Goal: Task Accomplishment & Management: Use online tool/utility

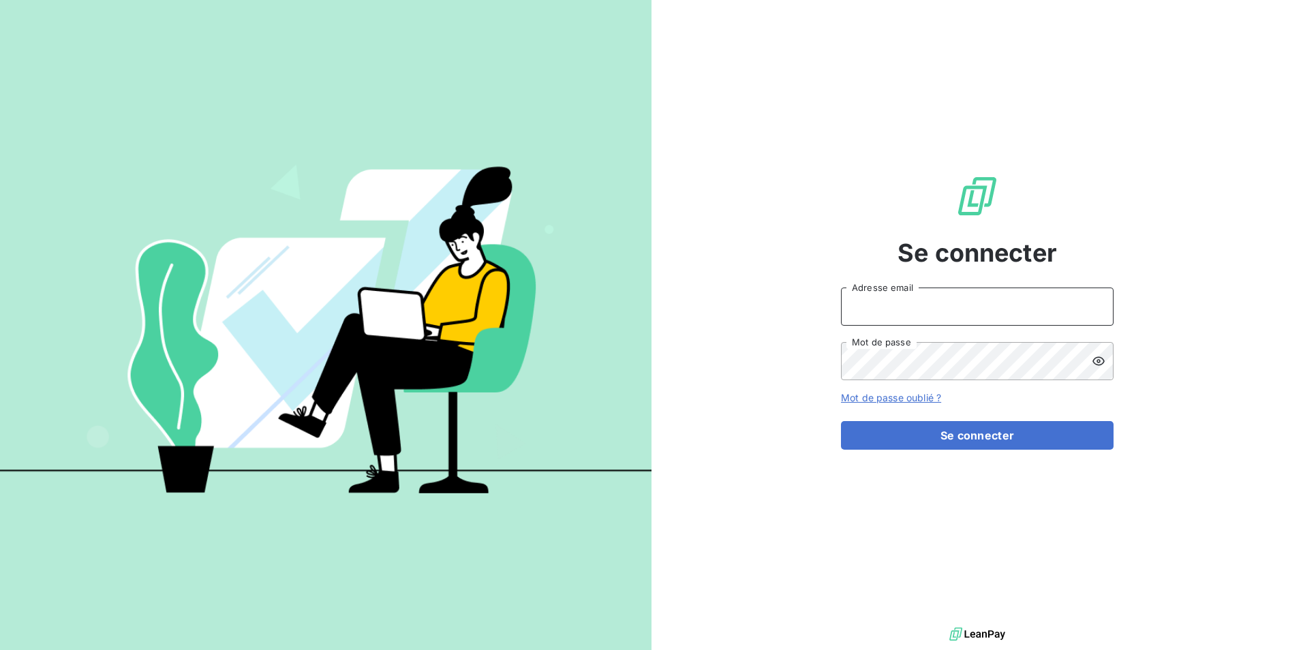
click at [951, 310] on input "Adresse email" at bounding box center [977, 307] width 273 height 38
type input "[EMAIL_ADDRESS][PERSON_NAME][DOMAIN_NAME]"
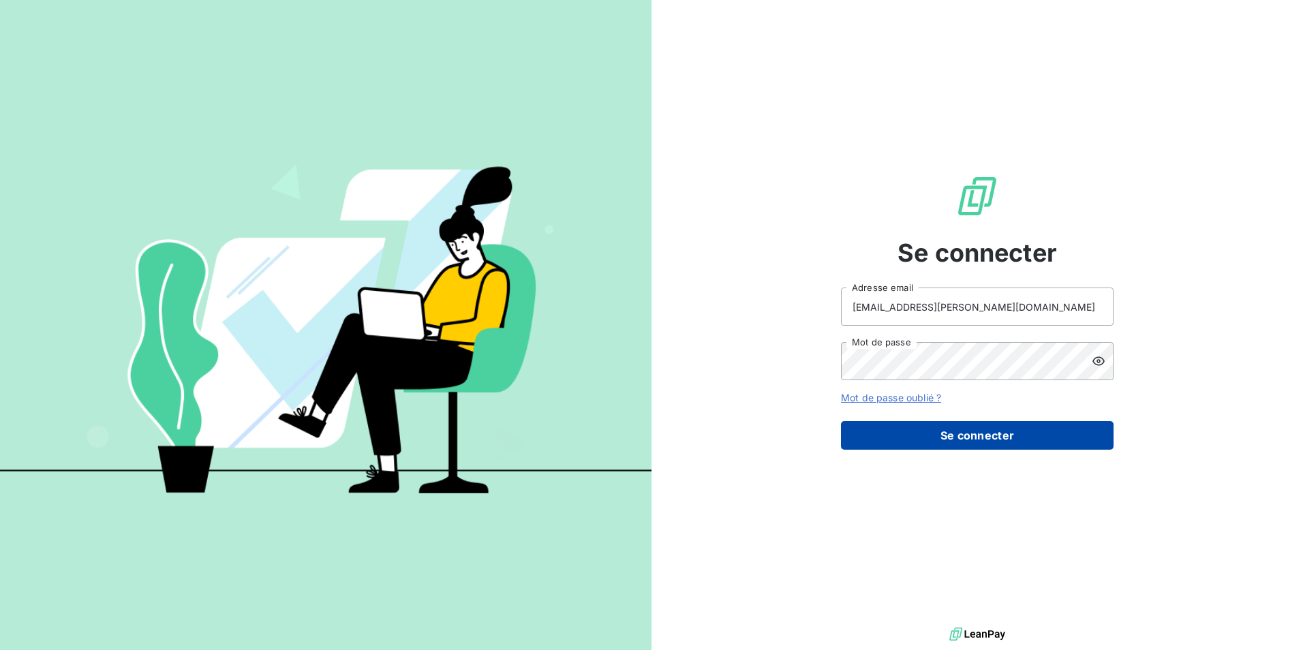
click at [962, 435] on button "Se connecter" at bounding box center [977, 435] width 273 height 29
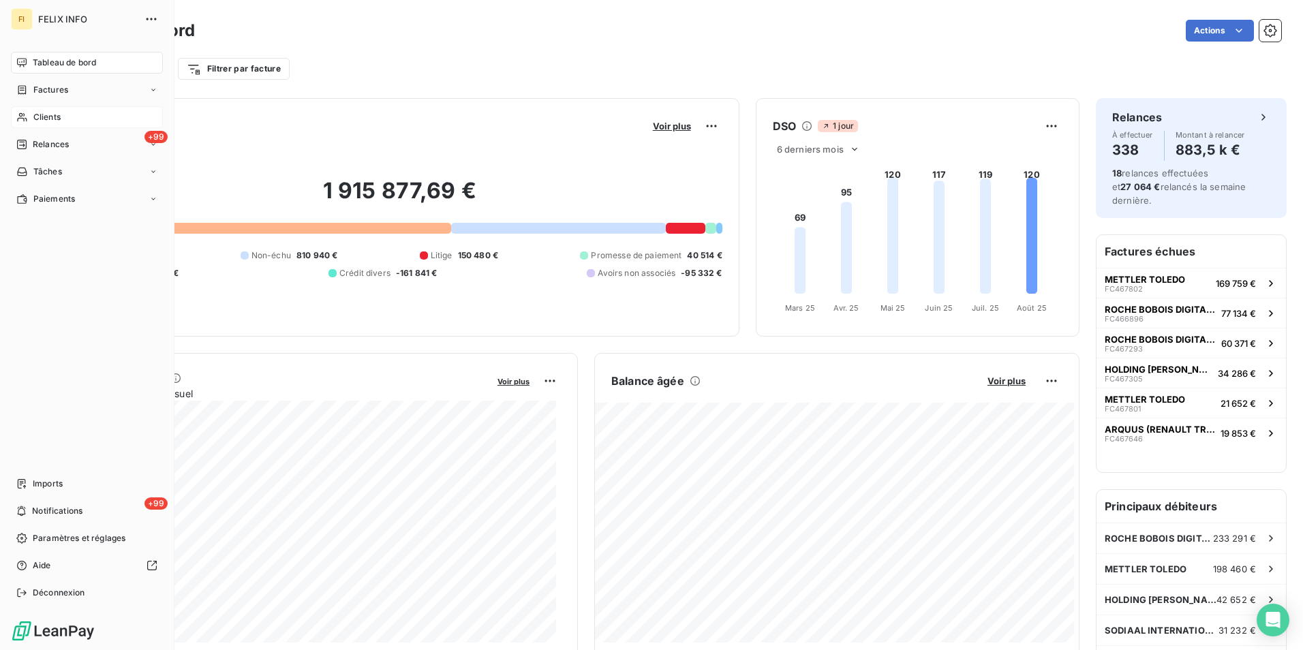
click at [48, 116] on span "Clients" at bounding box center [46, 117] width 27 height 12
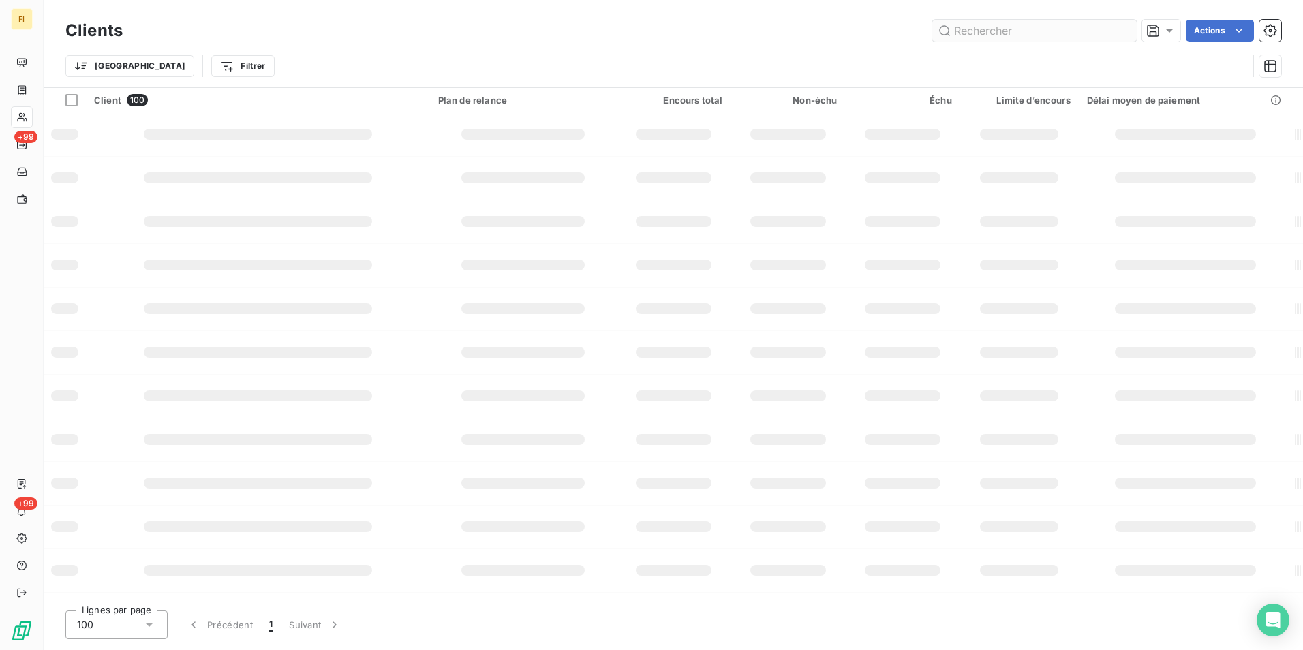
click at [1020, 33] on input "text" at bounding box center [1034, 31] width 204 height 22
type input "iveco"
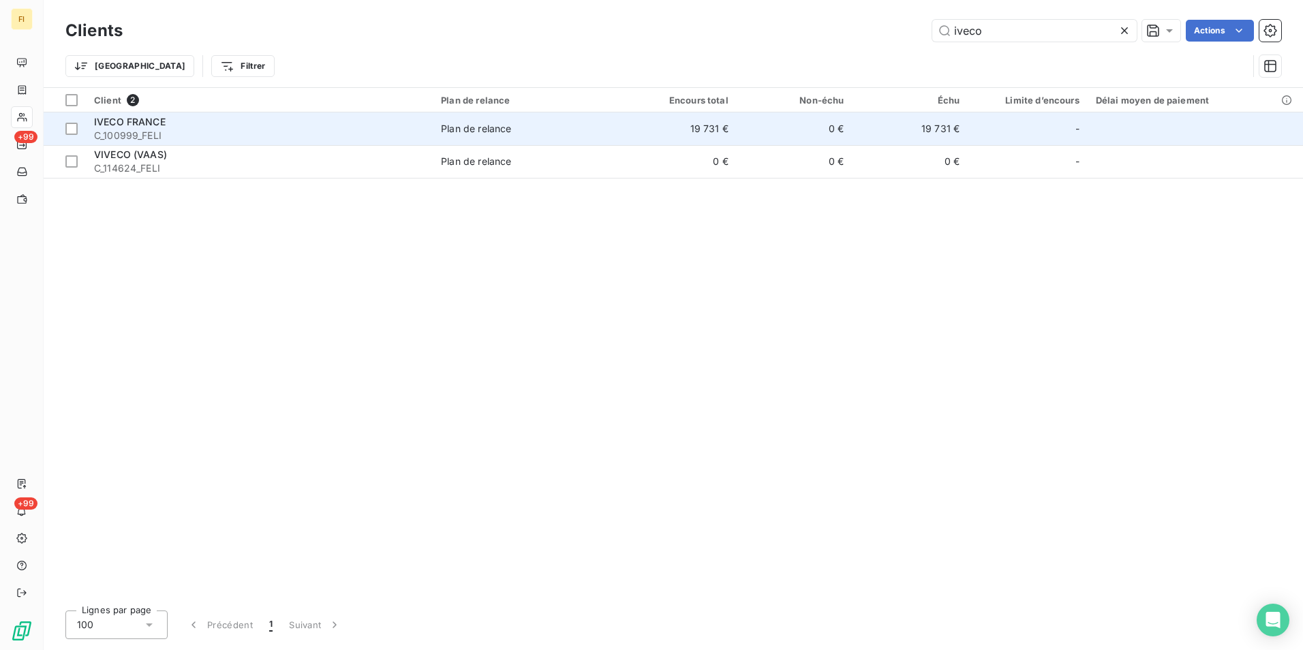
click at [700, 126] on td "19 731 €" at bounding box center [679, 128] width 116 height 33
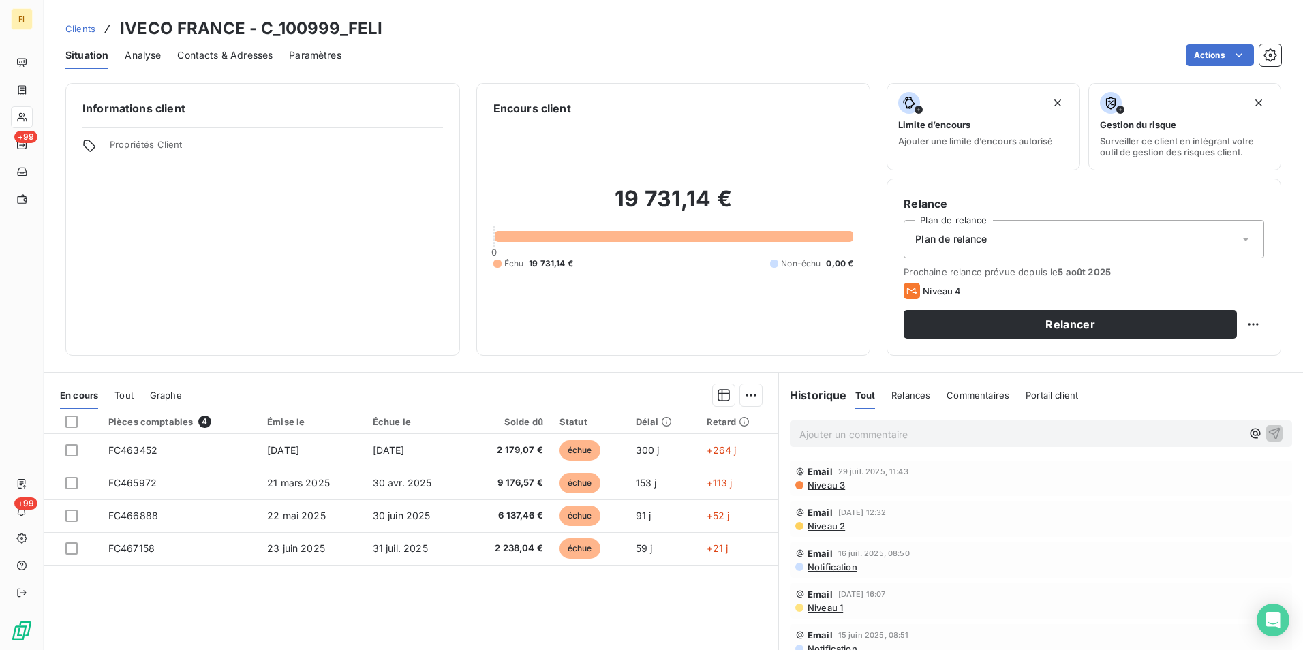
click at [77, 20] on div "Clients IVECO FRANCE - C_100999_FELI" at bounding box center [223, 28] width 317 height 25
click at [89, 27] on span "Clients" at bounding box center [80, 28] width 30 height 11
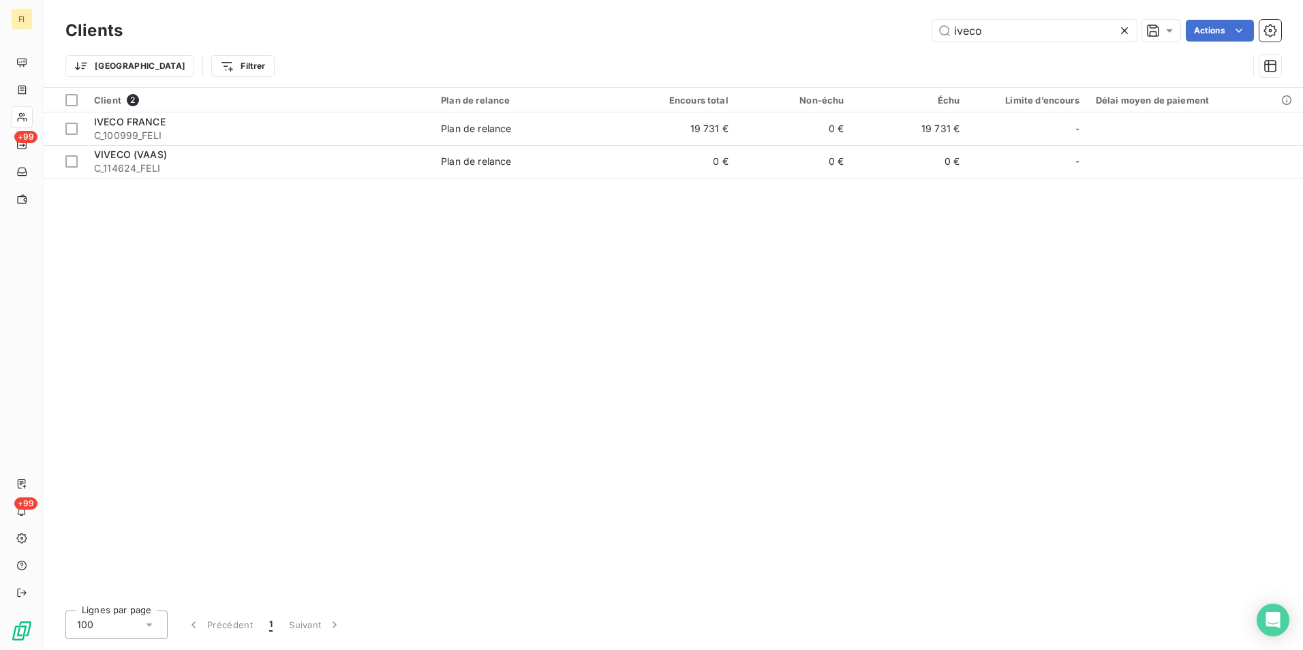
drag, startPoint x: 1013, startPoint y: 31, endPoint x: 717, endPoint y: 42, distance: 296.7
click at [799, 31] on div "iveco Actions" at bounding box center [710, 31] width 1142 height 22
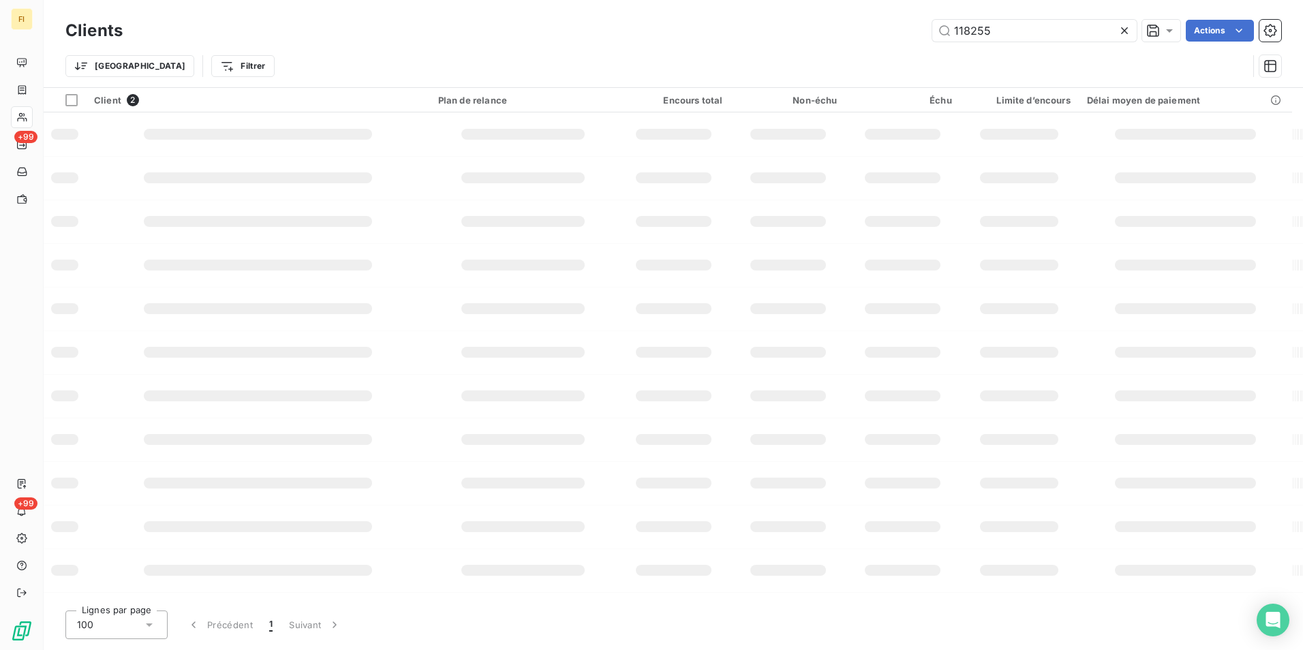
type input "118255"
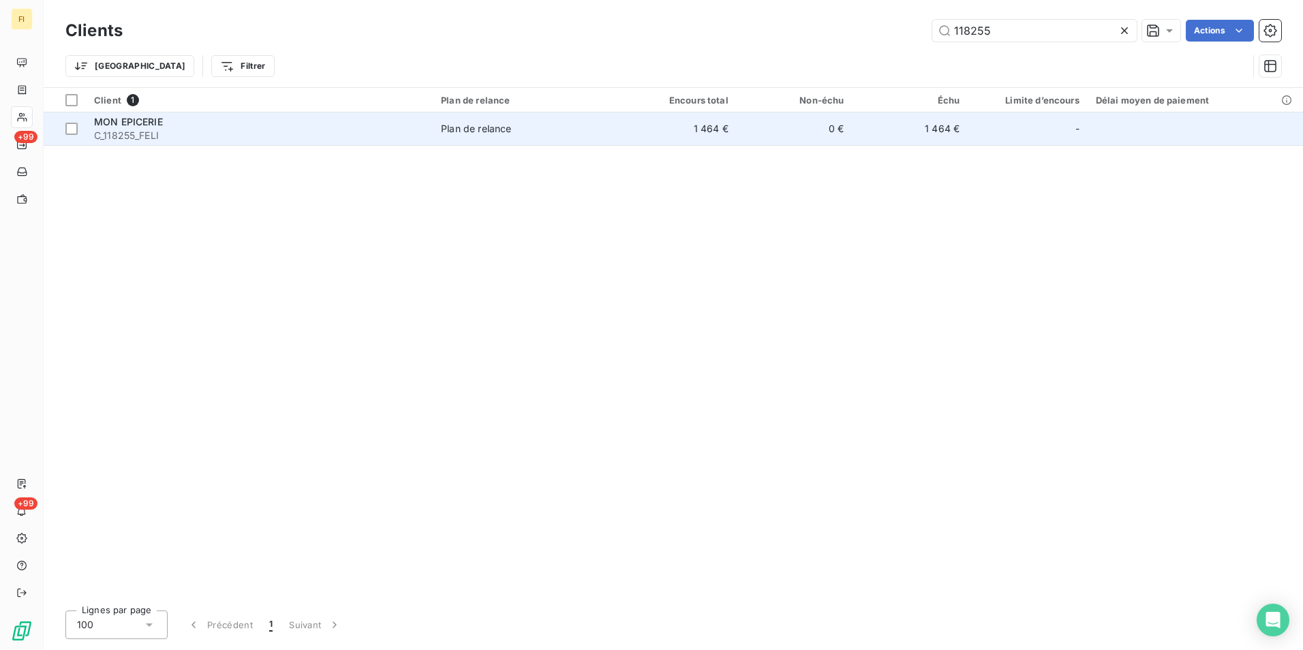
click at [701, 133] on td "1 464 €" at bounding box center [679, 128] width 116 height 33
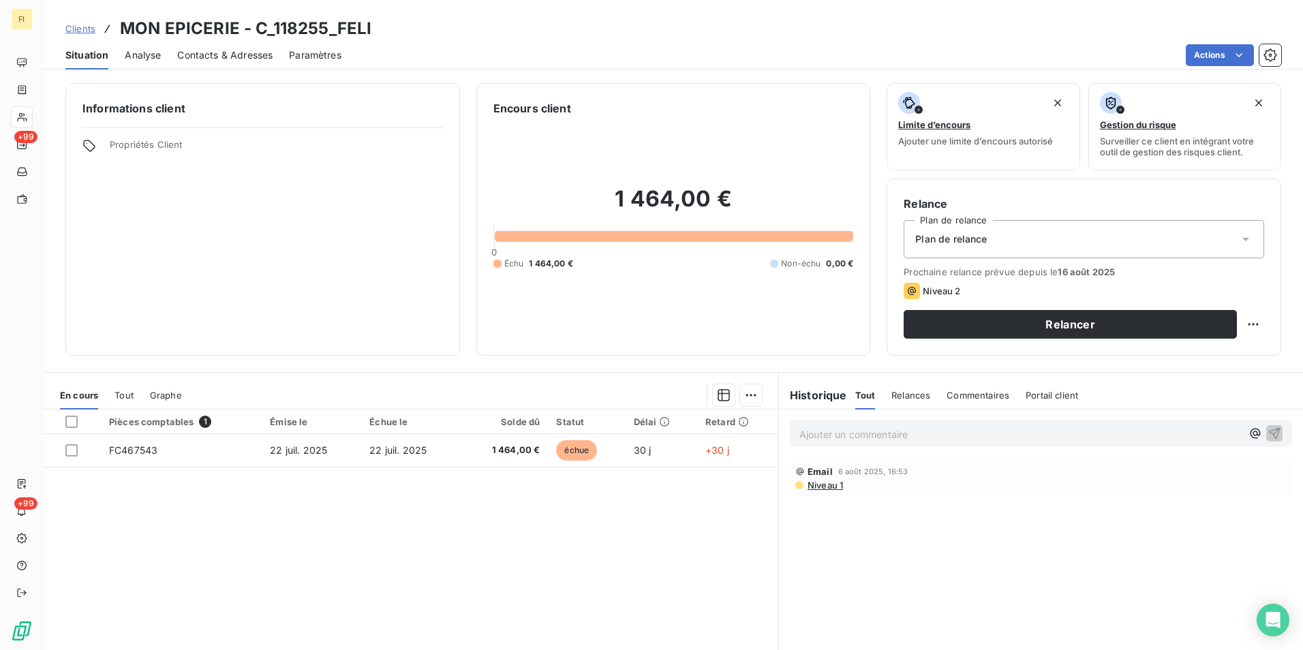
click at [87, 29] on span "Clients" at bounding box center [80, 28] width 30 height 11
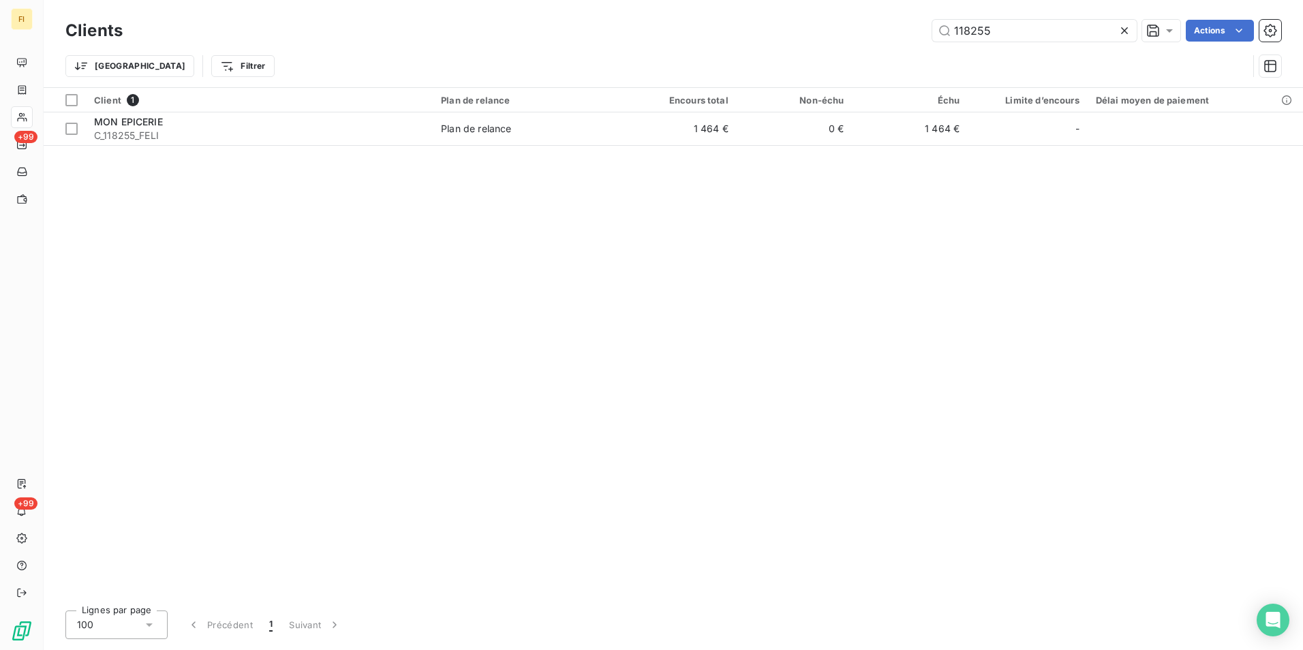
drag, startPoint x: 878, startPoint y: 25, endPoint x: 706, endPoint y: 14, distance: 172.1
click at [848, 24] on div "118255 Actions" at bounding box center [710, 31] width 1142 height 22
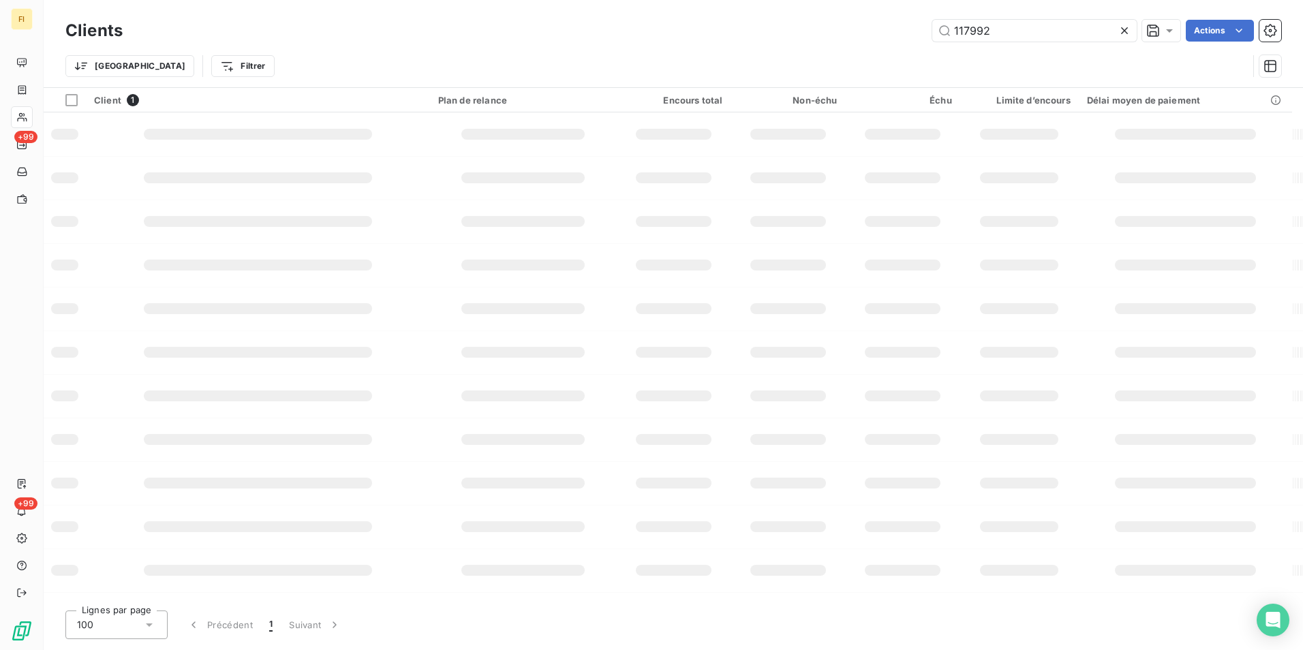
type input "117992"
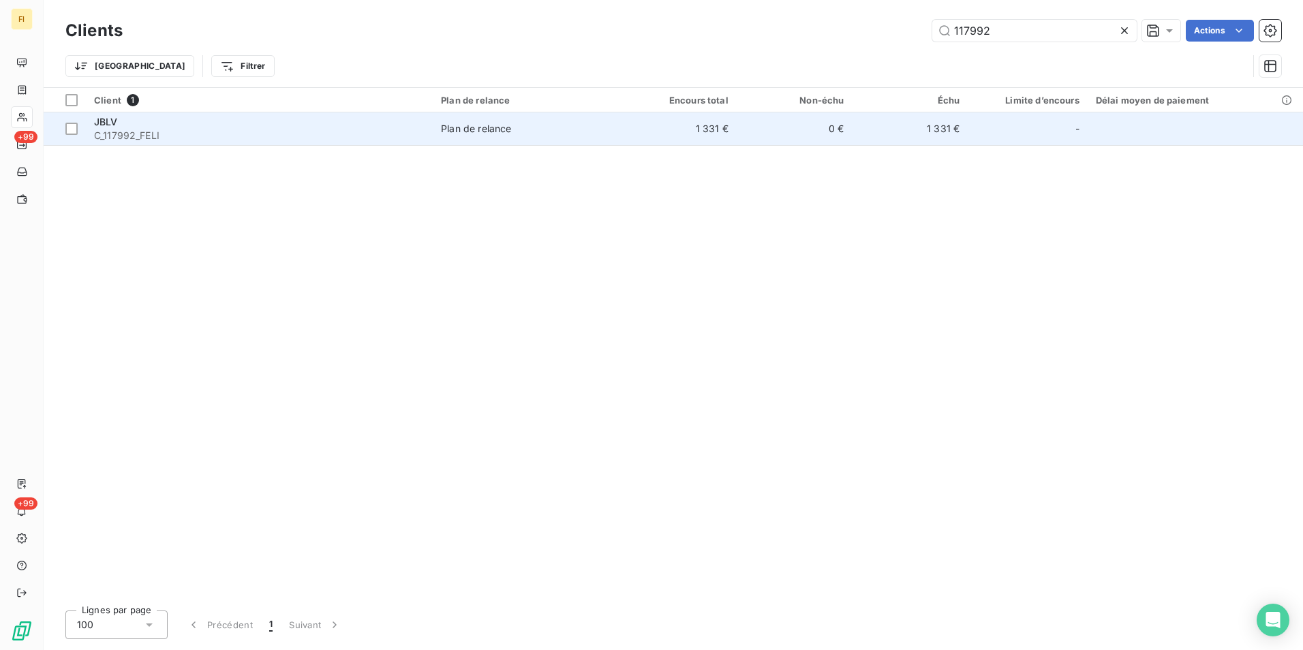
click at [715, 134] on td "1 331 €" at bounding box center [679, 128] width 116 height 33
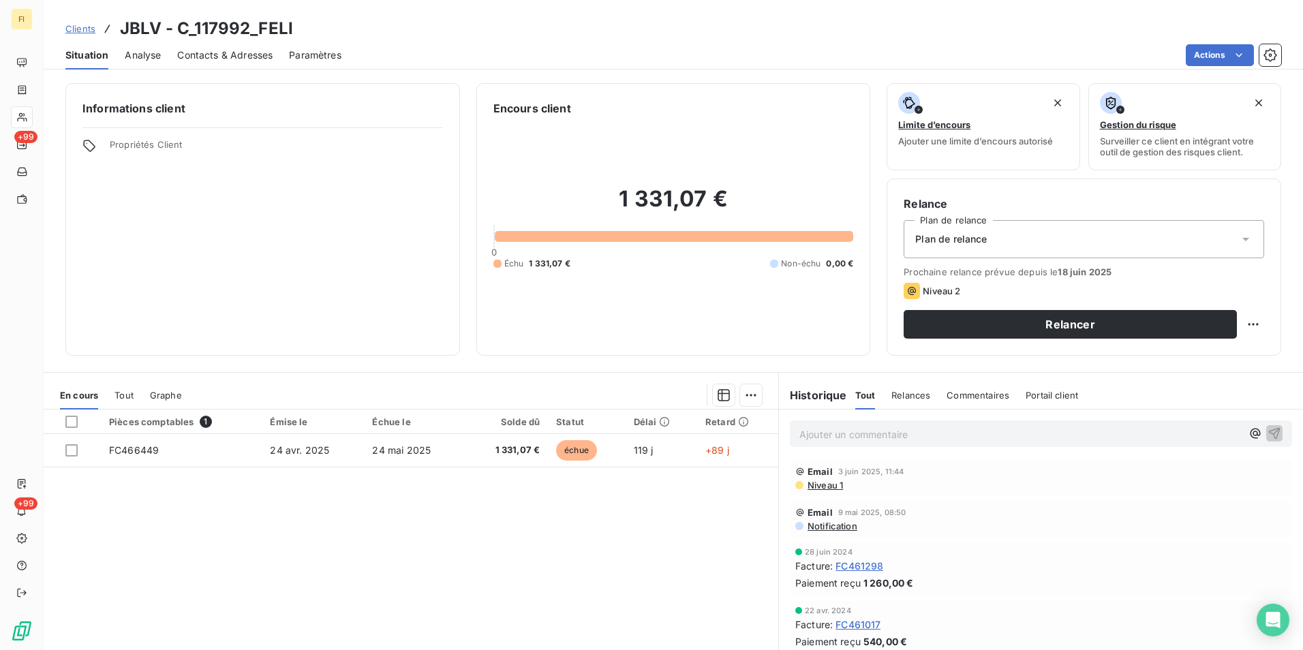
click at [95, 31] on div "Clients JBLV - C_117992_FELI" at bounding box center [179, 28] width 228 height 25
click at [82, 32] on span "Clients" at bounding box center [80, 28] width 30 height 11
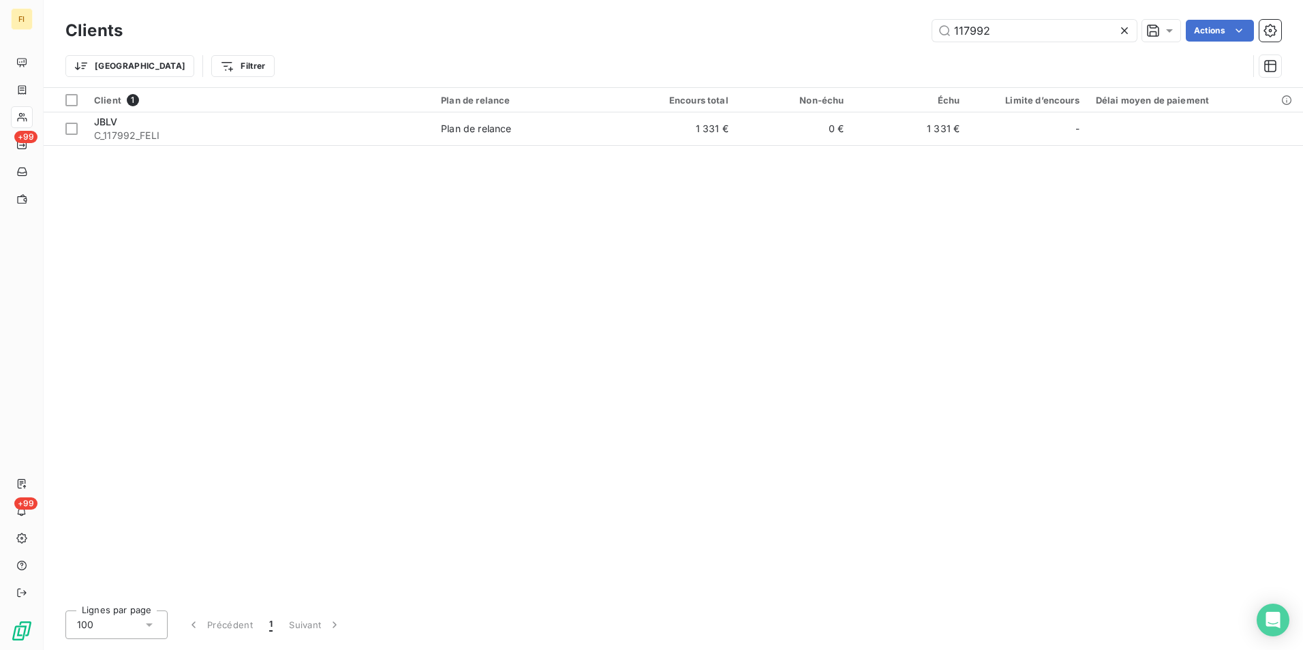
drag, startPoint x: 1006, startPoint y: 33, endPoint x: 684, endPoint y: 37, distance: 321.7
click at [833, 36] on div "117992 Actions" at bounding box center [710, 31] width 1142 height 22
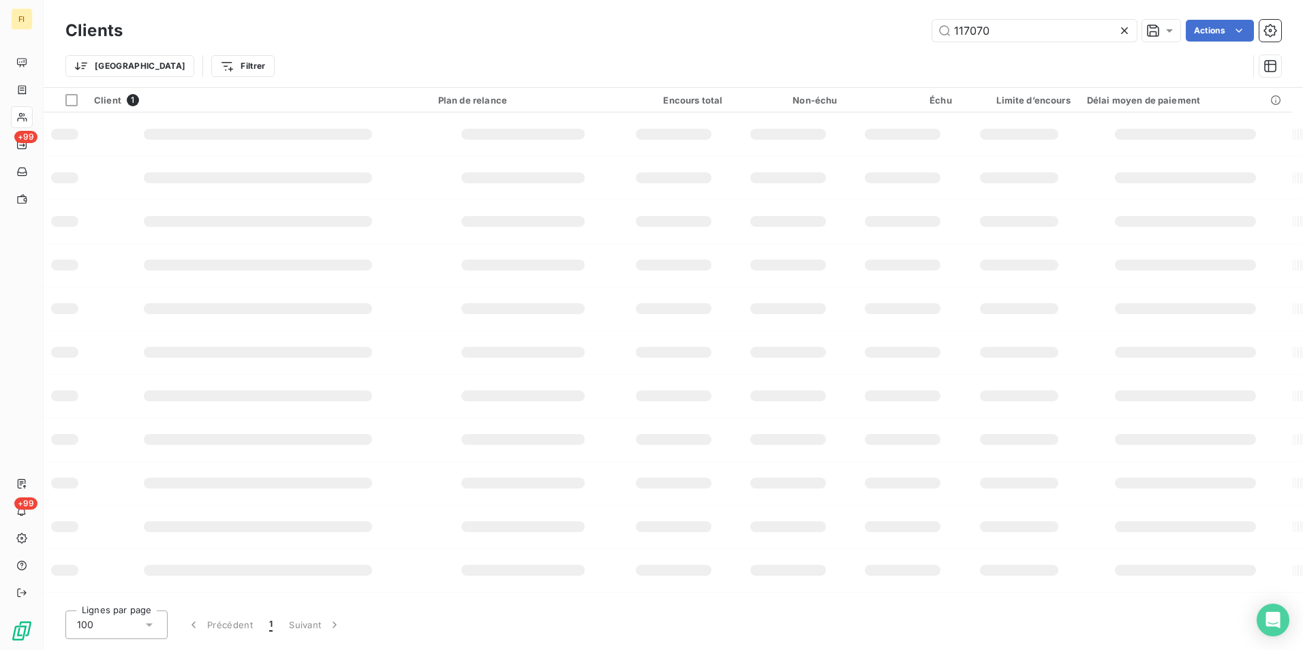
type input "117070"
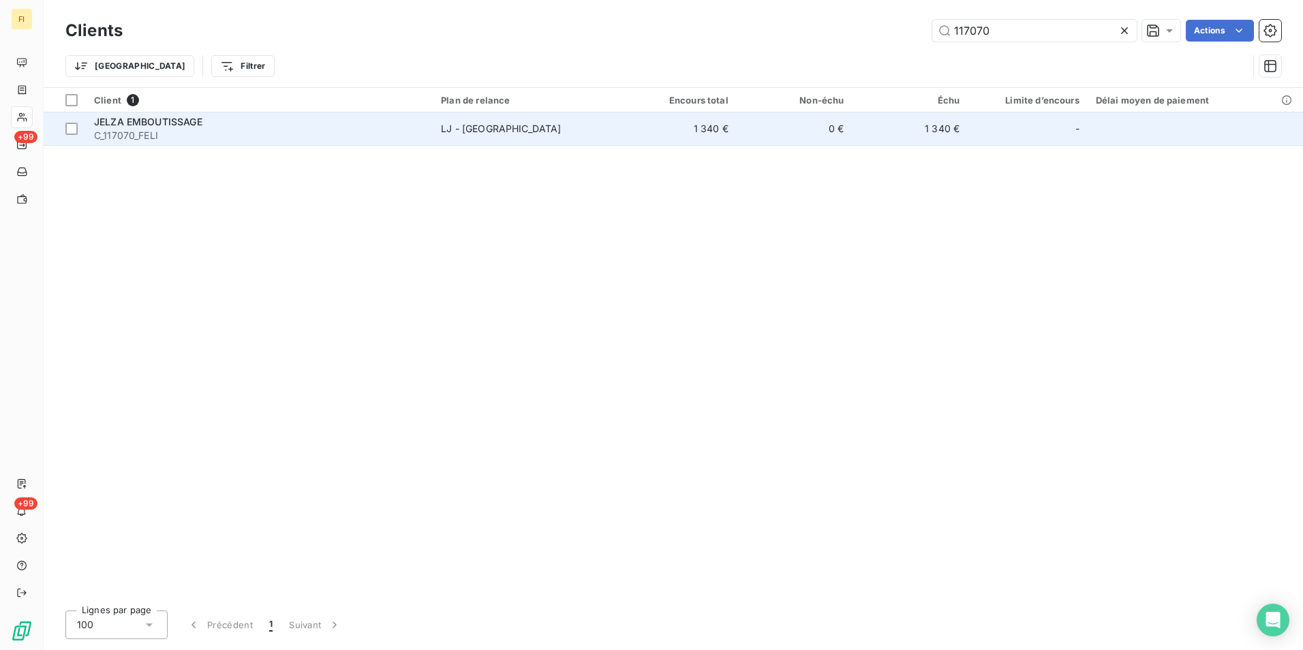
click at [700, 133] on td "1 340 €" at bounding box center [679, 128] width 116 height 33
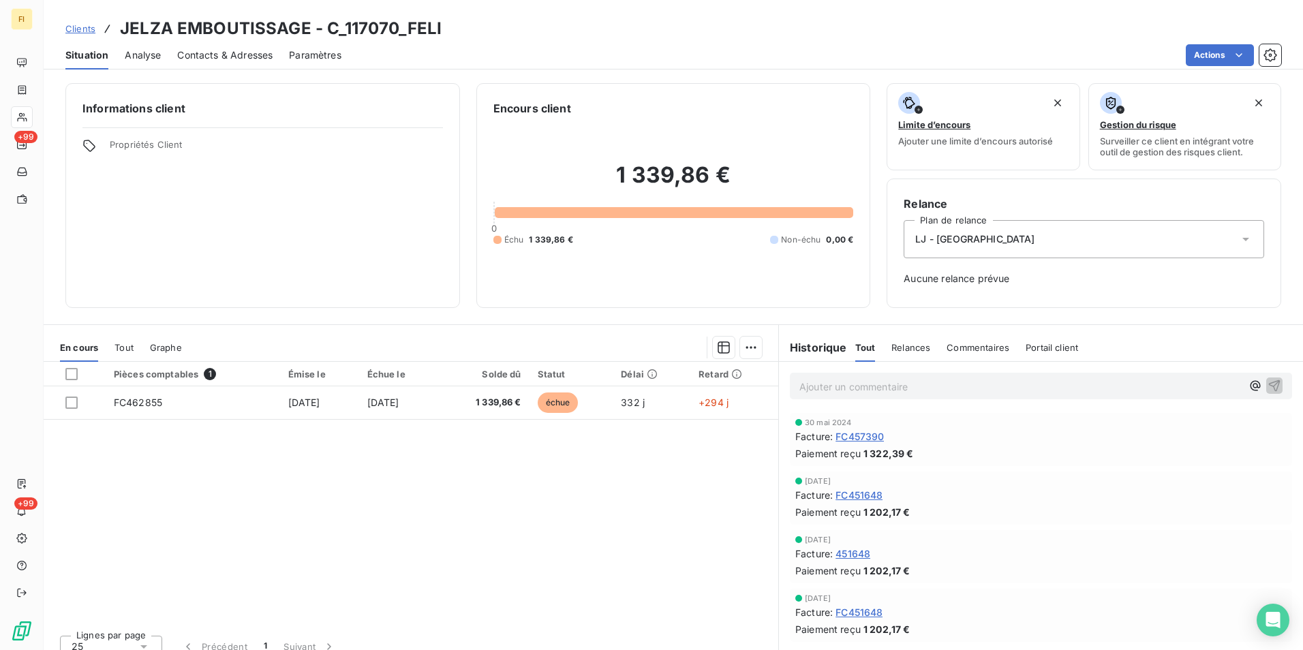
click at [78, 25] on span "Clients" at bounding box center [80, 28] width 30 height 11
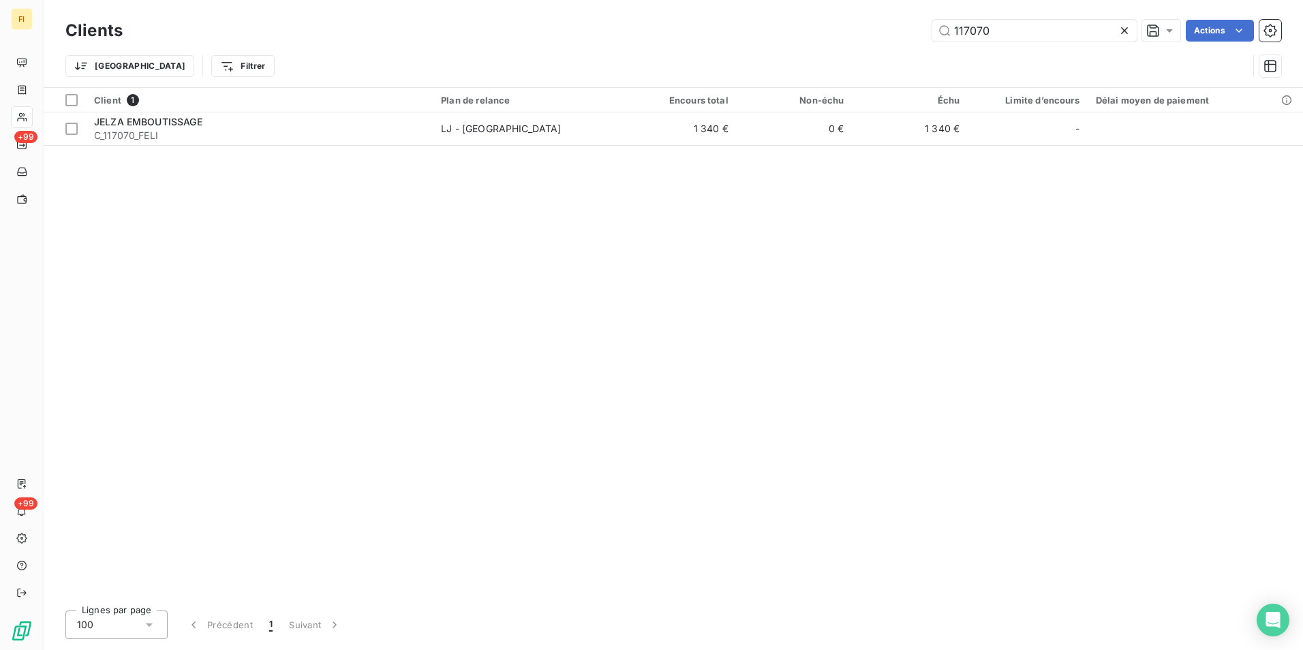
drag, startPoint x: 992, startPoint y: 29, endPoint x: 566, endPoint y: 87, distance: 430.6
click at [686, 35] on div "117070 Actions" at bounding box center [710, 31] width 1142 height 22
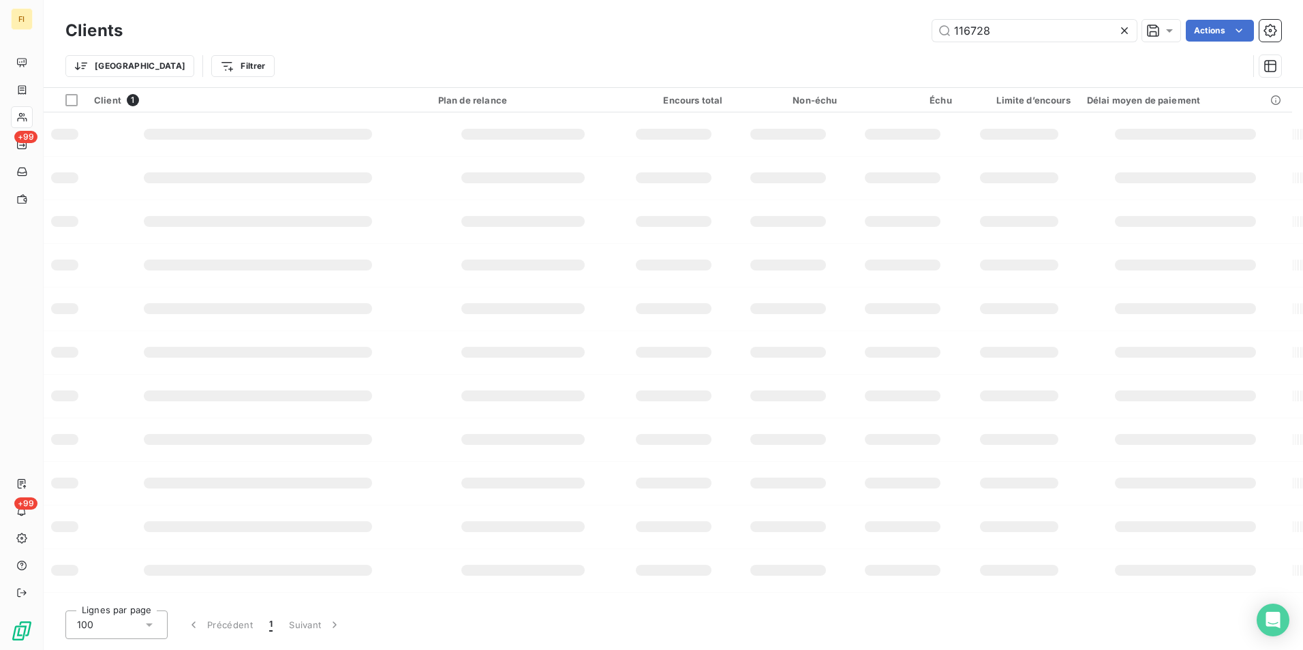
type input "116728"
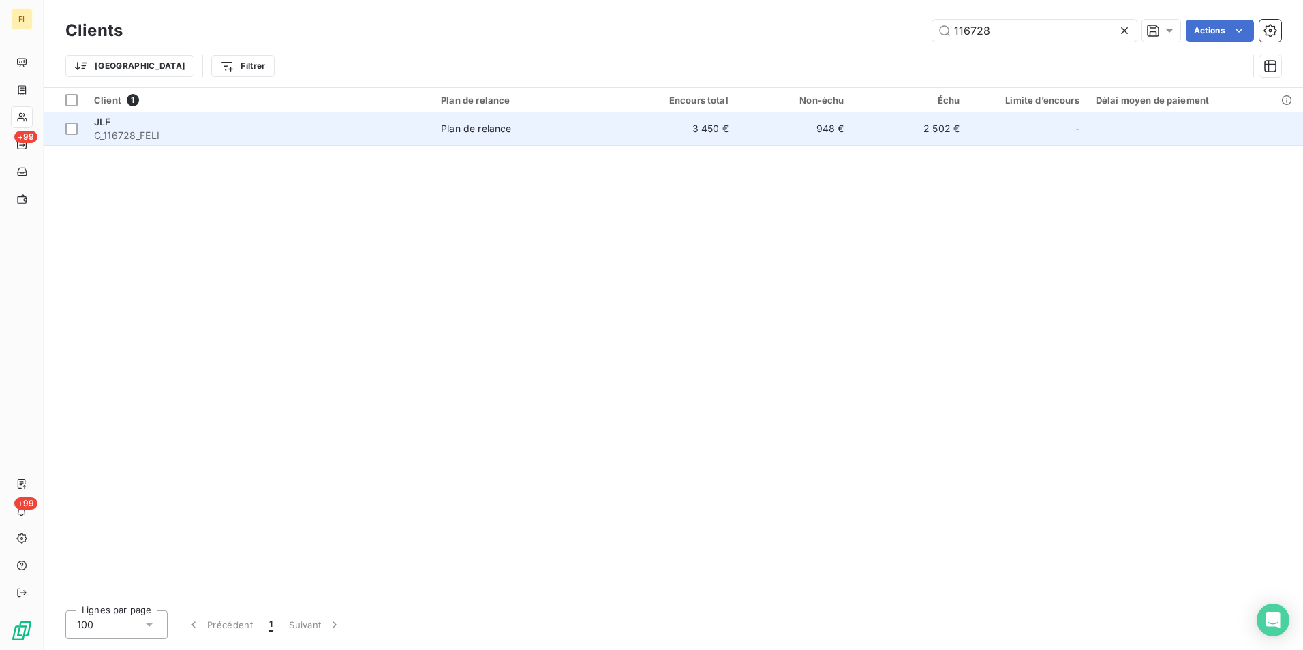
click at [673, 128] on td "3 450 €" at bounding box center [679, 128] width 116 height 33
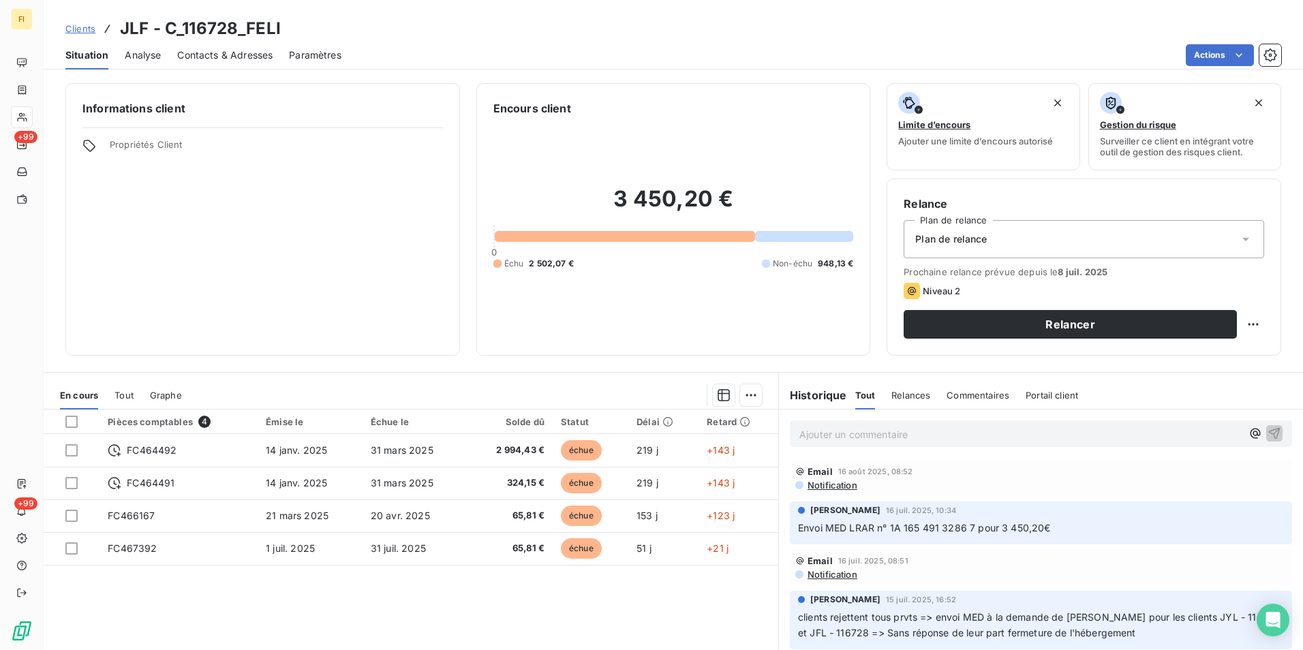
click at [78, 29] on span "Clients" at bounding box center [80, 28] width 30 height 11
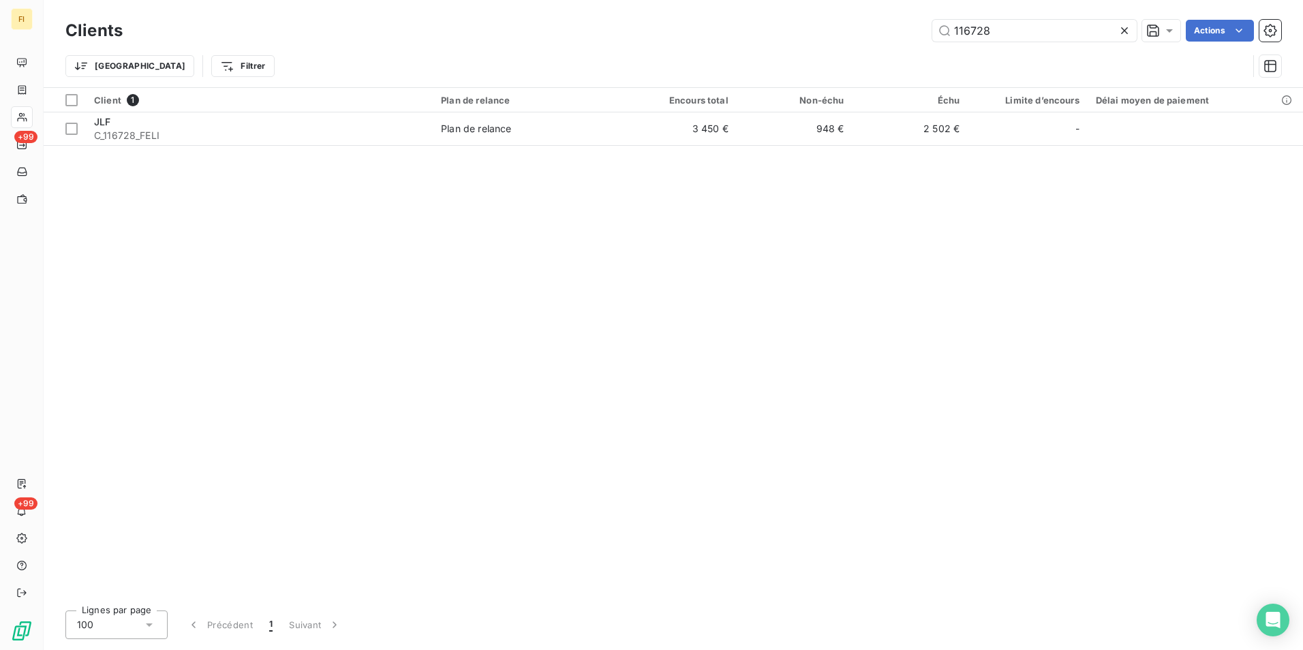
drag, startPoint x: 1011, startPoint y: 33, endPoint x: 693, endPoint y: 46, distance: 318.5
click at [789, 51] on div "Clients 116728 Actions Trier Filtrer" at bounding box center [673, 51] width 1216 height 71
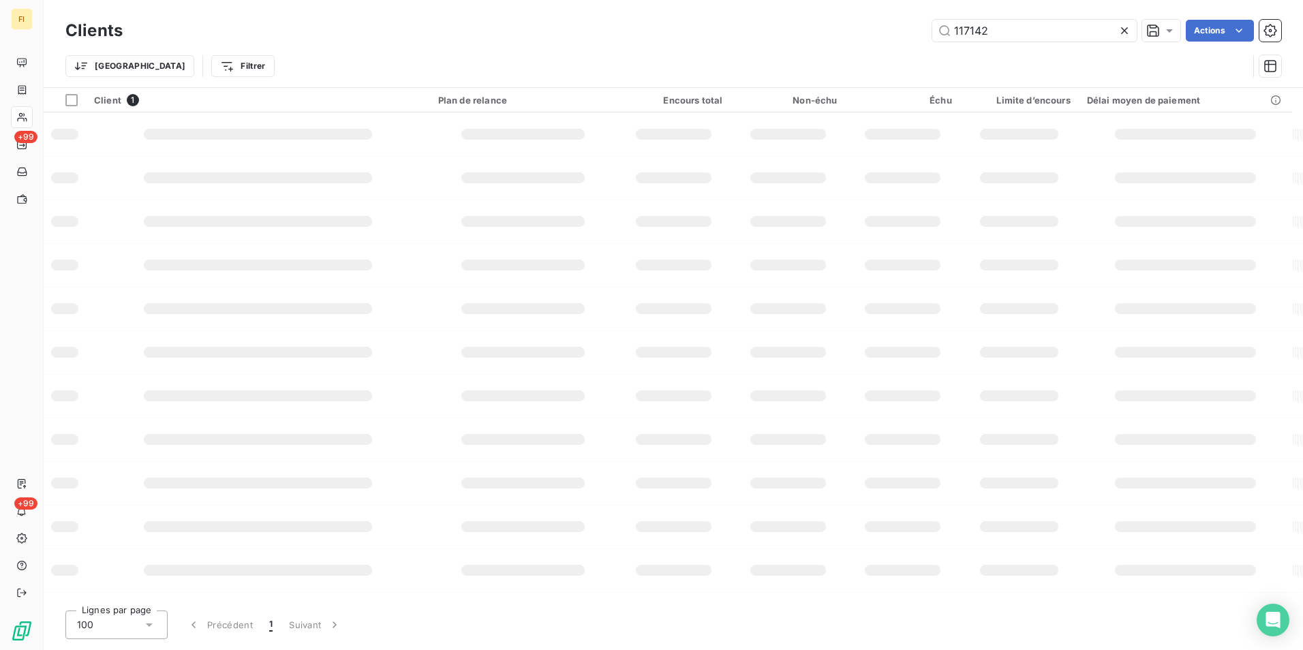
type input "117142"
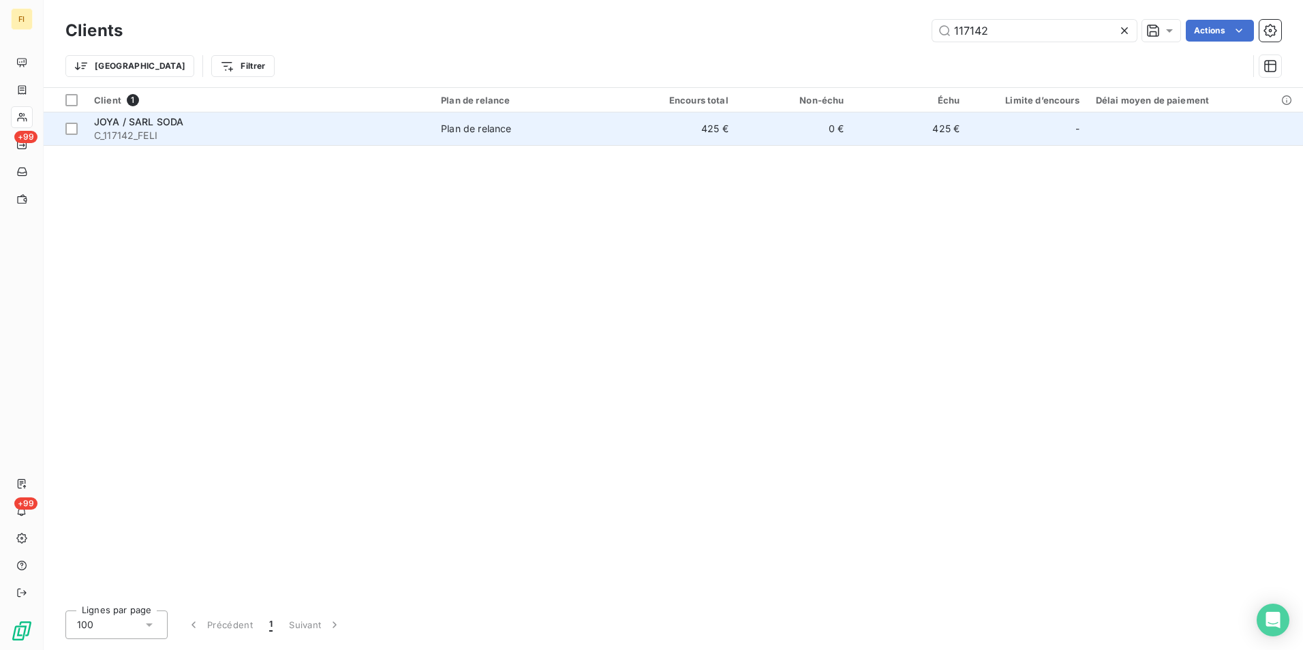
click at [595, 123] on span "Plan de relance" at bounding box center [527, 129] width 172 height 14
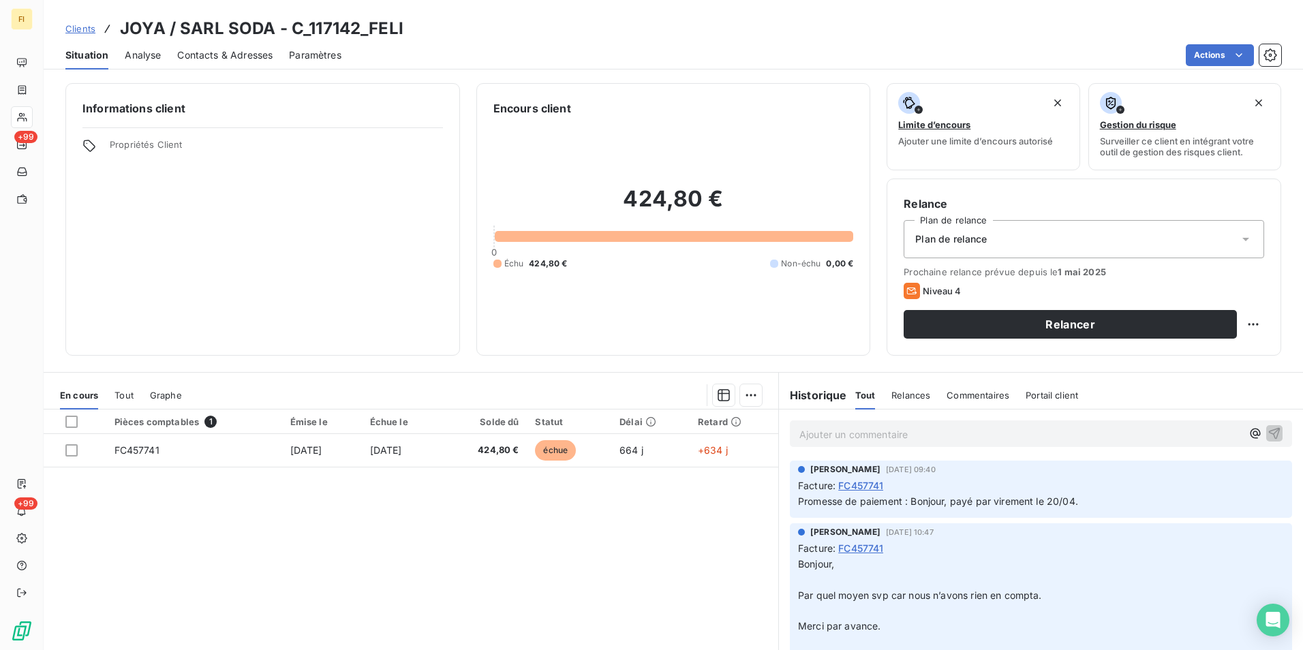
click at [85, 30] on span "Clients" at bounding box center [80, 28] width 30 height 11
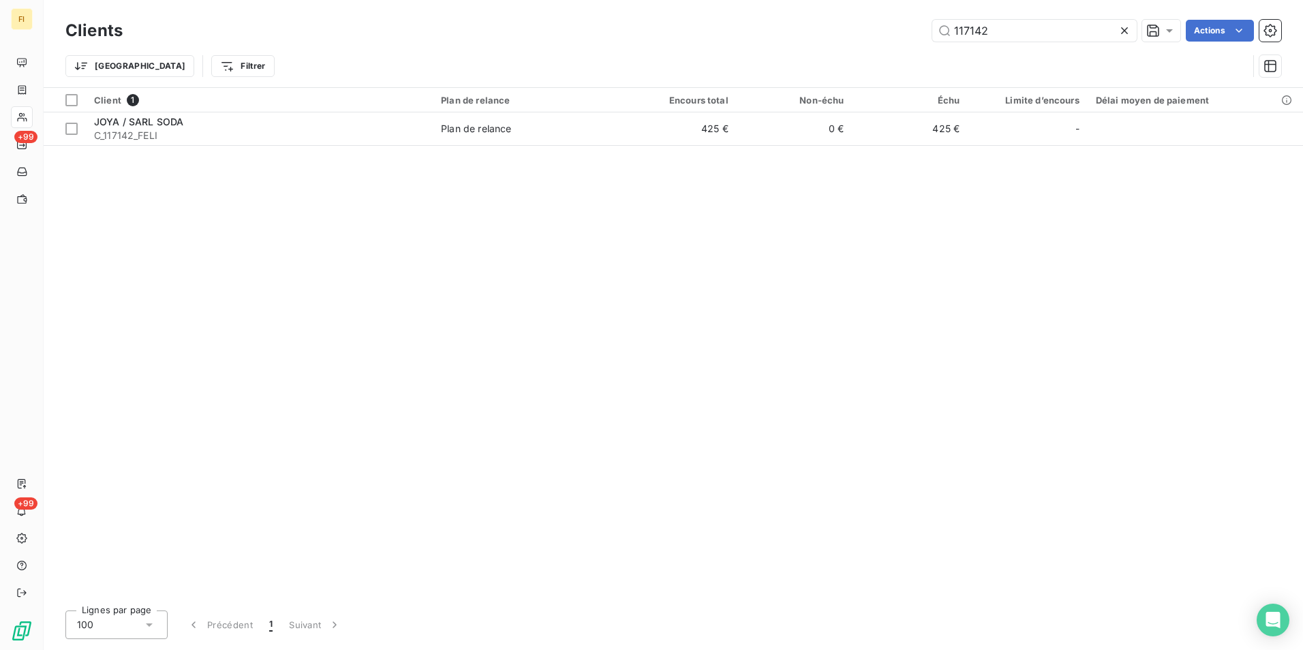
drag, startPoint x: 1043, startPoint y: 24, endPoint x: 660, endPoint y: 37, distance: 383.2
click at [725, 37] on div "117142 Actions" at bounding box center [710, 31] width 1142 height 22
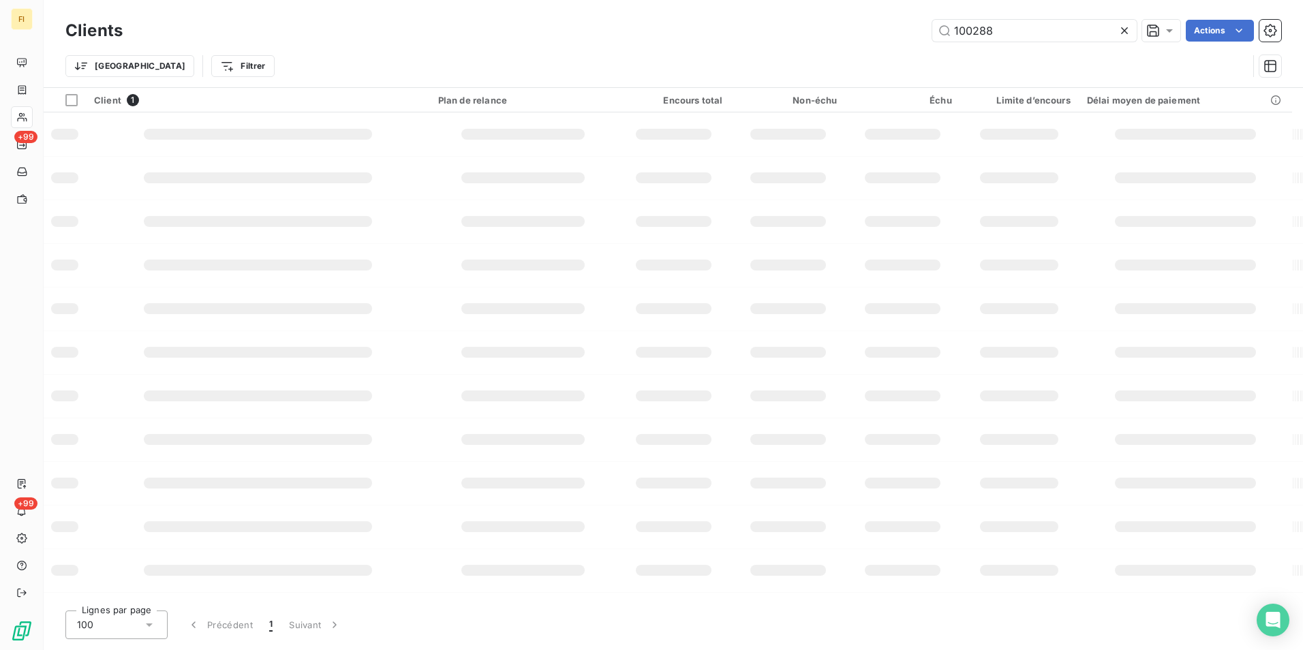
type input "100288"
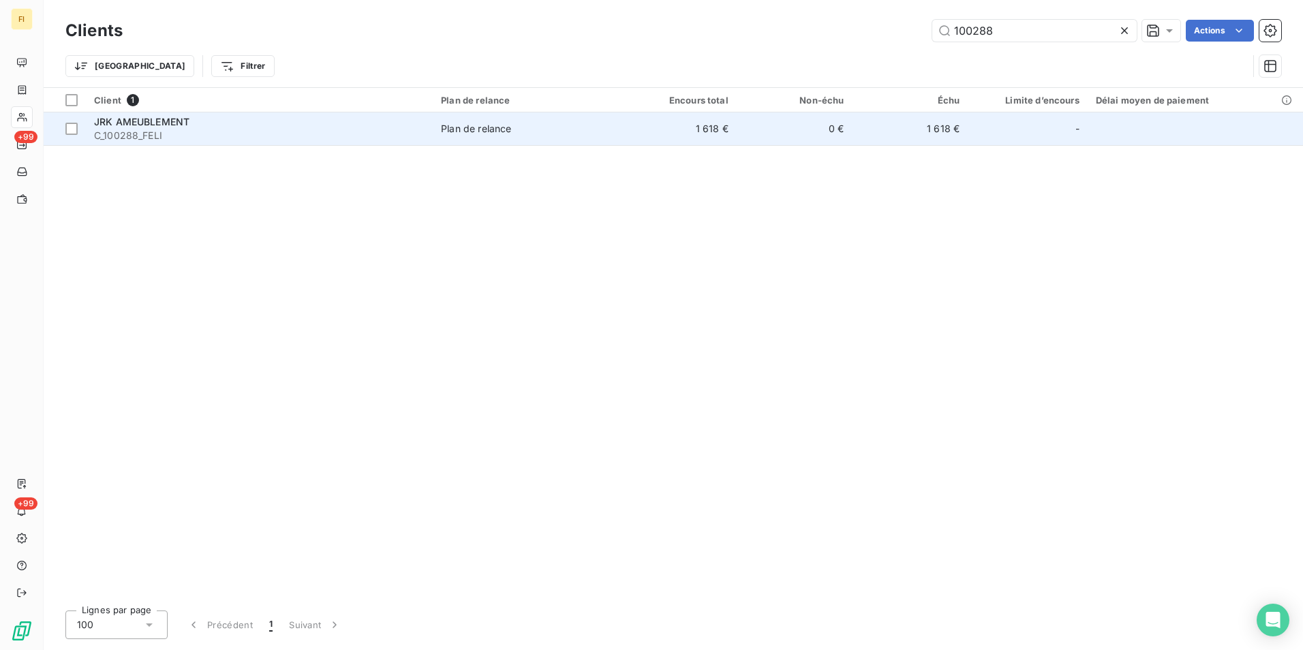
click at [628, 123] on td "1 618 €" at bounding box center [679, 128] width 116 height 33
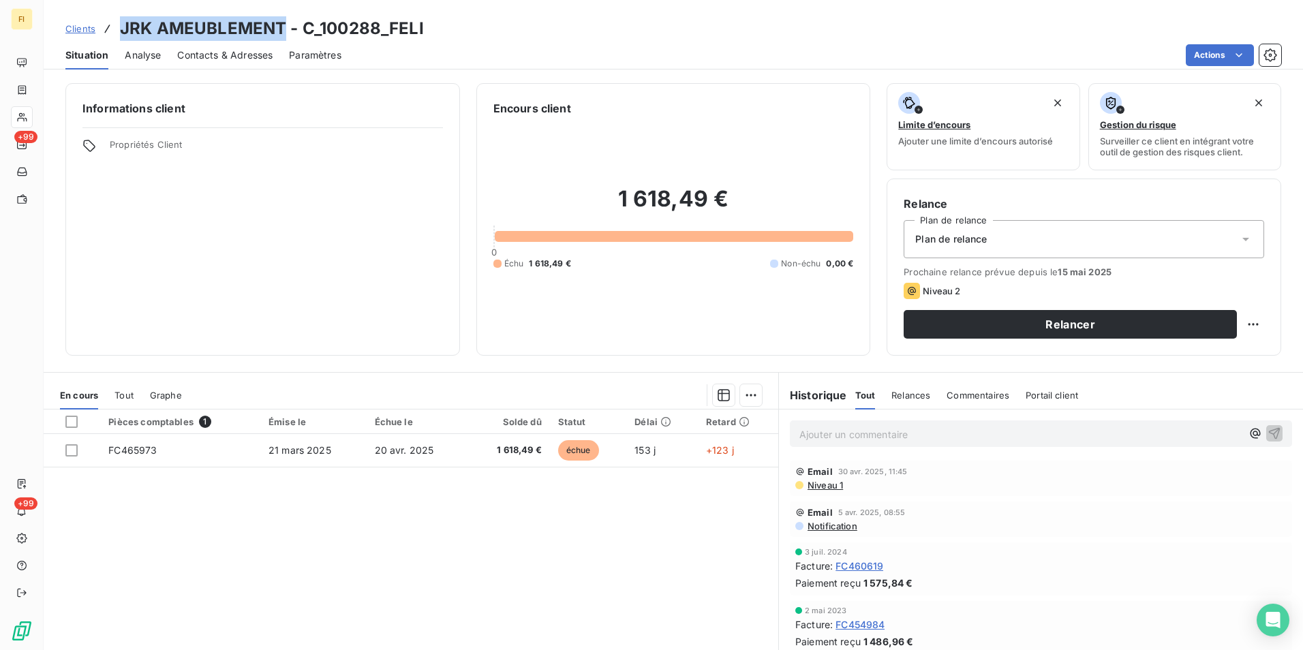
drag, startPoint x: 282, startPoint y: 26, endPoint x: 121, endPoint y: 22, distance: 161.6
click at [121, 22] on h3 "JRK AMEUBLEMENT - C_100288_FELI" at bounding box center [272, 28] width 304 height 25
copy h3 "JRK AMEUBLEMENT"
click at [82, 27] on span "Clients" at bounding box center [80, 28] width 30 height 11
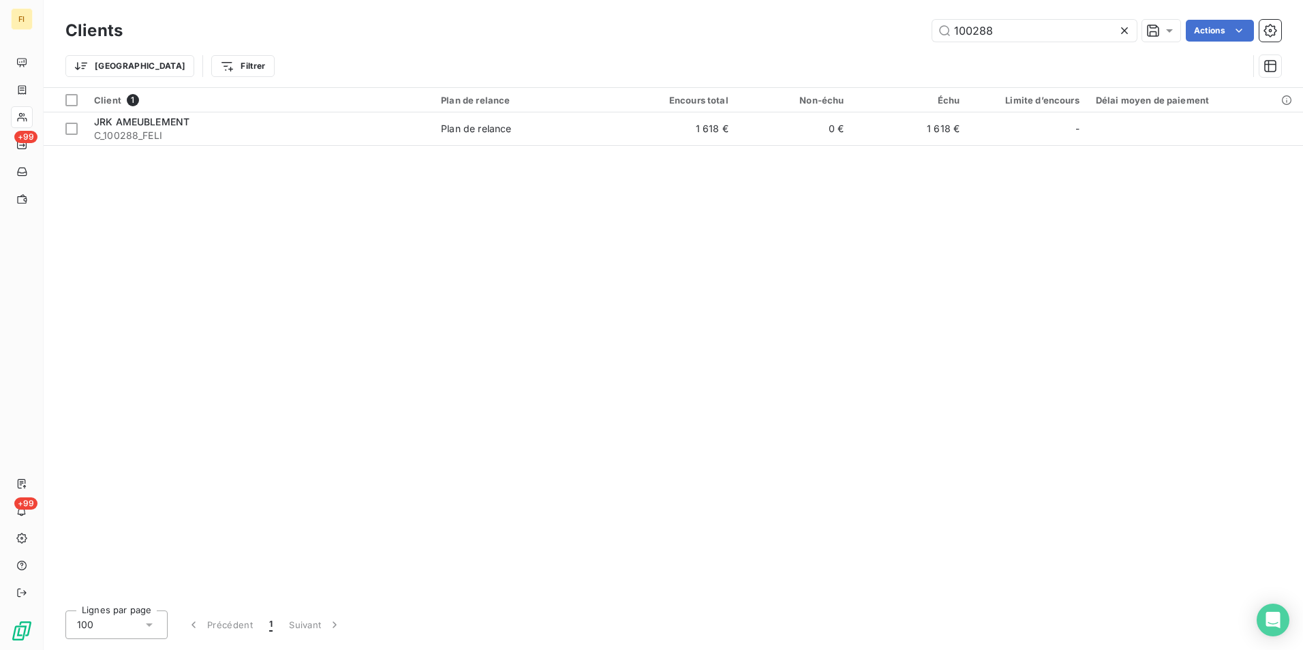
drag, startPoint x: 779, startPoint y: 35, endPoint x: 677, endPoint y: 48, distance: 102.4
click at [724, 37] on div "100288 Actions" at bounding box center [710, 31] width 1142 height 22
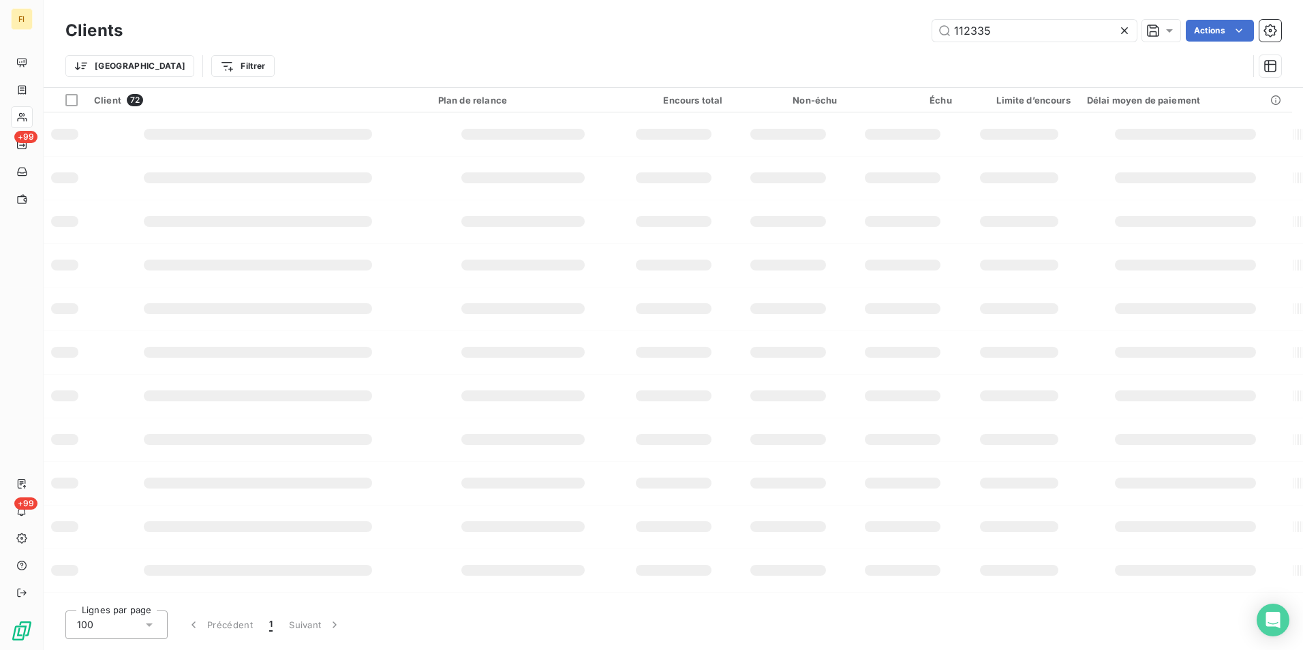
type input "112335"
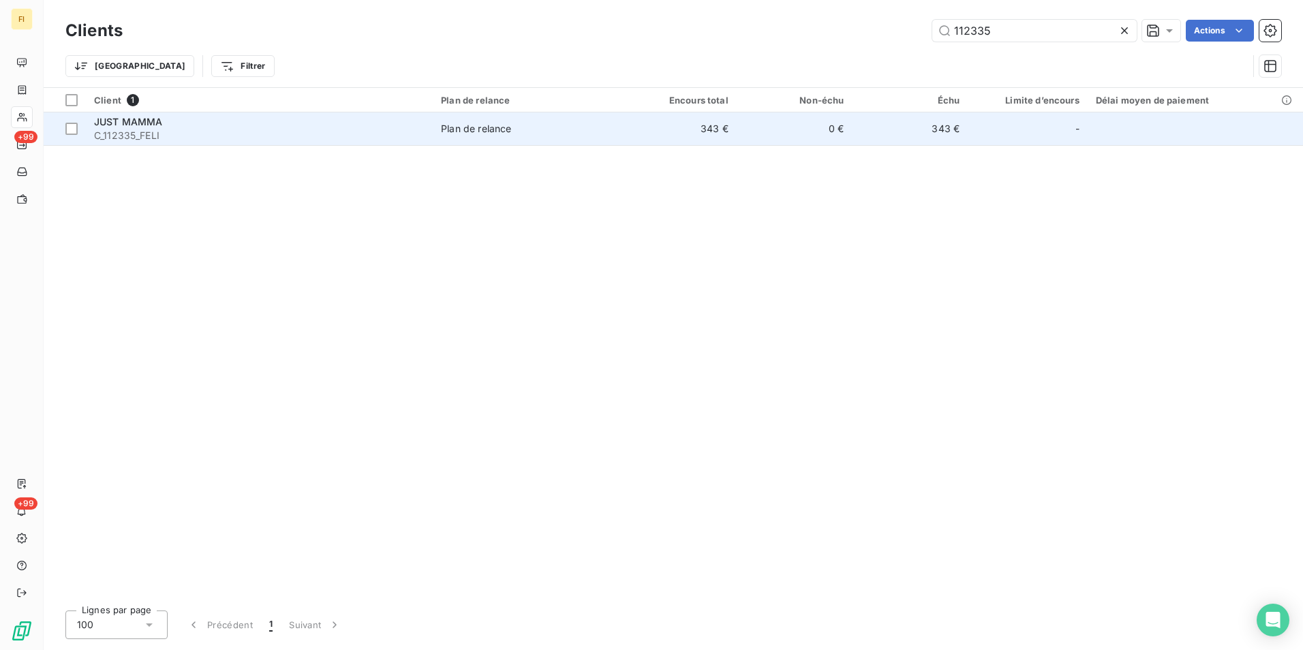
click at [620, 126] on td "Plan de relance" at bounding box center [527, 128] width 188 height 33
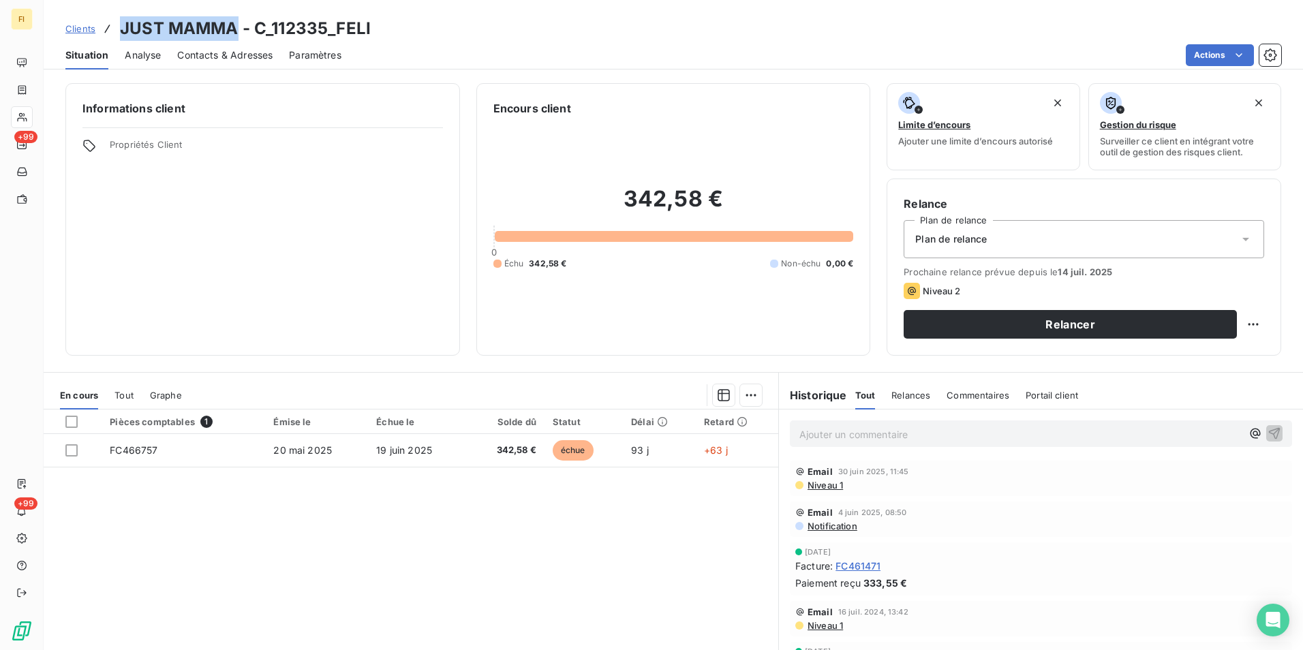
drag, startPoint x: 237, startPoint y: 22, endPoint x: 122, endPoint y: 28, distance: 115.3
click at [122, 28] on h3 "JUST MAMMA - C_112335_FELI" at bounding box center [245, 28] width 251 height 25
copy h3 "JUST MAMMA"
click at [83, 25] on span "Clients" at bounding box center [80, 28] width 30 height 11
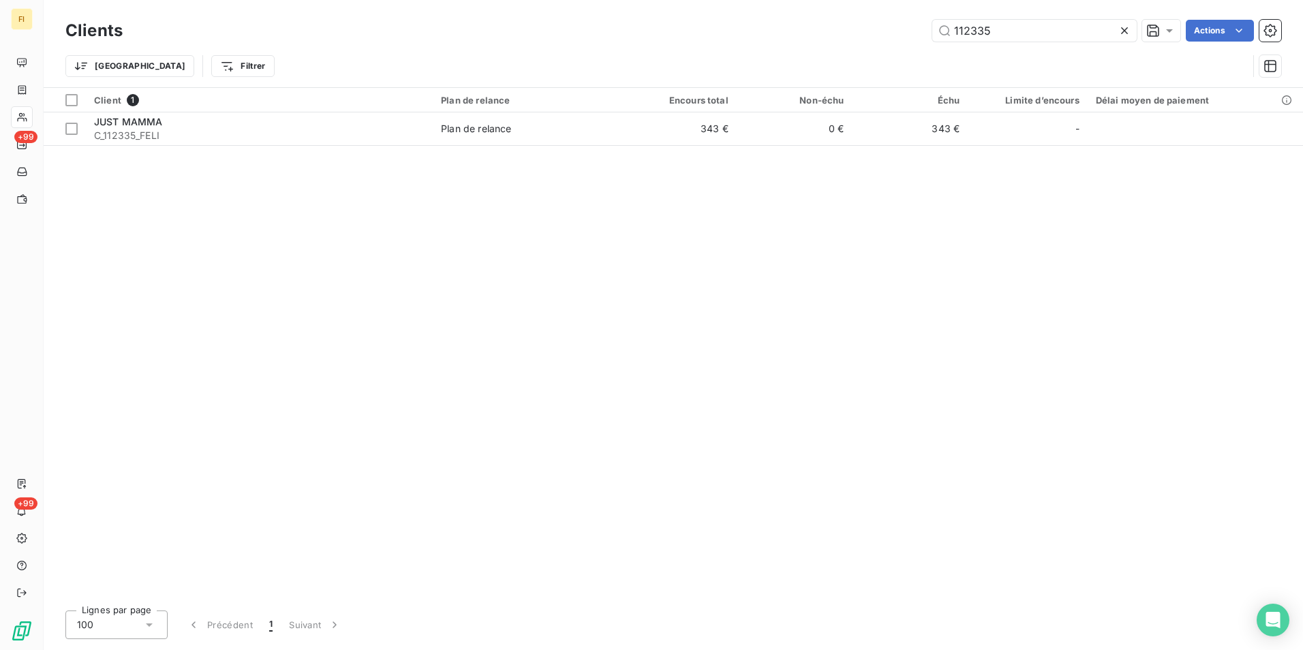
drag, startPoint x: 1034, startPoint y: 31, endPoint x: 579, endPoint y: 18, distance: 455.4
click at [589, 20] on div "112335 Actions" at bounding box center [710, 31] width 1142 height 22
type input "jy"
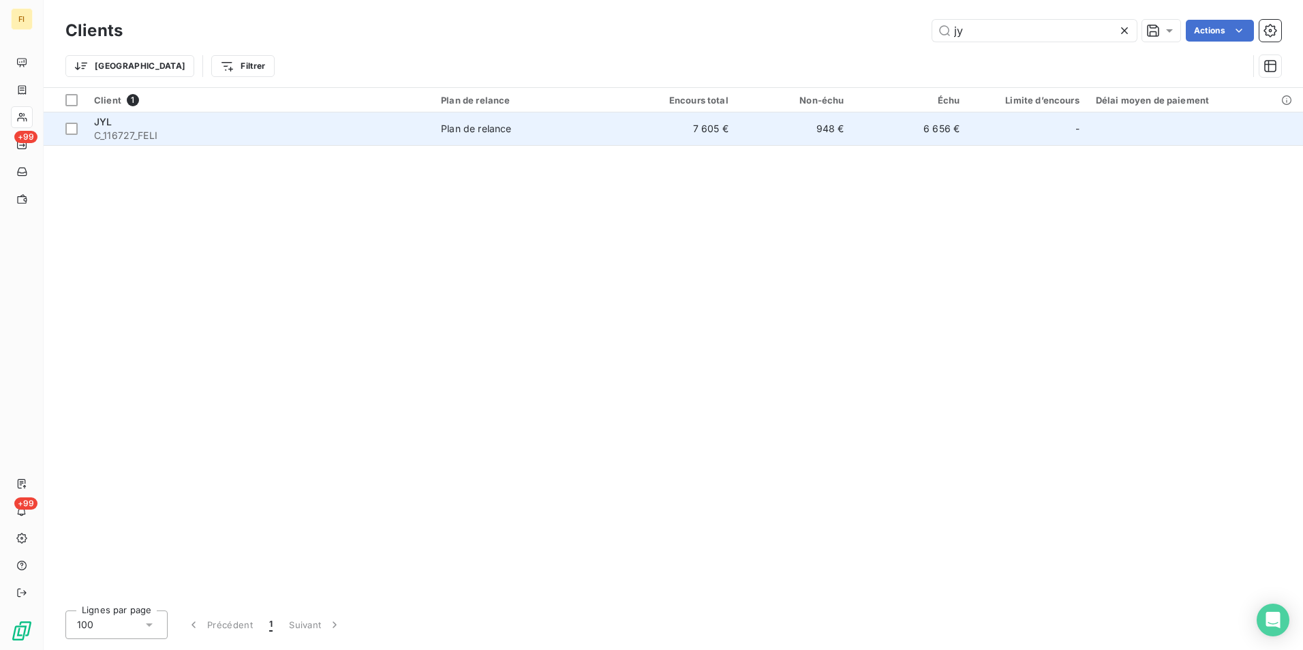
click at [538, 131] on span "Plan de relance" at bounding box center [527, 129] width 172 height 14
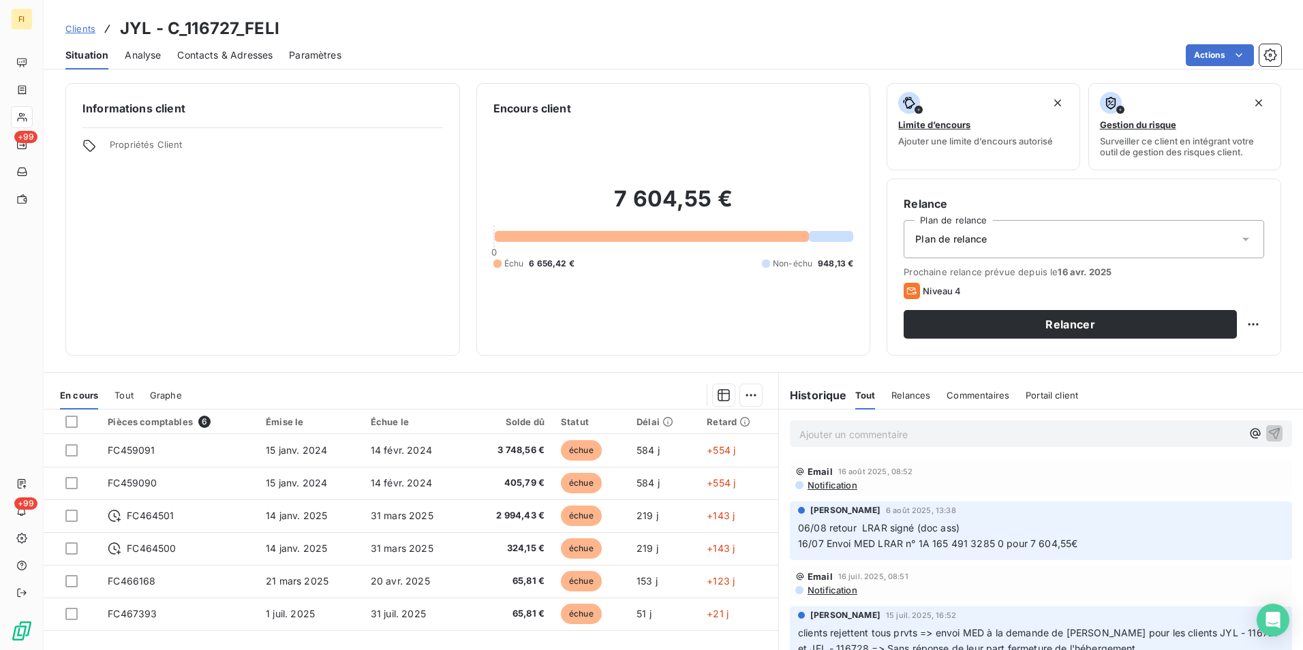
click at [86, 28] on span "Clients" at bounding box center [80, 28] width 30 height 11
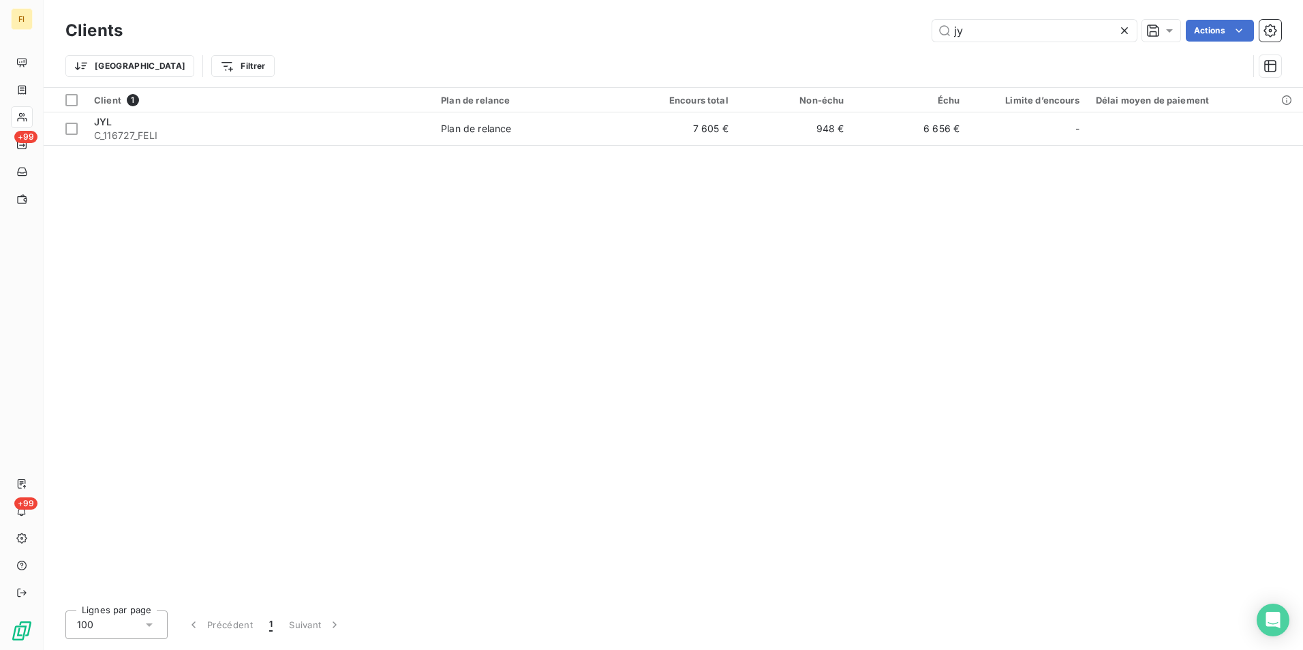
drag, startPoint x: 1045, startPoint y: 32, endPoint x: 636, endPoint y: 27, distance: 409.6
click at [693, 31] on div "jy Actions" at bounding box center [710, 31] width 1142 height 22
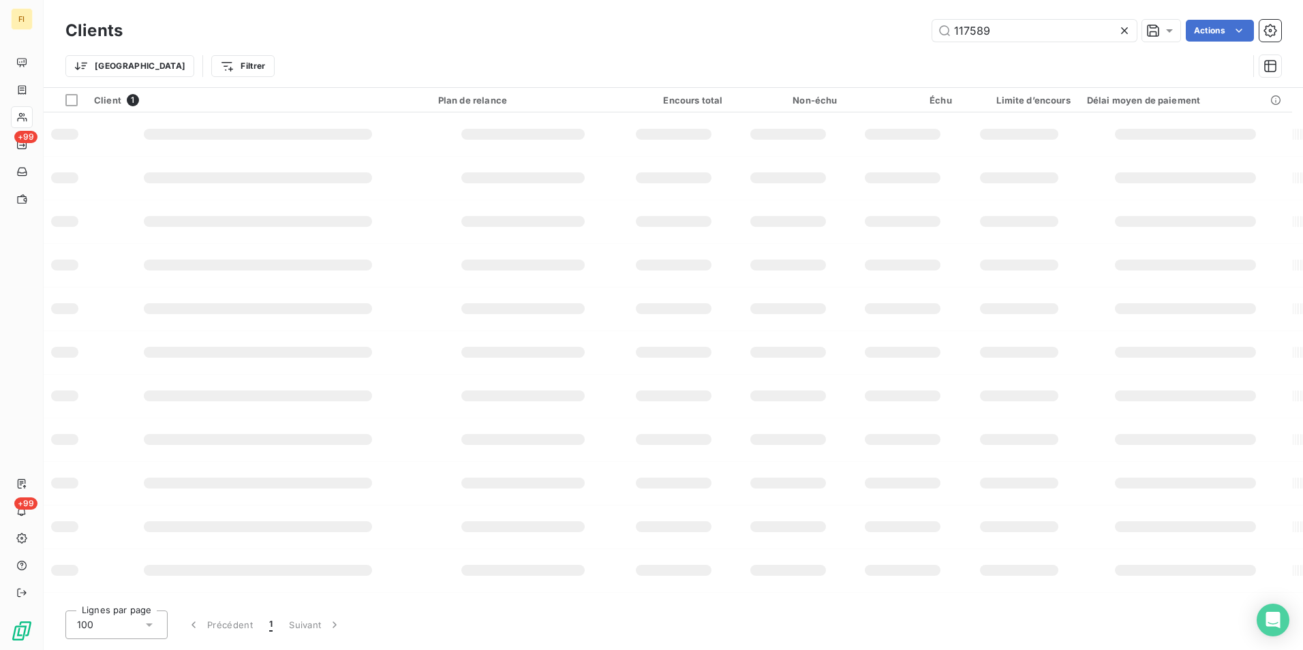
type input "117589"
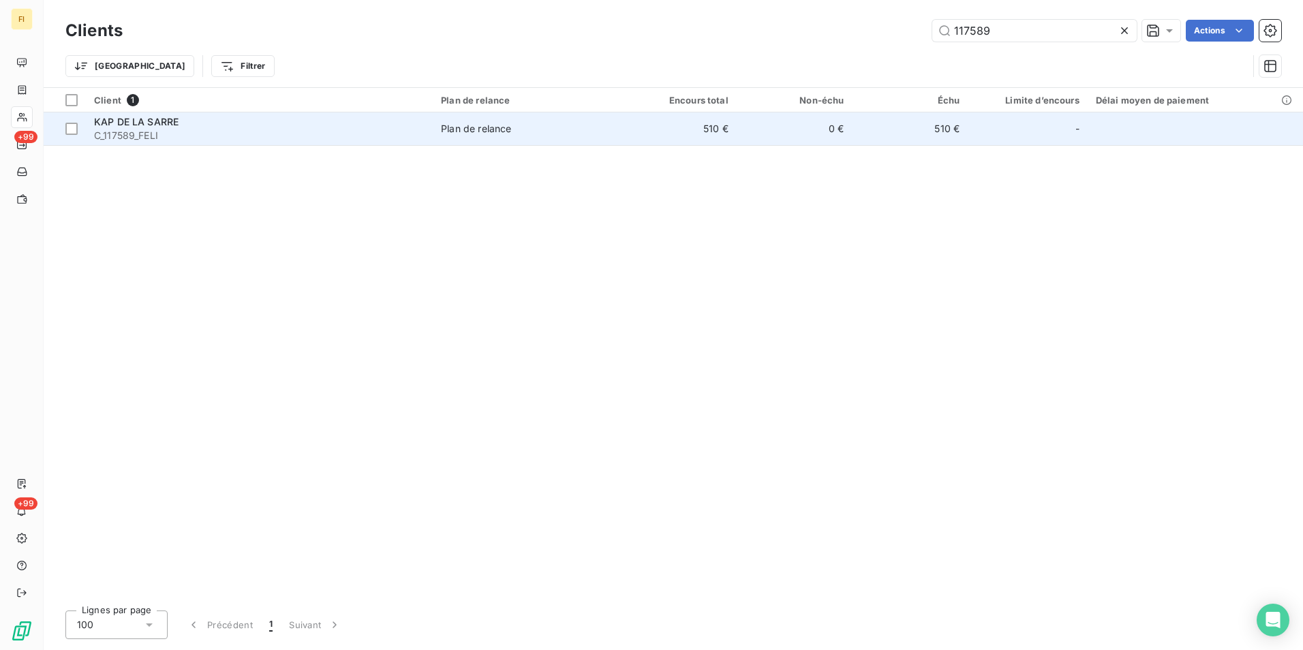
click at [692, 138] on td "510 €" at bounding box center [679, 128] width 116 height 33
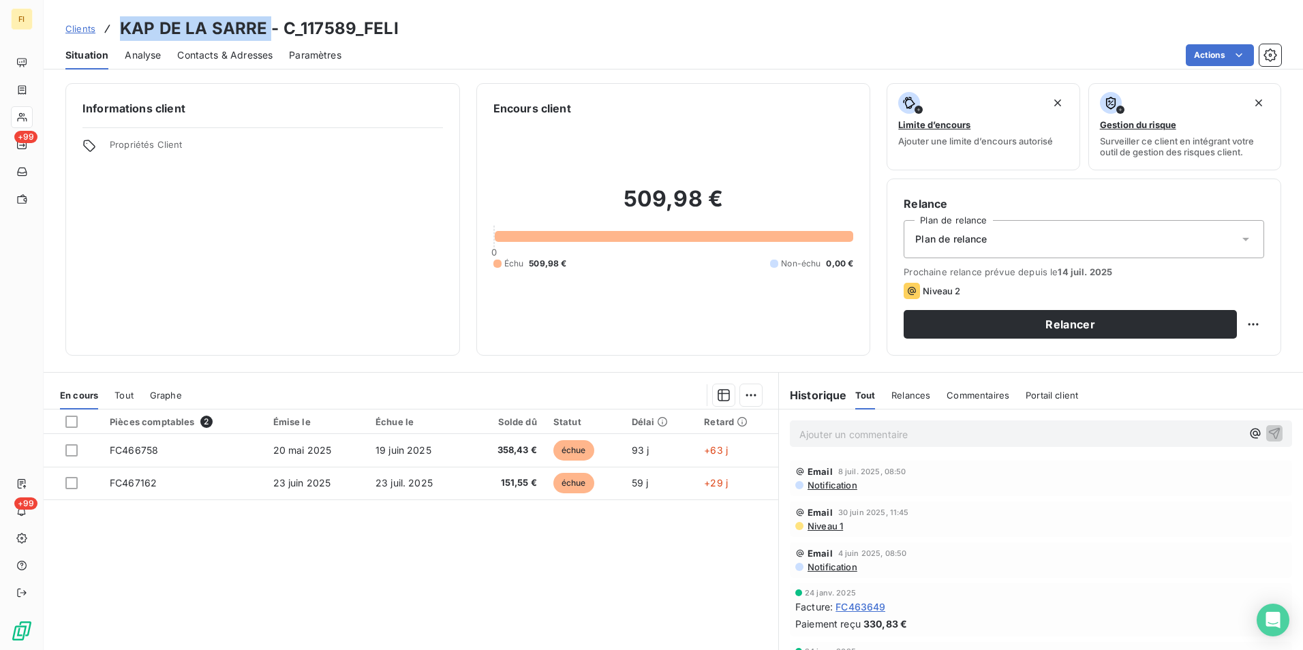
drag, startPoint x: 266, startPoint y: 28, endPoint x: 122, endPoint y: 20, distance: 144.7
click at [122, 20] on h3 "KAP DE LA SARRE - C_117589_FELI" at bounding box center [259, 28] width 279 height 25
copy h3 "KAP DE LA SARRE"
click at [70, 23] on link "Clients" at bounding box center [80, 29] width 30 height 14
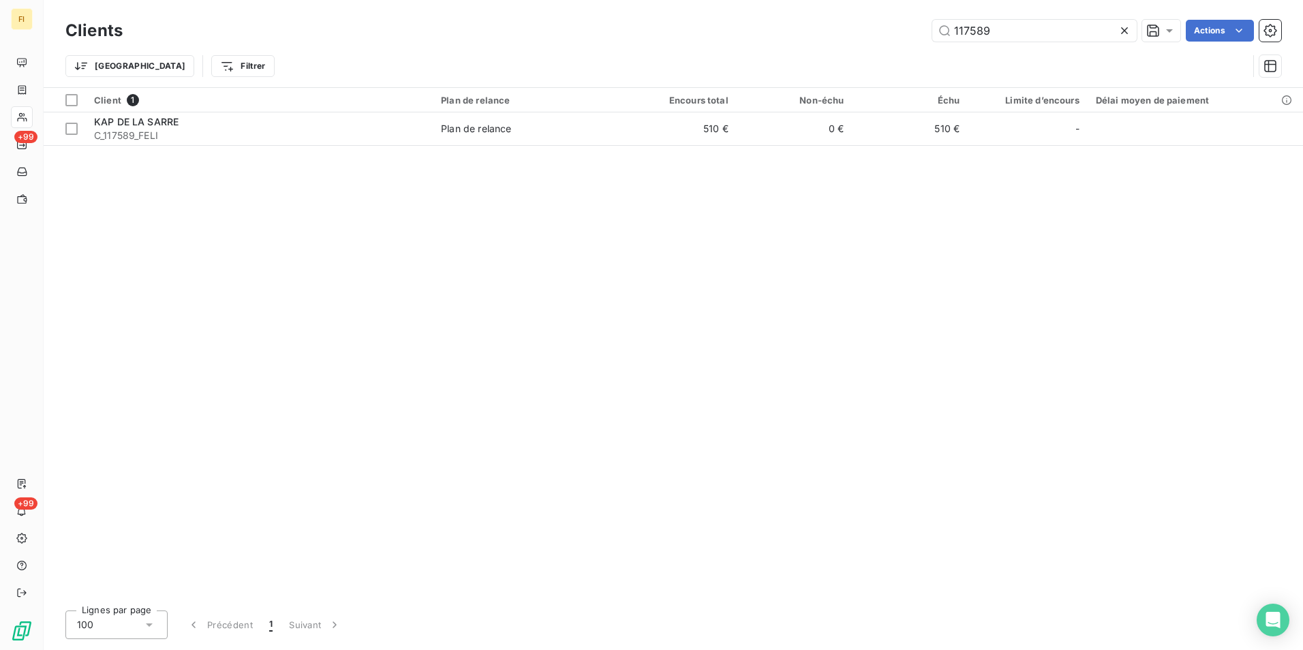
drag, startPoint x: 1006, startPoint y: 35, endPoint x: 741, endPoint y: 37, distance: 264.4
click at [855, 37] on div "117589 Actions" at bounding box center [710, 31] width 1142 height 22
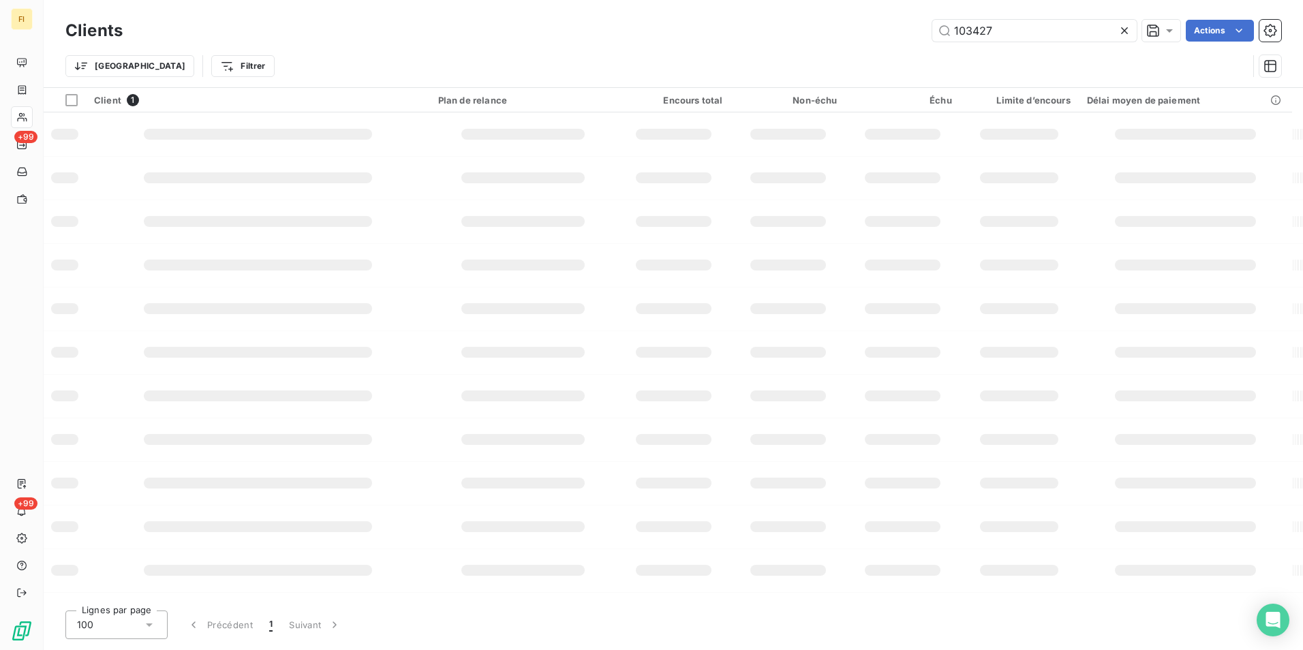
type input "103427"
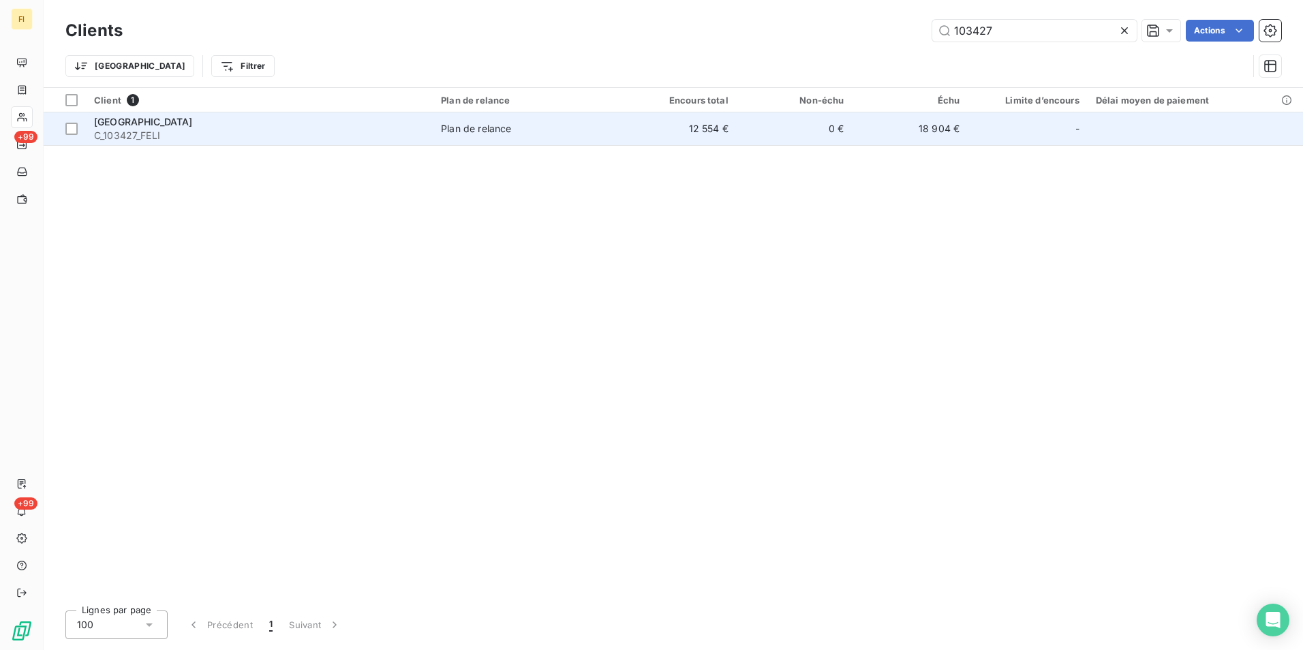
click at [703, 129] on td "12 554 €" at bounding box center [679, 128] width 116 height 33
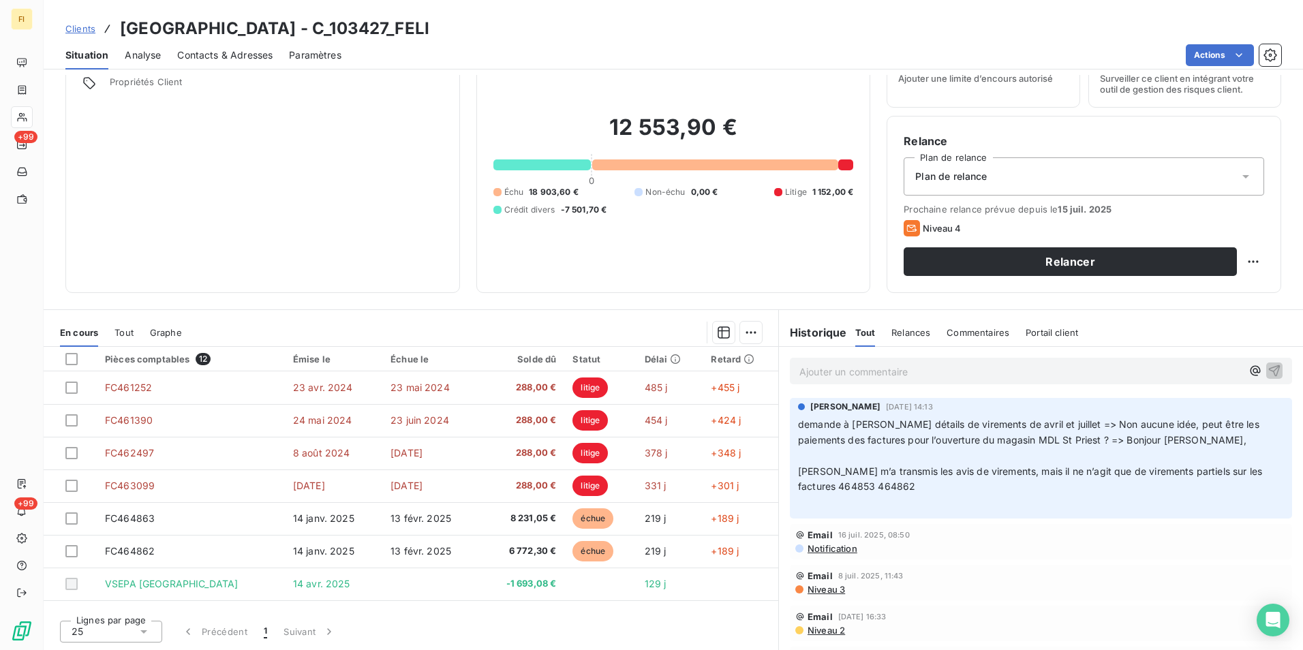
click at [248, 26] on h3 "[GEOGRAPHIC_DATA] - C_103427_FELI" at bounding box center [274, 28] width 309 height 25
drag, startPoint x: 247, startPoint y: 26, endPoint x: 150, endPoint y: 13, distance: 97.6
click at [162, 5] on div "Clients [GEOGRAPHIC_DATA] - C_103427_FELI Situation Analyse Contacts & Adresses…" at bounding box center [673, 35] width 1259 height 70
drag, startPoint x: 119, startPoint y: 24, endPoint x: 273, endPoint y: 29, distance: 153.4
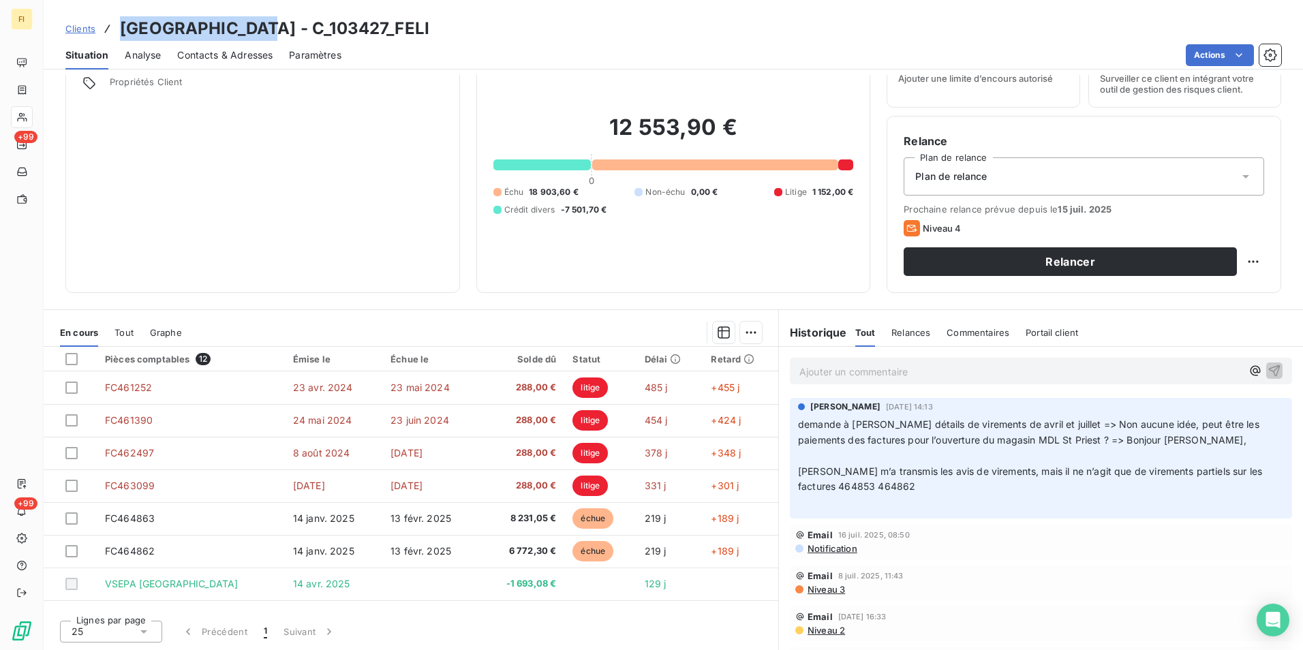
click at [273, 29] on h3 "[GEOGRAPHIC_DATA] - C_103427_FELI" at bounding box center [274, 28] width 309 height 25
copy h3 "[GEOGRAPHIC_DATA]"
click at [259, 53] on span "Contacts & Adresses" at bounding box center [224, 55] width 95 height 14
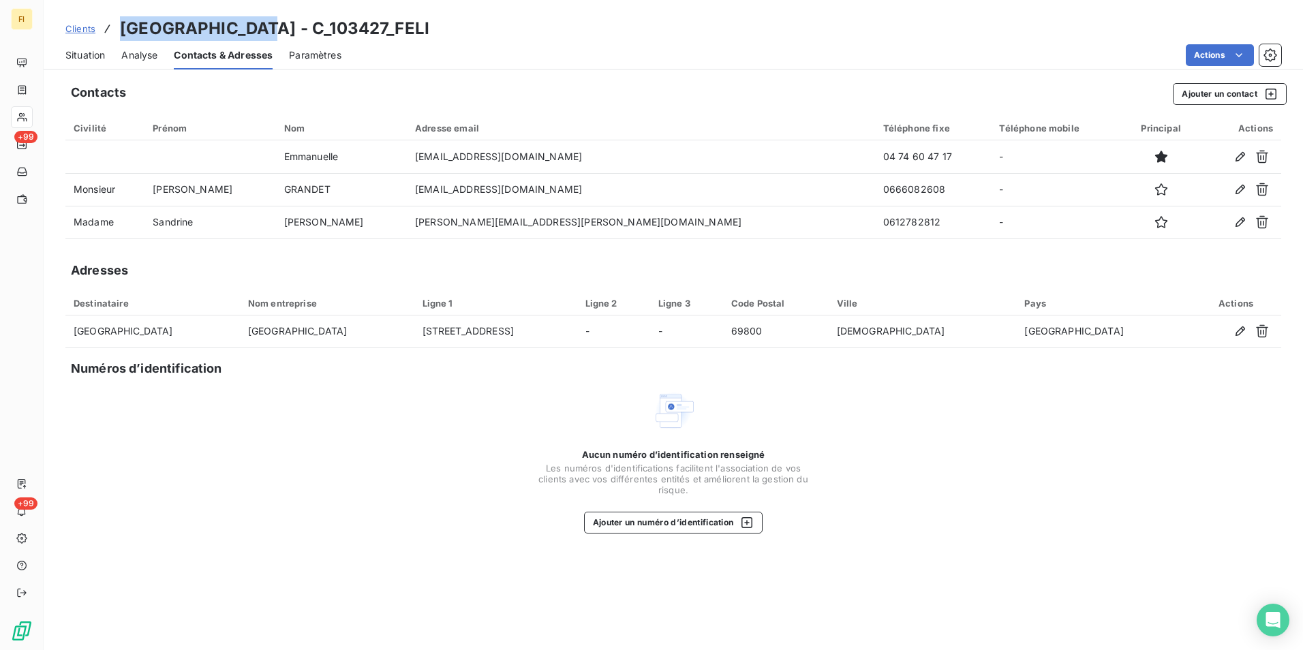
click at [78, 24] on span "Clients" at bounding box center [80, 28] width 30 height 11
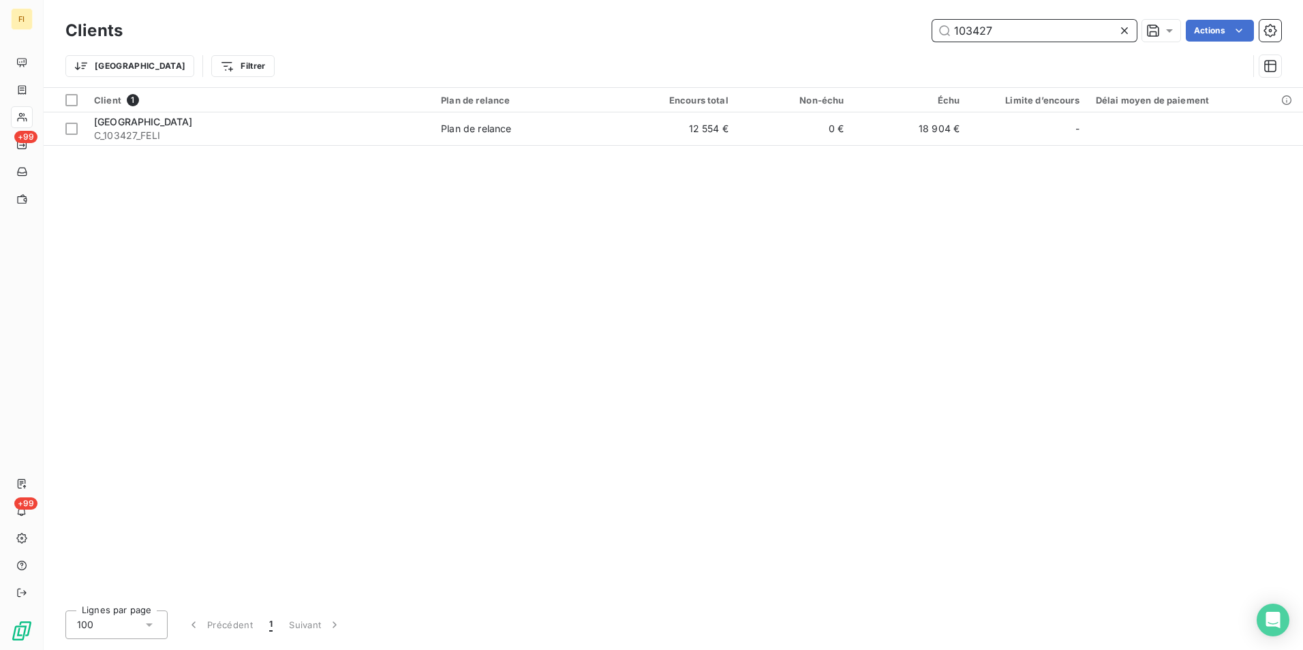
drag, startPoint x: 1009, startPoint y: 31, endPoint x: 488, endPoint y: 31, distance: 521.4
click at [628, 38] on div "103427 Actions" at bounding box center [710, 31] width 1142 height 22
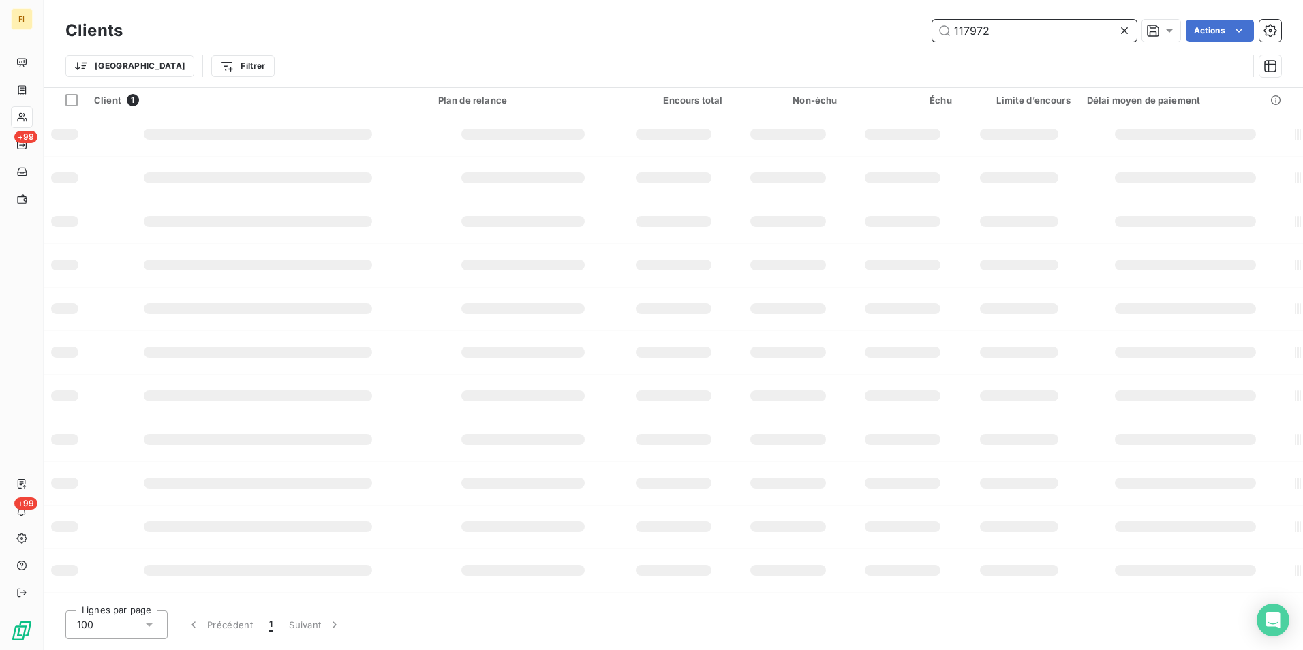
type input "117972"
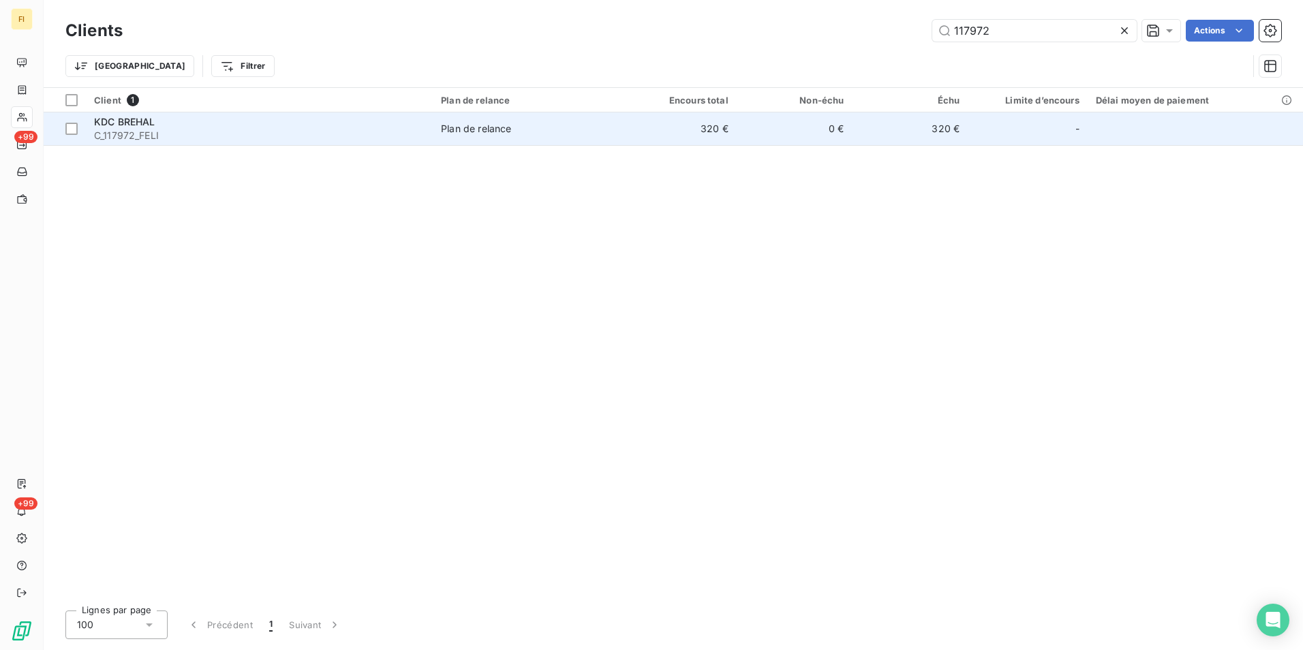
click at [674, 138] on td "320 €" at bounding box center [679, 128] width 116 height 33
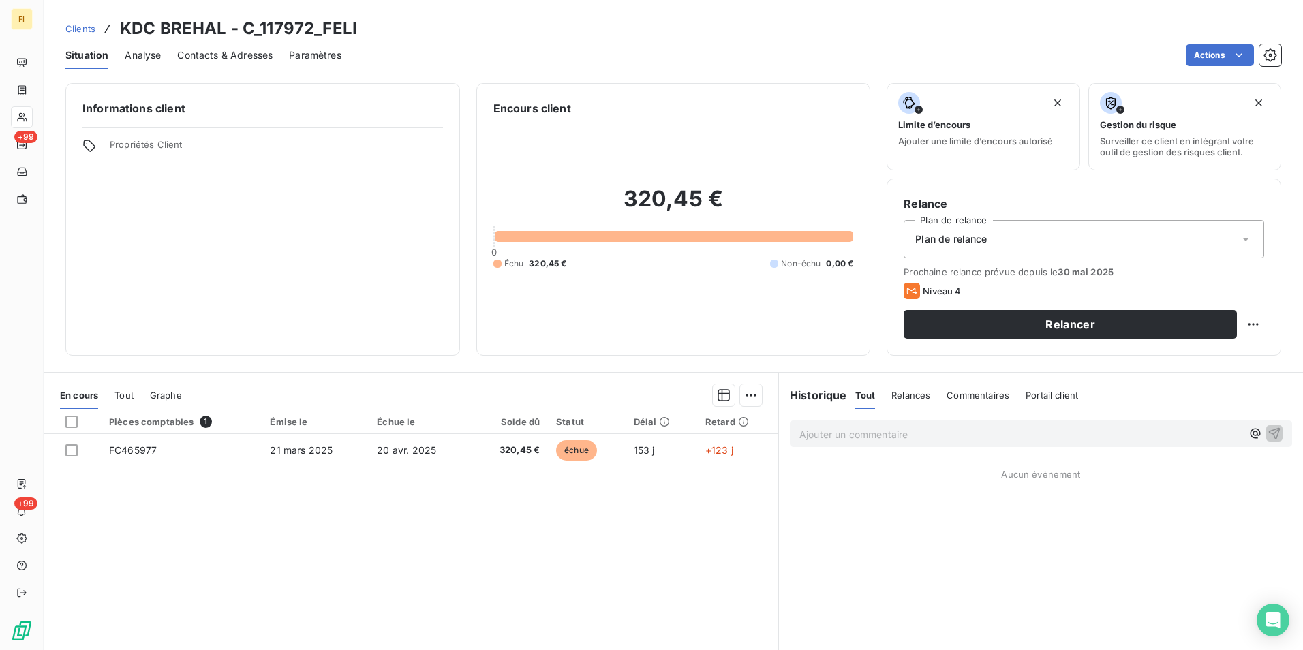
click at [77, 27] on span "Clients" at bounding box center [80, 28] width 30 height 11
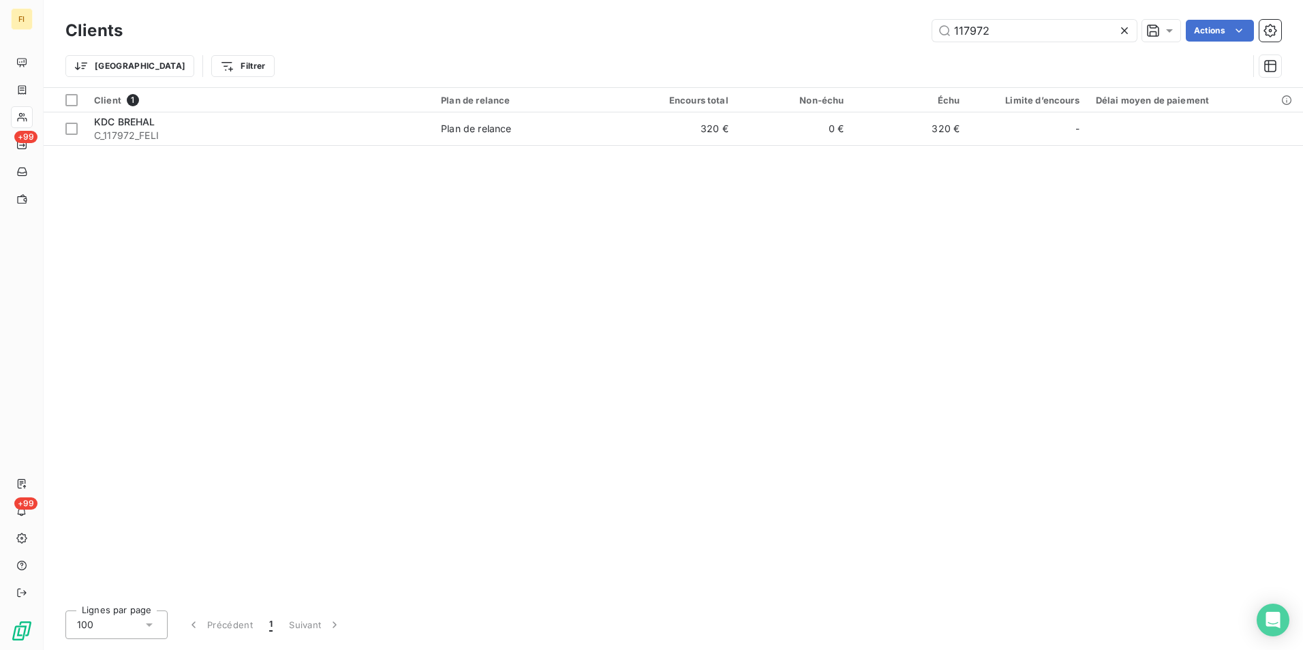
drag, startPoint x: 1028, startPoint y: 33, endPoint x: 794, endPoint y: 30, distance: 233.8
click at [798, 31] on div "117972 Actions" at bounding box center [710, 31] width 1142 height 22
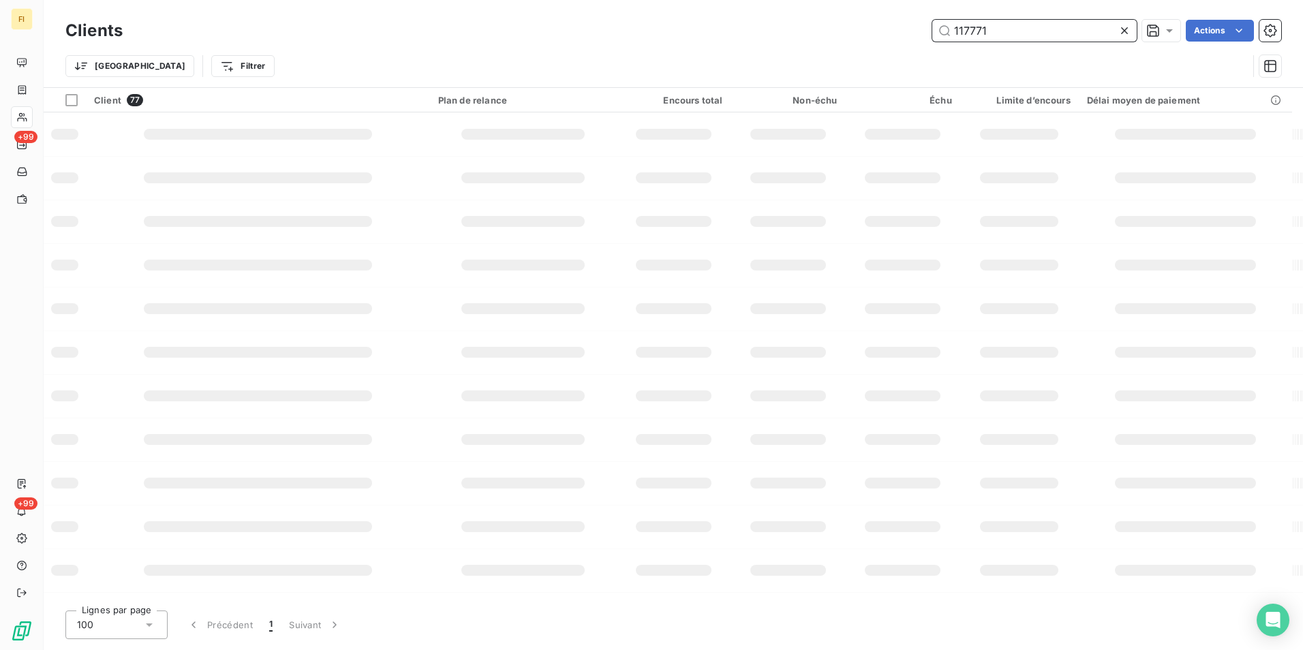
type input "117771"
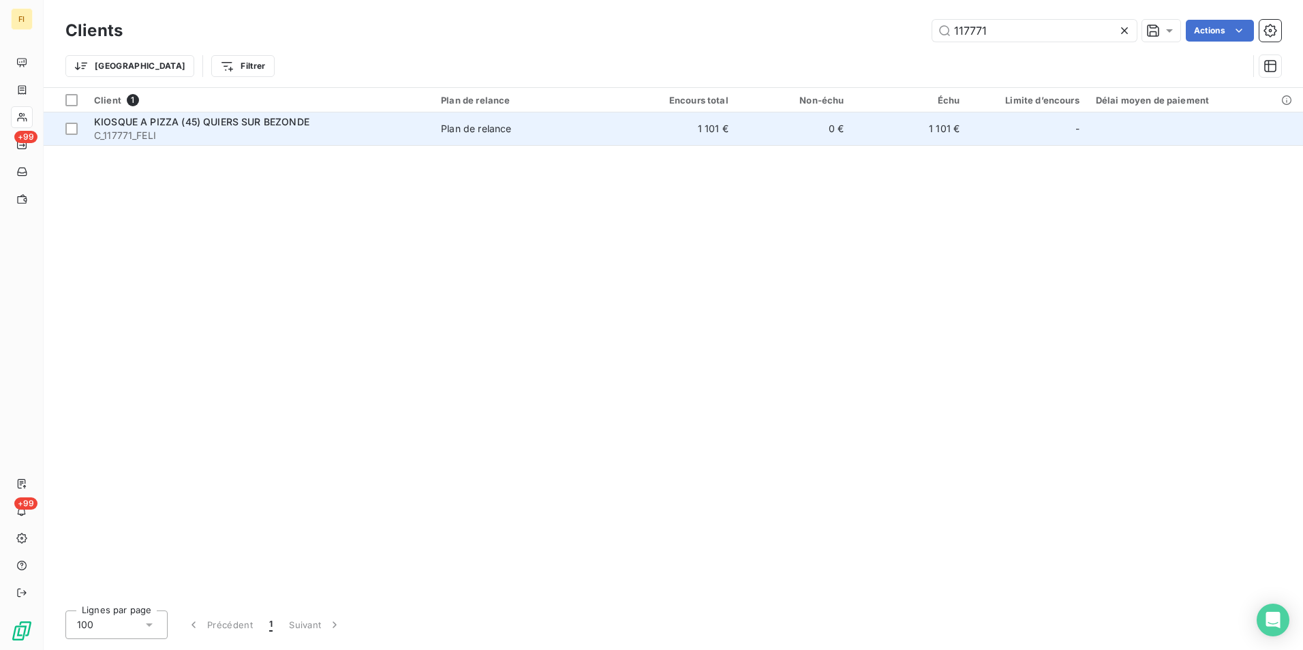
click at [875, 138] on td "1 101 €" at bounding box center [910, 128] width 116 height 33
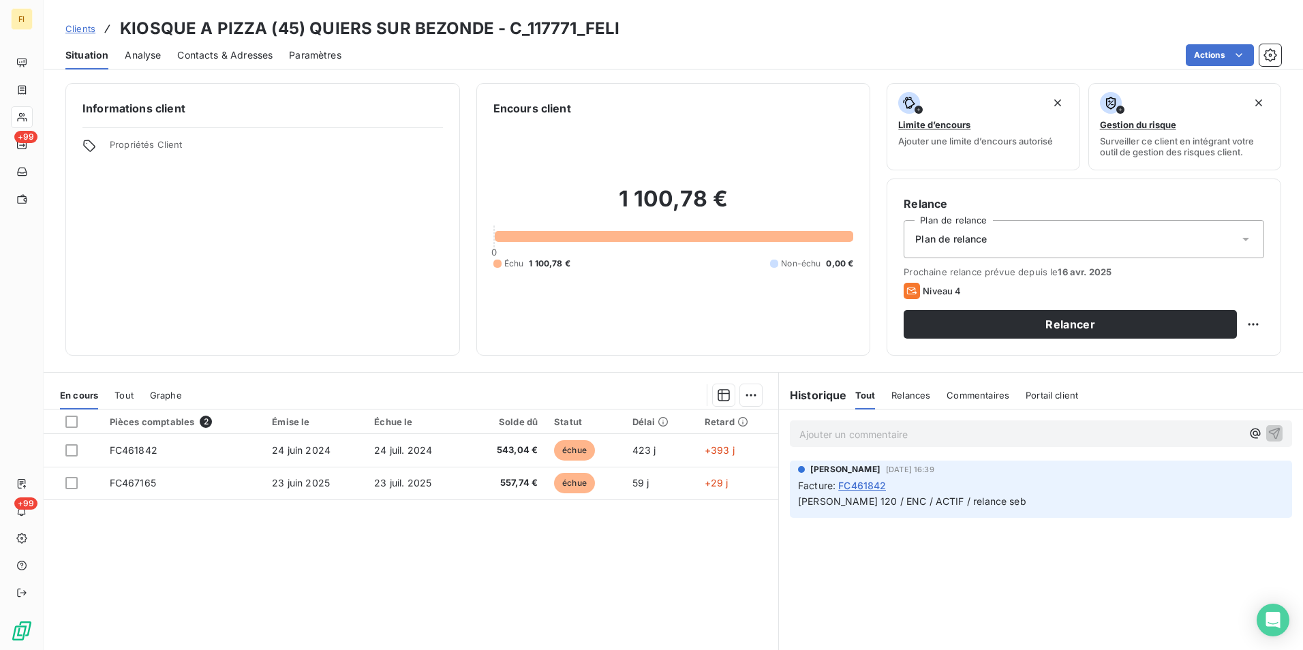
click at [250, 54] on span "Contacts & Adresses" at bounding box center [224, 55] width 95 height 14
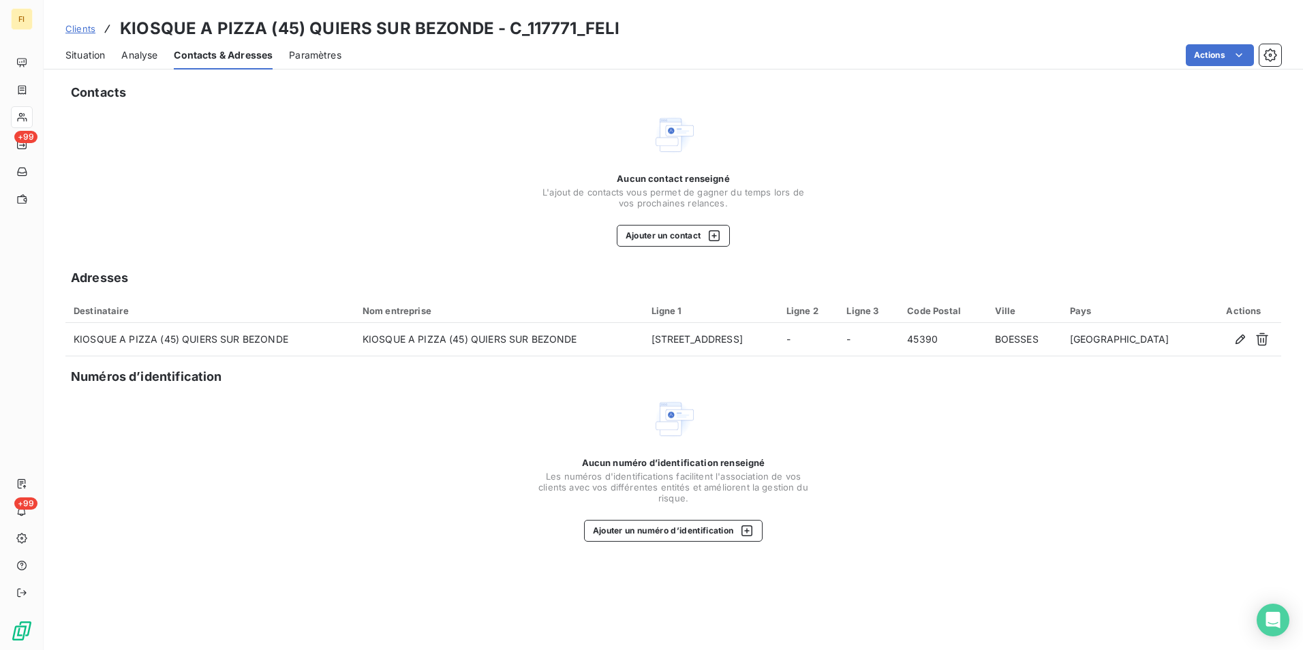
click at [80, 25] on span "Clients" at bounding box center [80, 28] width 30 height 11
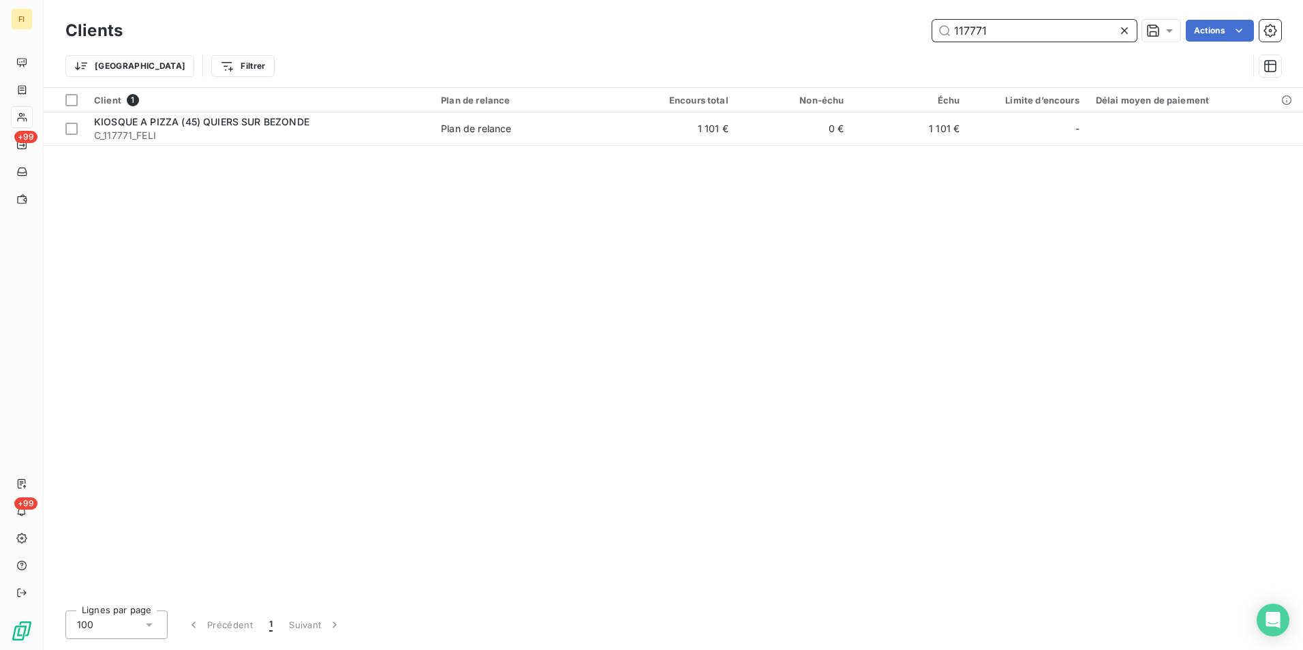
drag, startPoint x: 1000, startPoint y: 36, endPoint x: 877, endPoint y: 39, distance: 123.4
click at [885, 39] on div "117771 Actions" at bounding box center [710, 31] width 1142 height 22
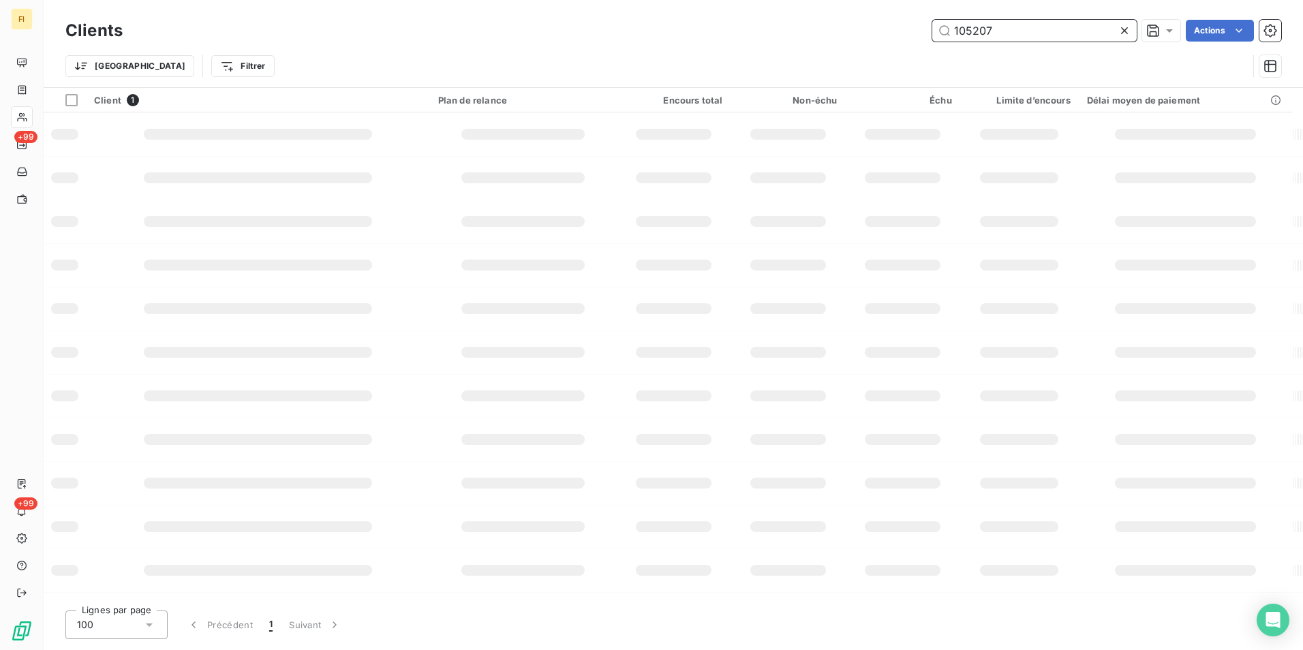
type input "105207"
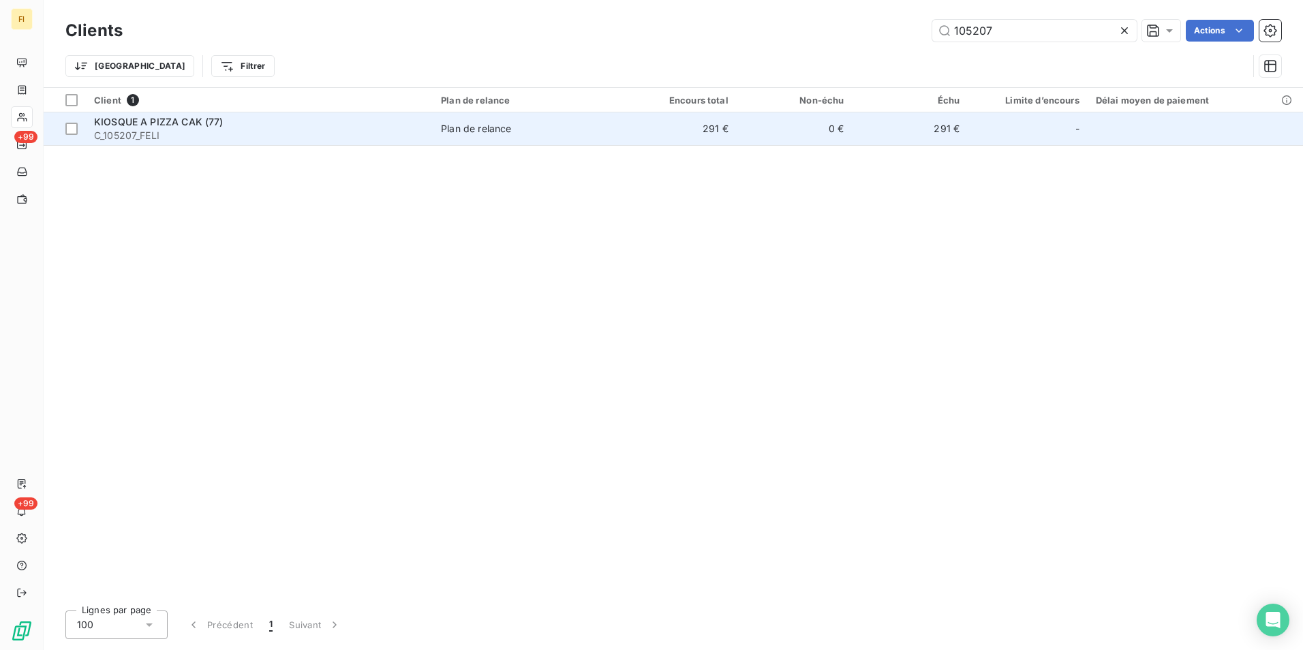
click at [863, 118] on td "291 €" at bounding box center [910, 128] width 116 height 33
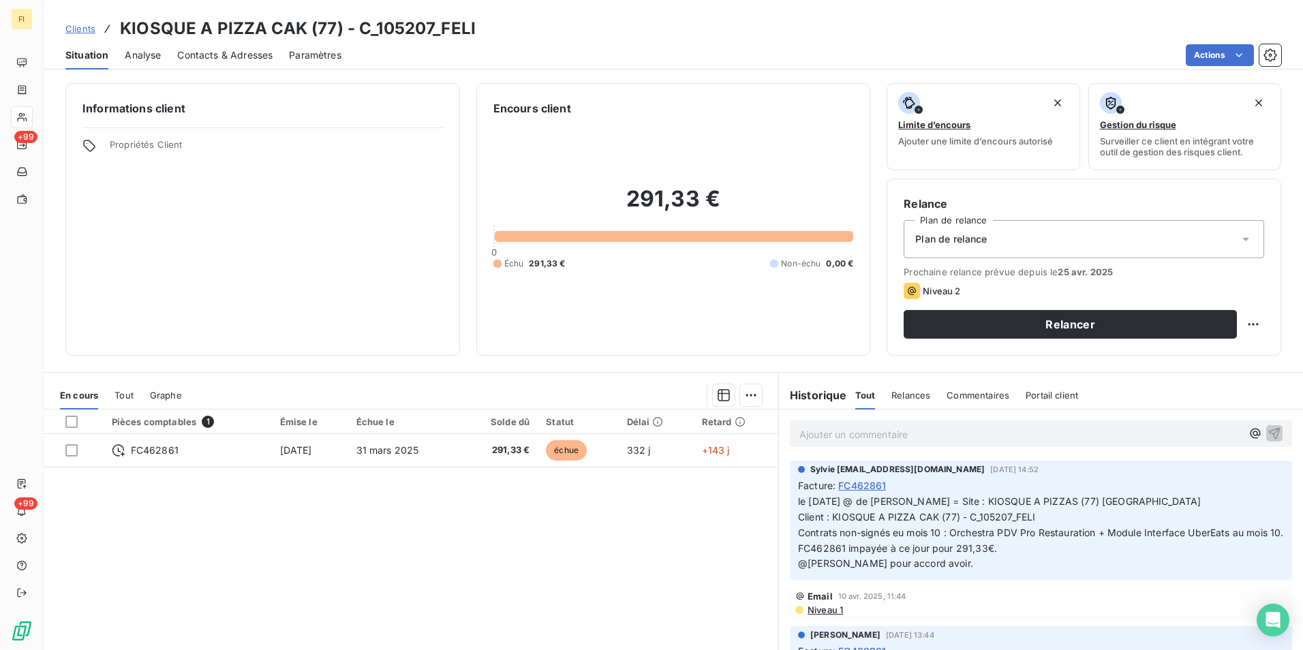
click at [87, 27] on span "Clients" at bounding box center [80, 28] width 30 height 11
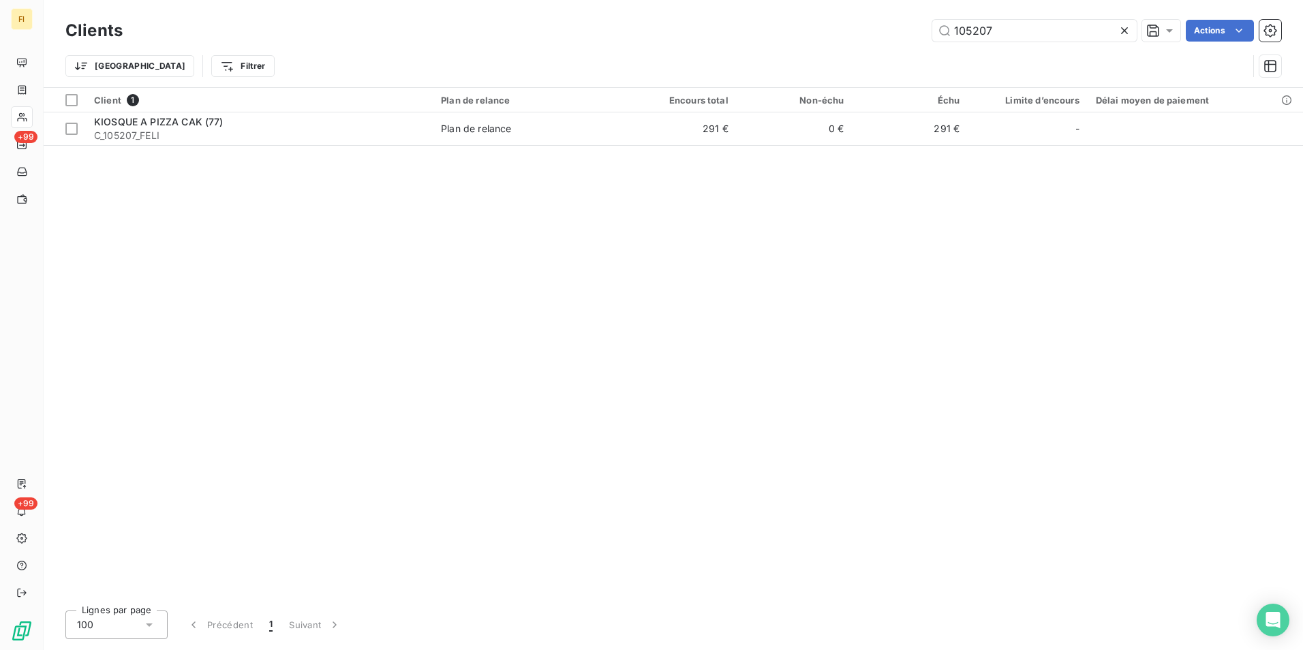
drag, startPoint x: 1000, startPoint y: 31, endPoint x: 541, endPoint y: 39, distance: 459.4
click at [814, 24] on div "105207 Actions" at bounding box center [710, 31] width 1142 height 22
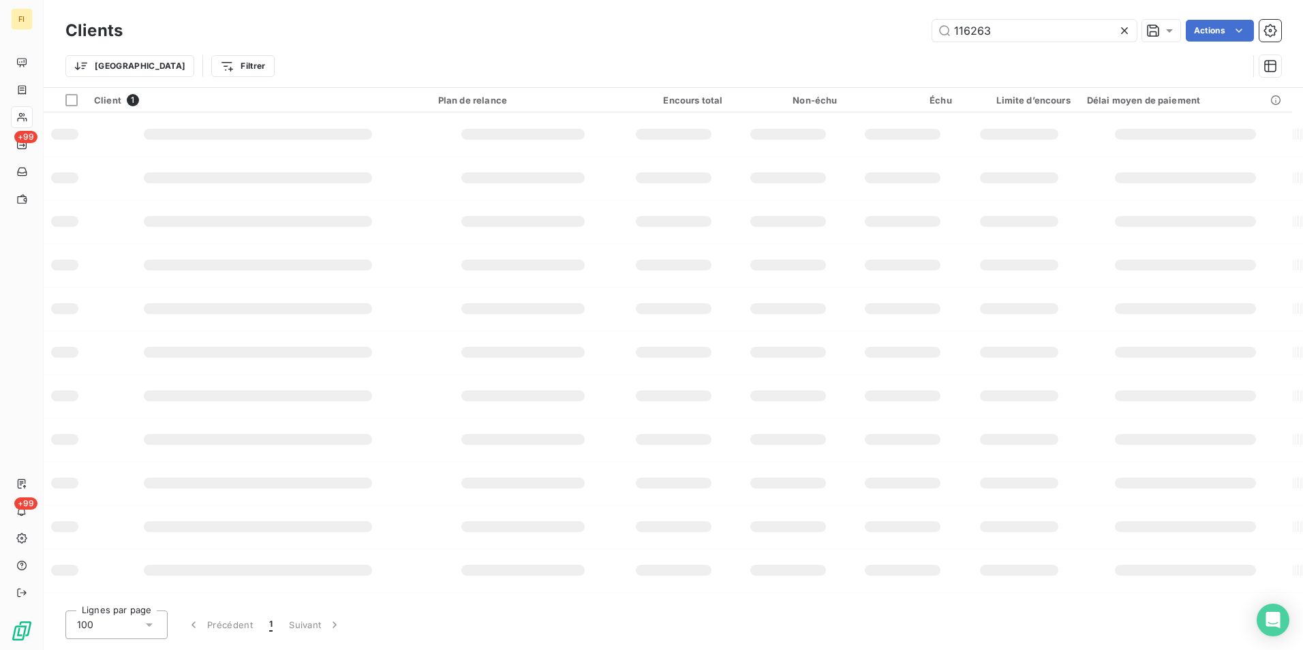
type input "116263"
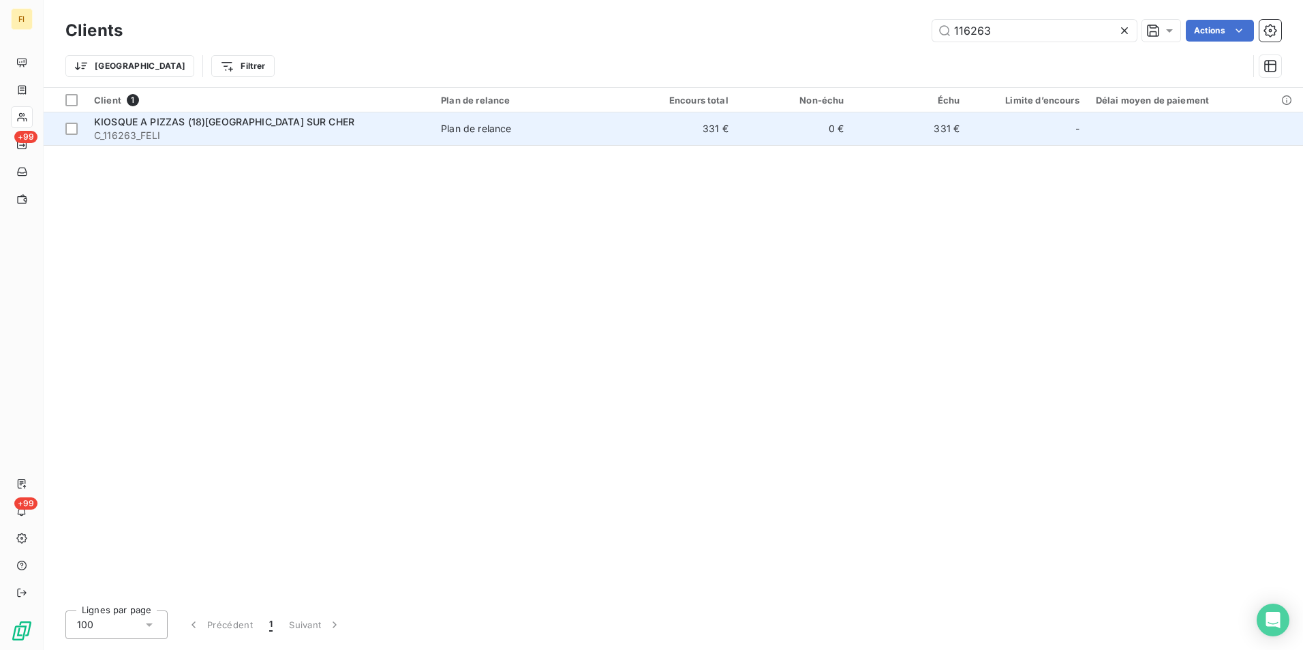
click at [662, 130] on td "331 €" at bounding box center [679, 128] width 116 height 33
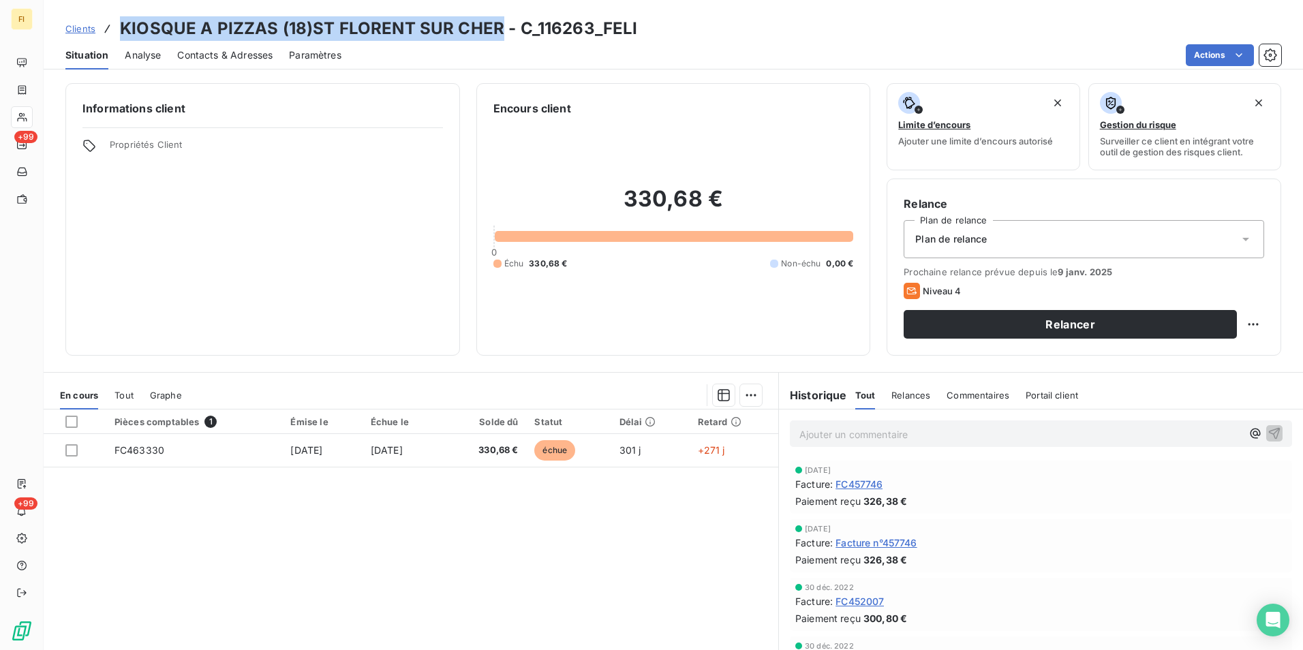
drag, startPoint x: 343, startPoint y: 27, endPoint x: 123, endPoint y: 37, distance: 219.7
click at [123, 37] on h3 "KIOSQUE A PIZZAS (18)ST FLORENT SUR CHER - C_116263_FELI" at bounding box center [378, 28] width 517 height 25
drag, startPoint x: 123, startPoint y: 37, endPoint x: 169, endPoint y: 27, distance: 46.8
copy h3 "KIOSQUE A PIZZAS (18)[GEOGRAPHIC_DATA] SUR CHER"
click at [82, 30] on span "Clients" at bounding box center [80, 28] width 30 height 11
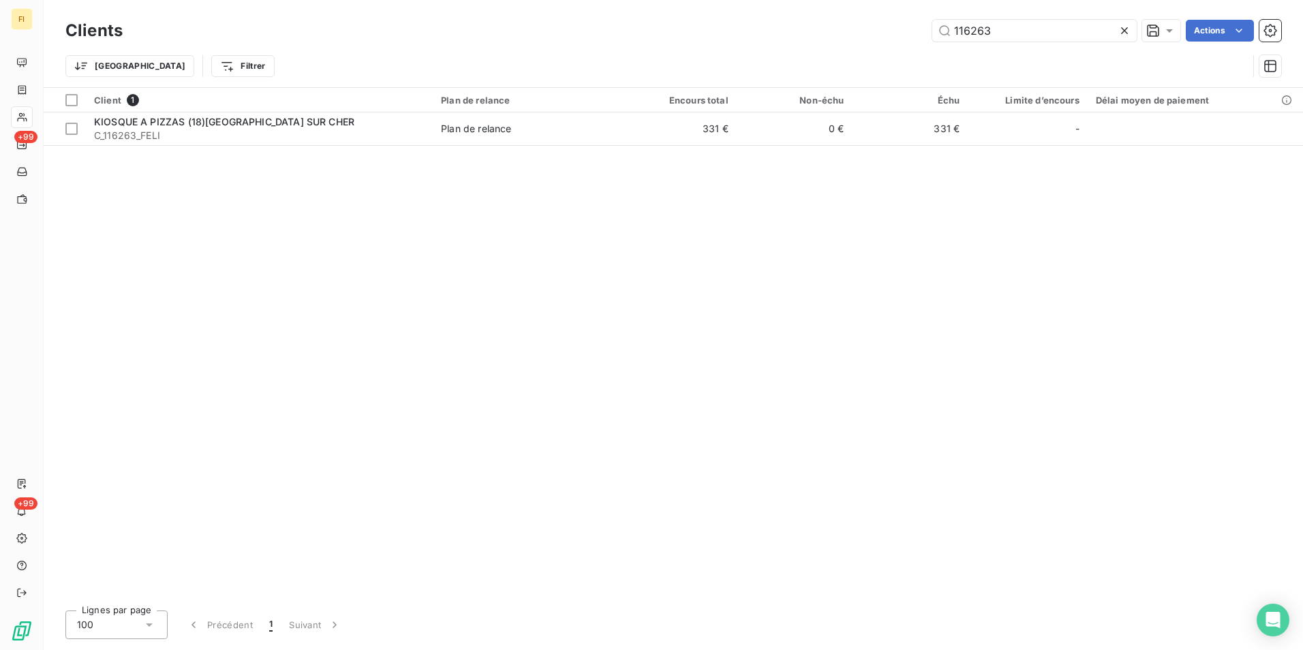
drag, startPoint x: 1047, startPoint y: 36, endPoint x: 624, endPoint y: 17, distance: 423.7
click at [757, 26] on div "116263 Actions" at bounding box center [710, 31] width 1142 height 22
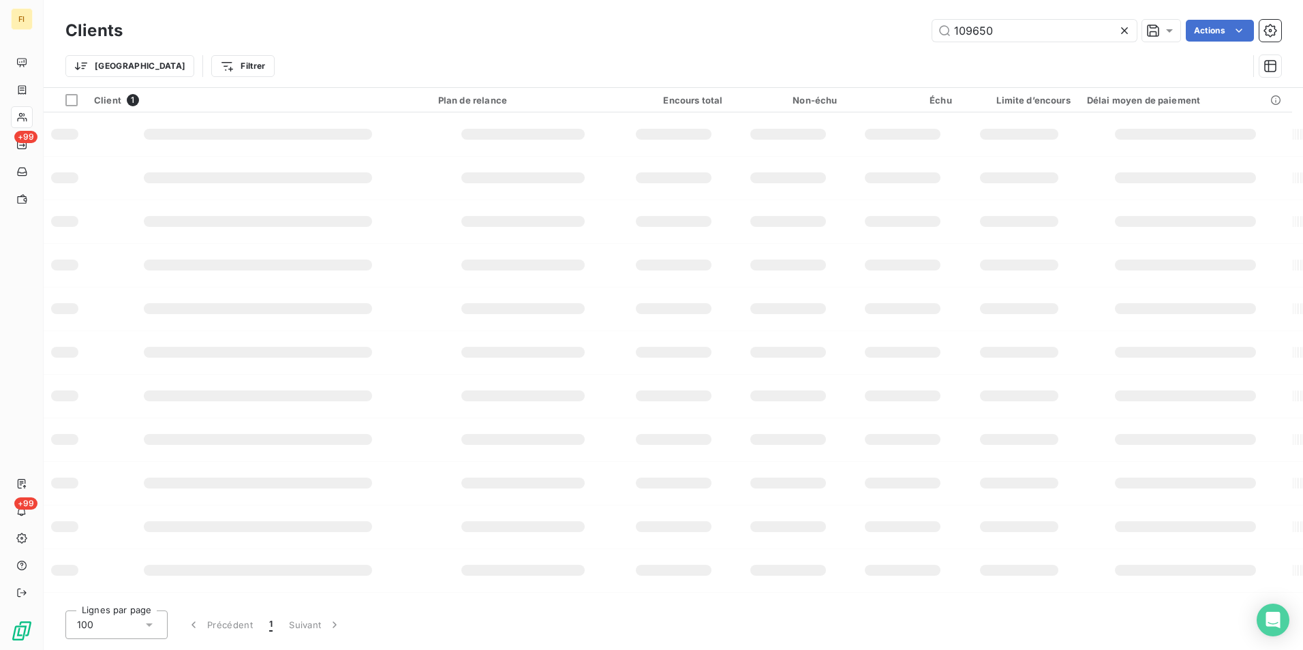
type input "109650"
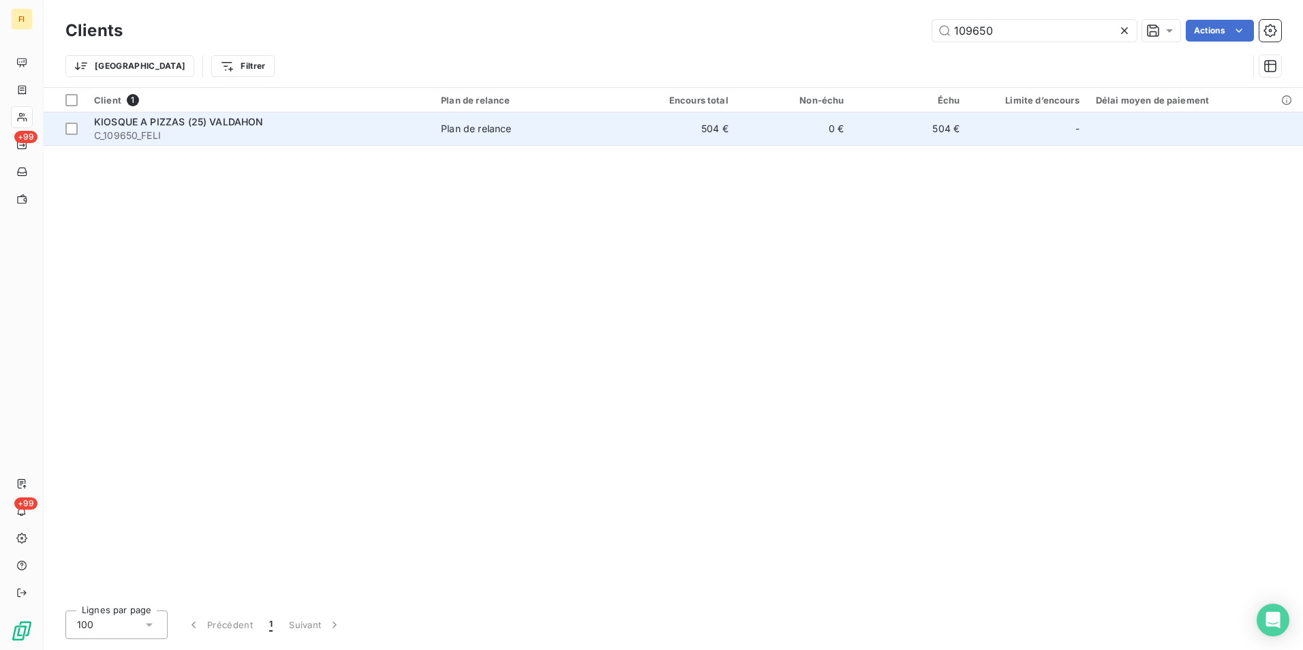
click at [675, 125] on td "504 €" at bounding box center [679, 128] width 116 height 33
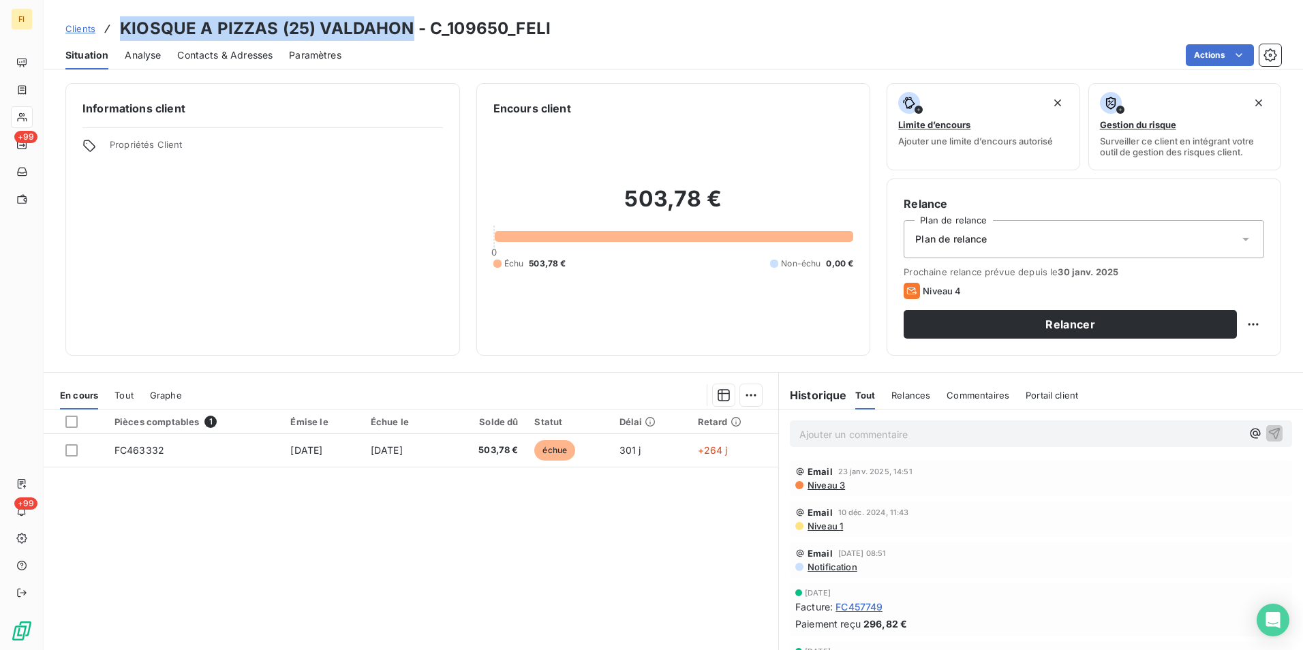
drag, startPoint x: 412, startPoint y: 31, endPoint x: 121, endPoint y: 33, distance: 290.3
click at [121, 33] on h3 "KIOSQUE A PIZZAS (25) VALDAHON - C_109650_FELI" at bounding box center [335, 28] width 431 height 25
copy h3 "KIOSQUE A PIZZAS (25) VALDAHON"
click at [82, 27] on span "Clients" at bounding box center [80, 28] width 30 height 11
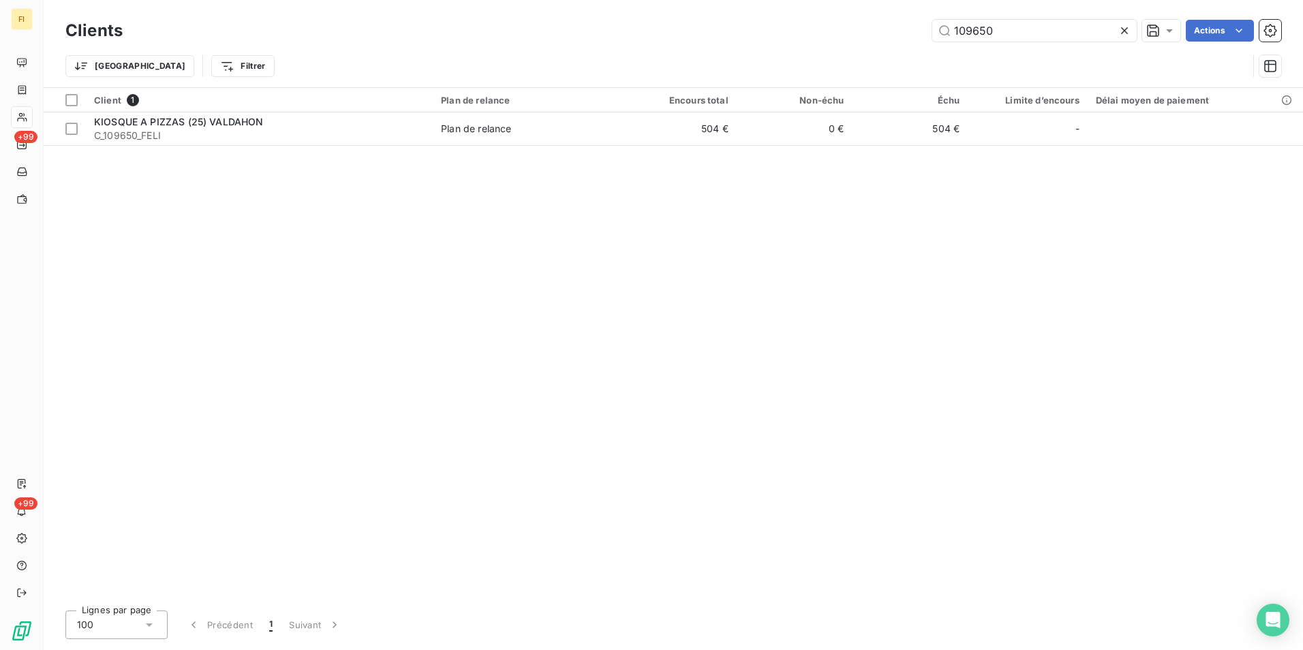
click at [862, 35] on div "109650 Actions" at bounding box center [710, 31] width 1142 height 22
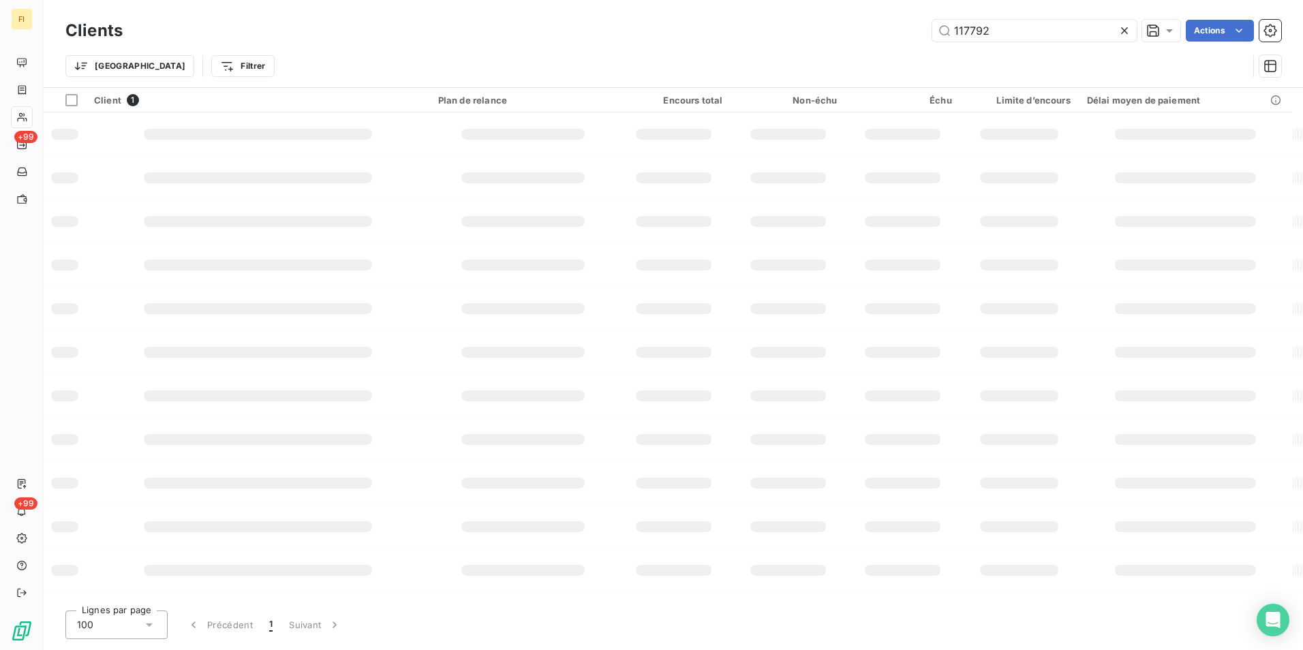
type input "117792"
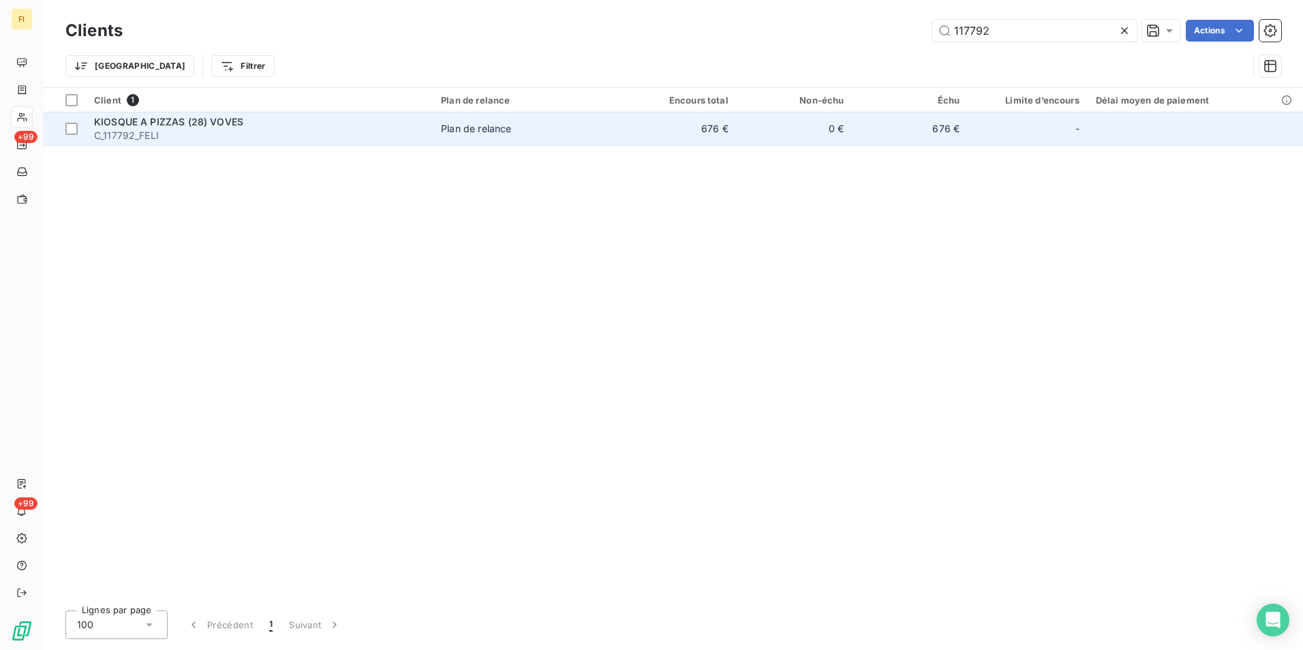
click at [204, 133] on span "C_117792_FELI" at bounding box center [259, 136] width 331 height 14
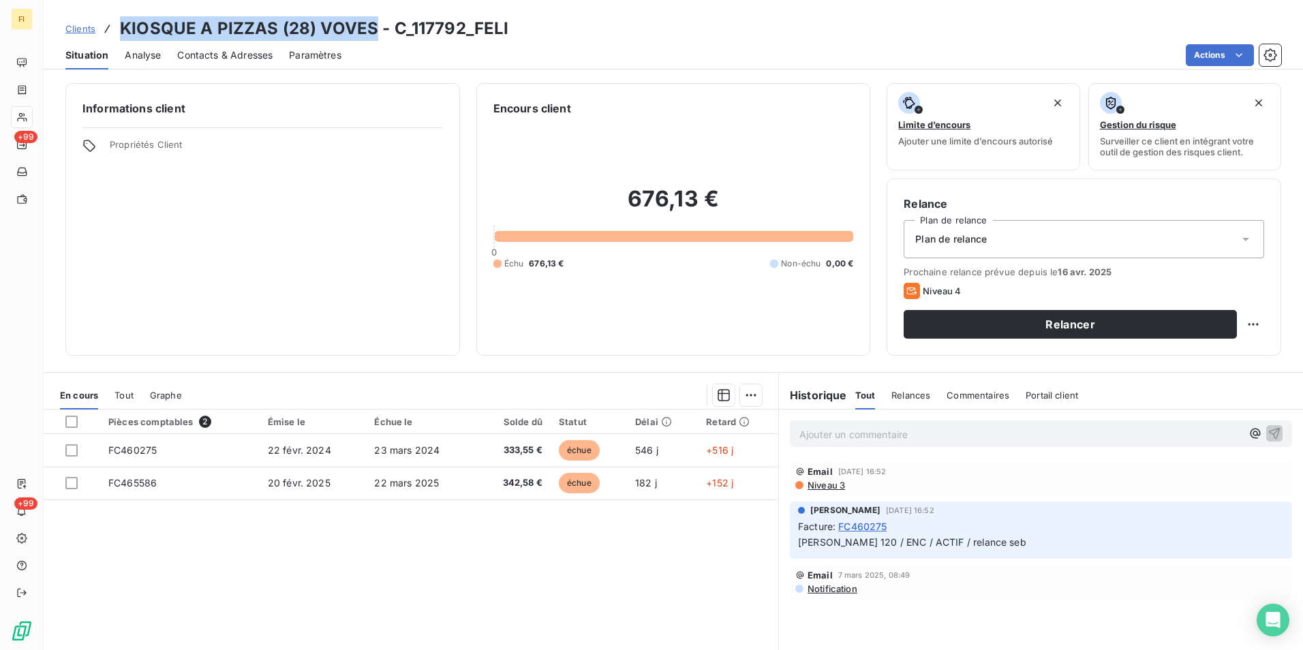
drag, startPoint x: 375, startPoint y: 29, endPoint x: 120, endPoint y: 25, distance: 254.9
click at [120, 25] on h3 "KIOSQUE A PIZZAS (28) VOVES - C_117792_FELI" at bounding box center [314, 28] width 388 height 25
copy h3 "KIOSQUE A PIZZAS (28) VOVES"
click at [84, 24] on span "Clients" at bounding box center [80, 28] width 30 height 11
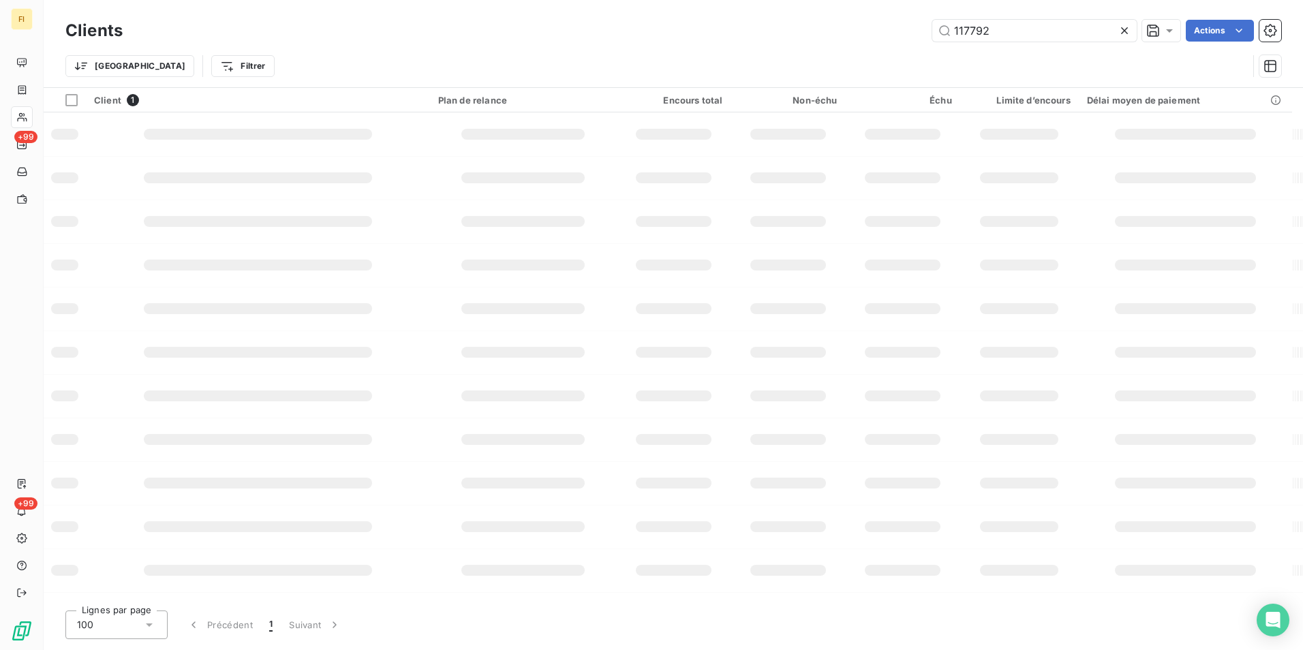
drag, startPoint x: 1003, startPoint y: 33, endPoint x: 748, endPoint y: 25, distance: 255.0
click at [748, 25] on div "117792 Actions" at bounding box center [710, 31] width 1142 height 22
type input "105201"
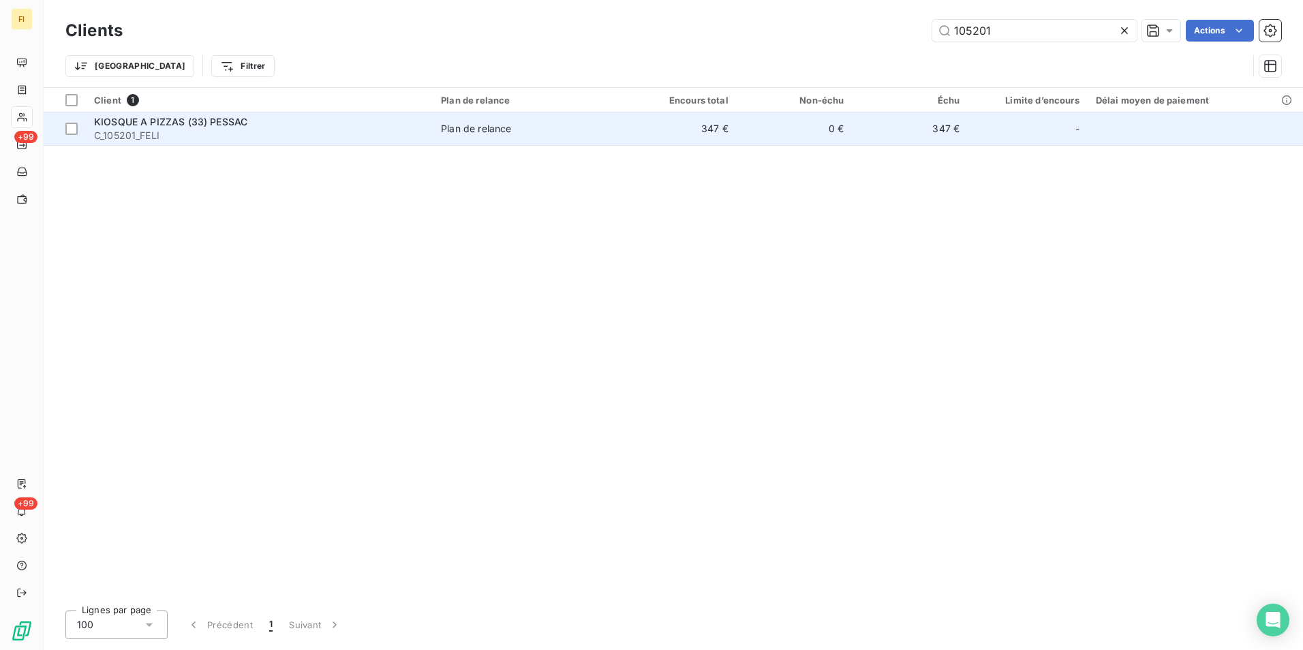
click at [521, 122] on span "Plan de relance" at bounding box center [527, 129] width 172 height 14
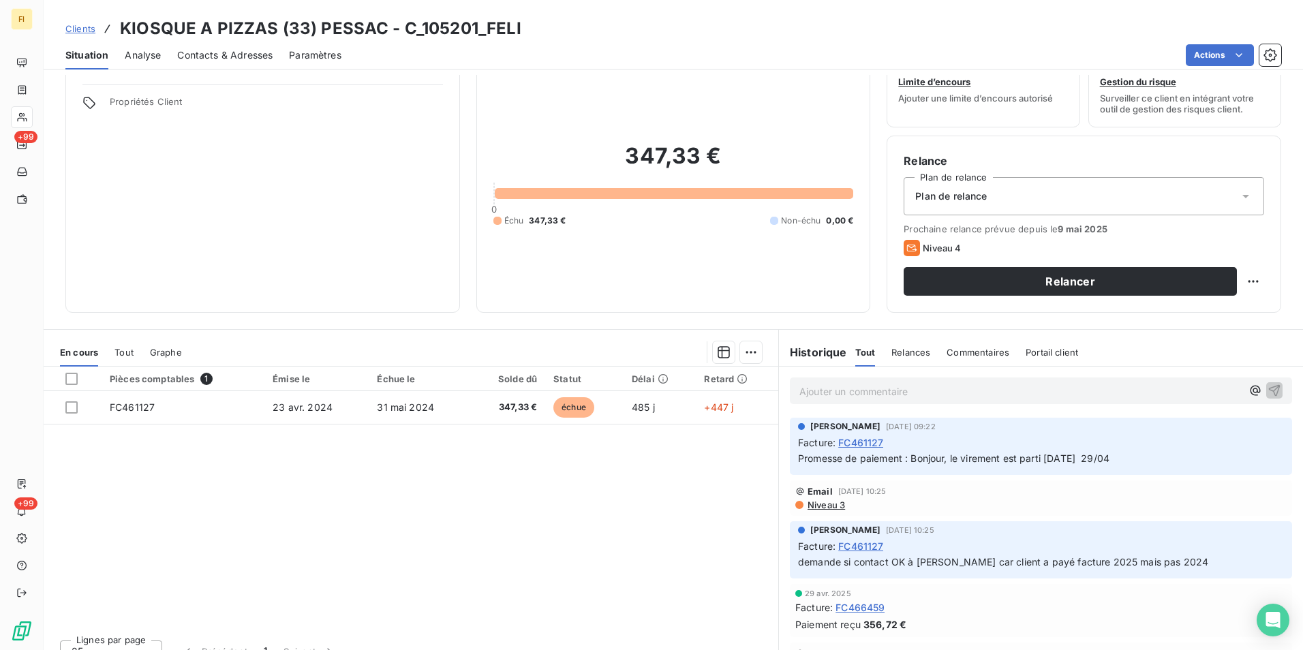
scroll to position [63, 0]
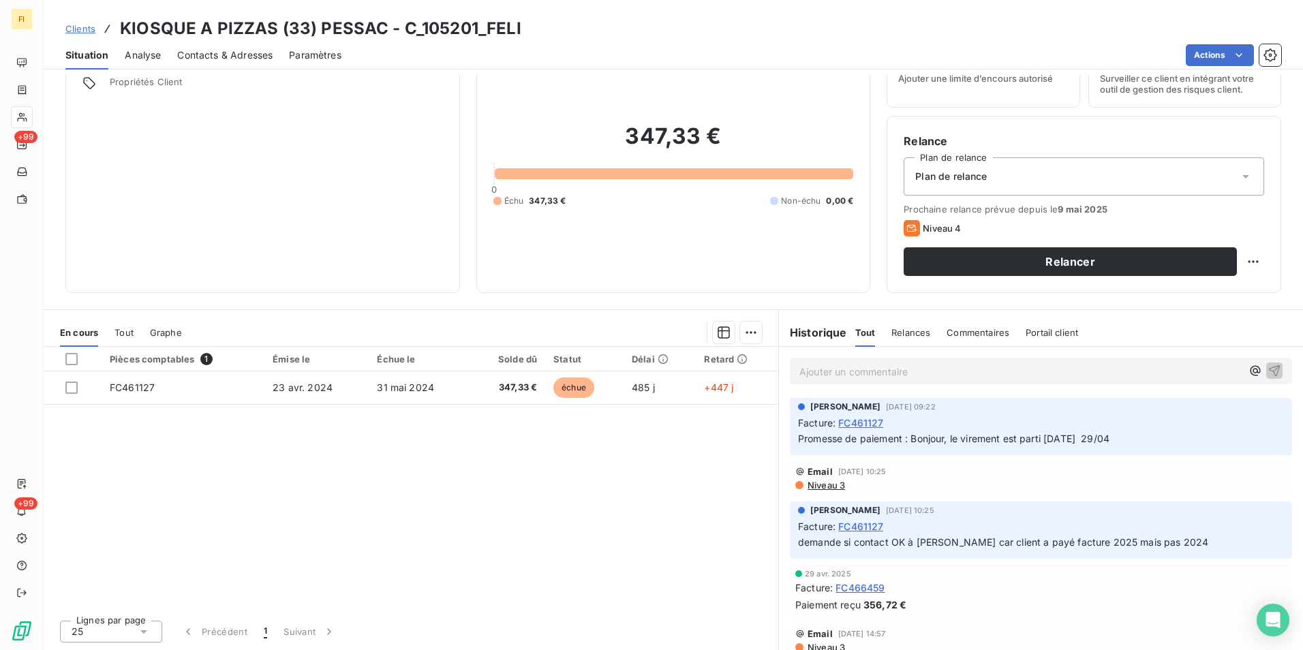
click at [81, 28] on span "Clients" at bounding box center [80, 28] width 30 height 11
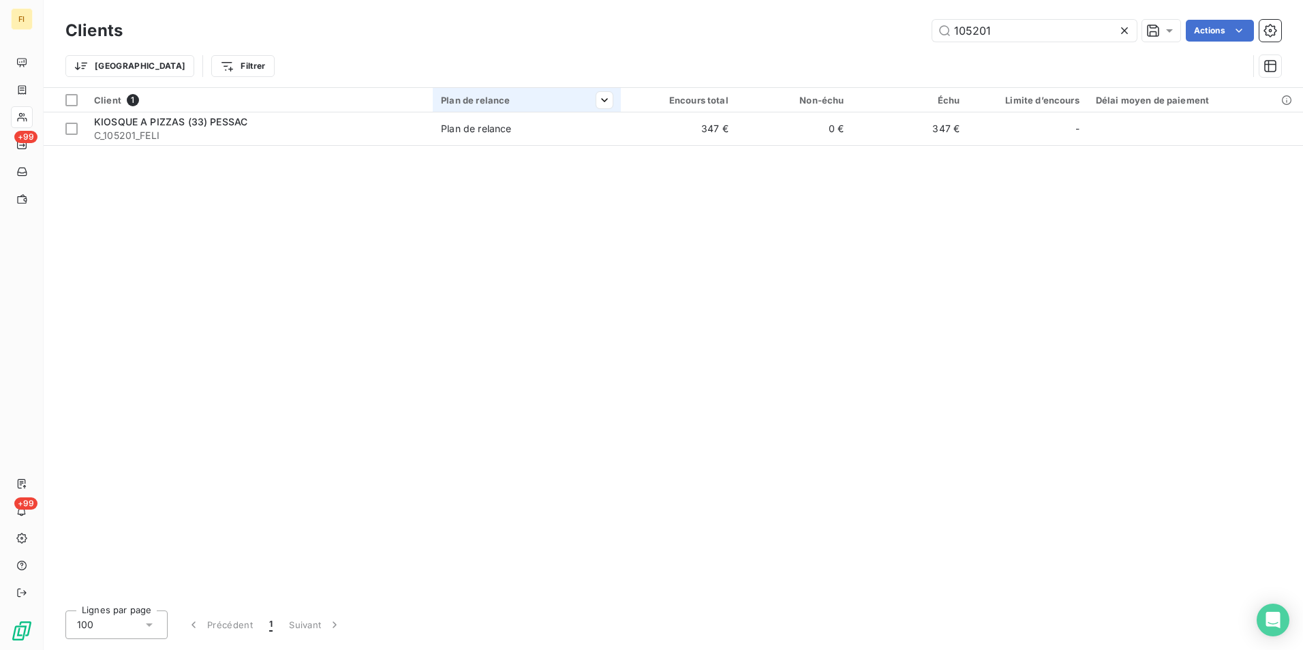
drag, startPoint x: 1079, startPoint y: 28, endPoint x: 470, endPoint y: 92, distance: 612.0
click at [577, 76] on div "Clients 105201 Actions Trier Filtrer" at bounding box center [673, 51] width 1216 height 71
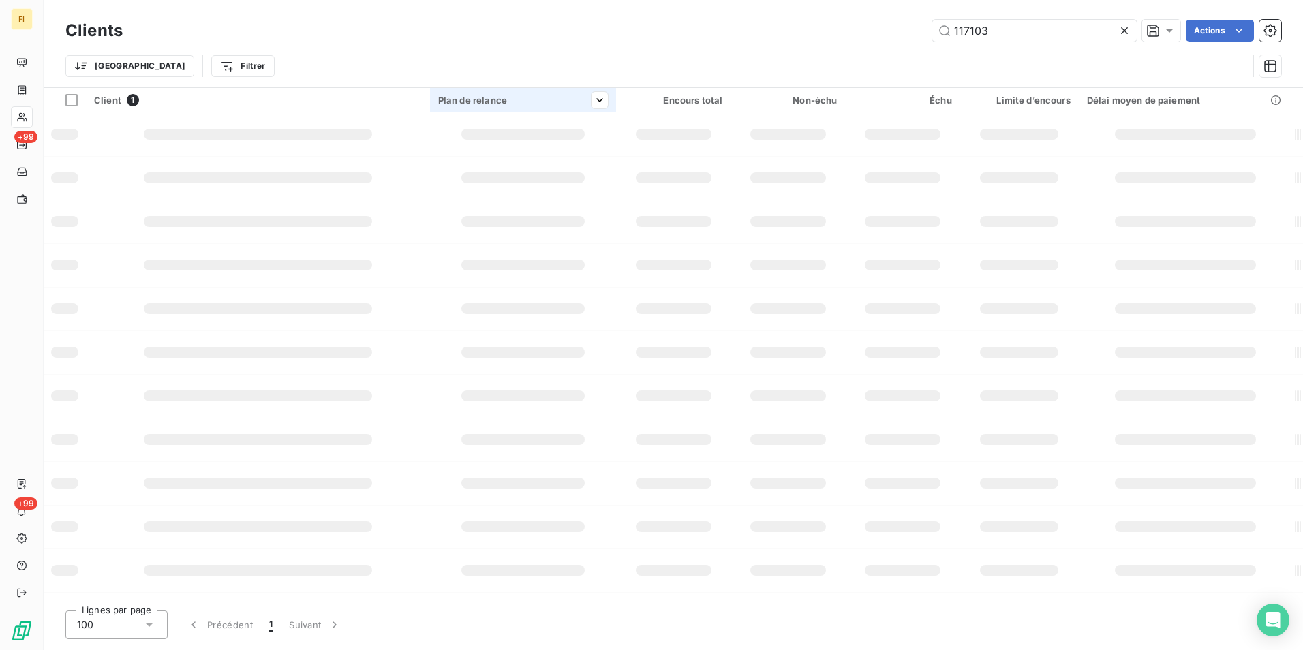
type input "117103"
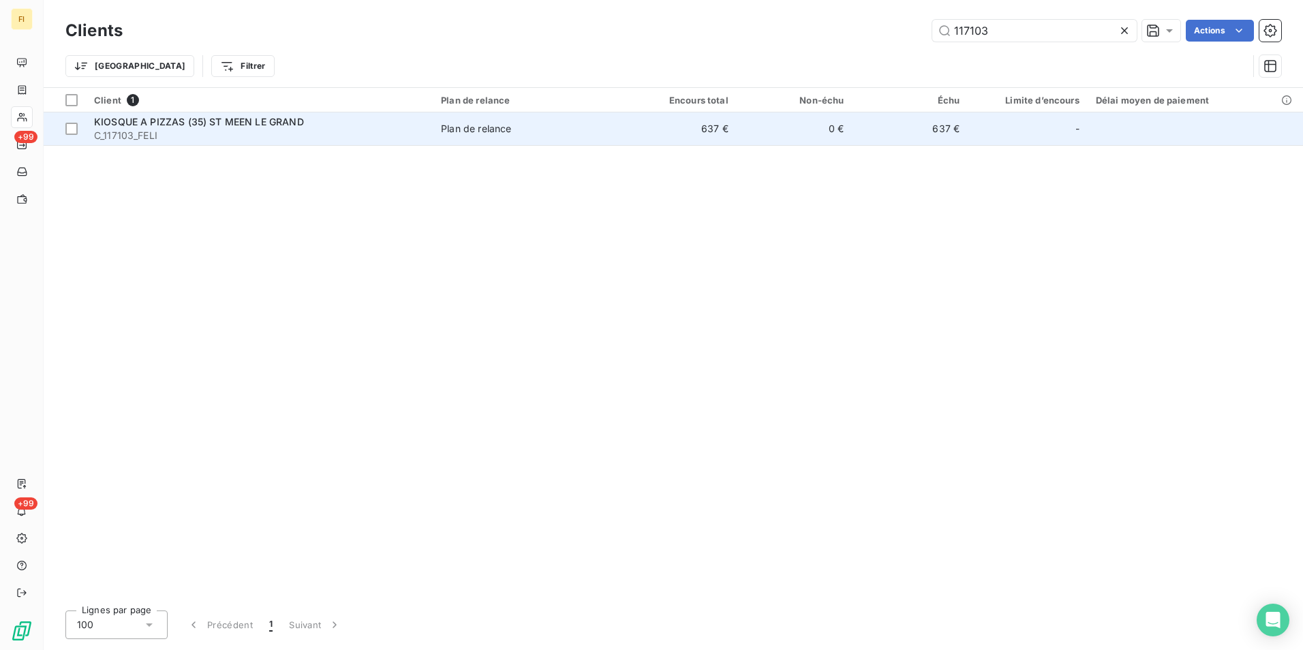
click at [631, 138] on td "637 €" at bounding box center [679, 128] width 116 height 33
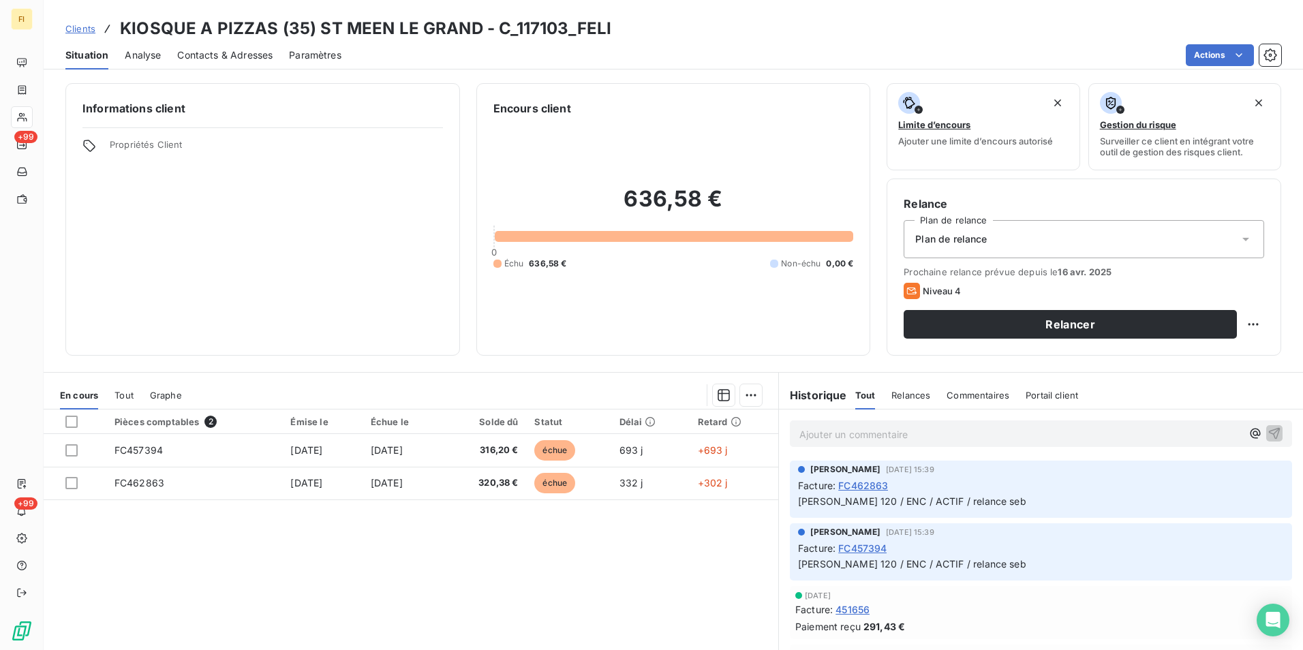
click at [221, 51] on span "Contacts & Adresses" at bounding box center [224, 55] width 95 height 14
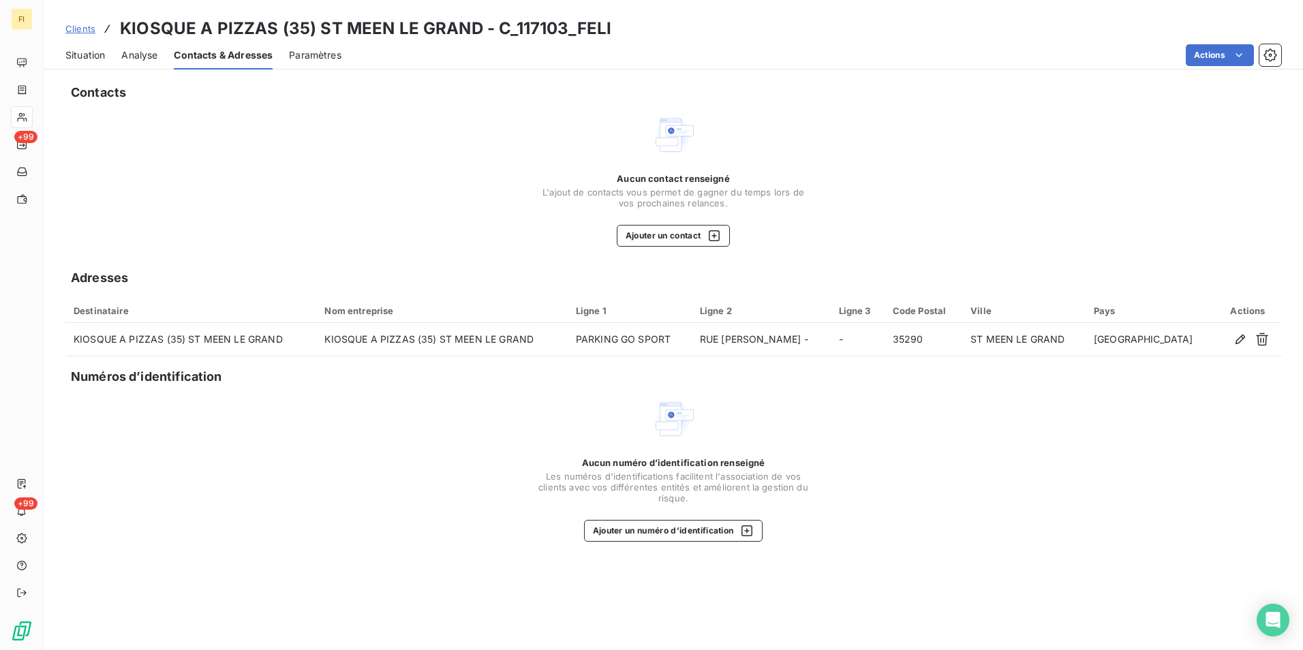
click at [87, 27] on span "Clients" at bounding box center [80, 28] width 30 height 11
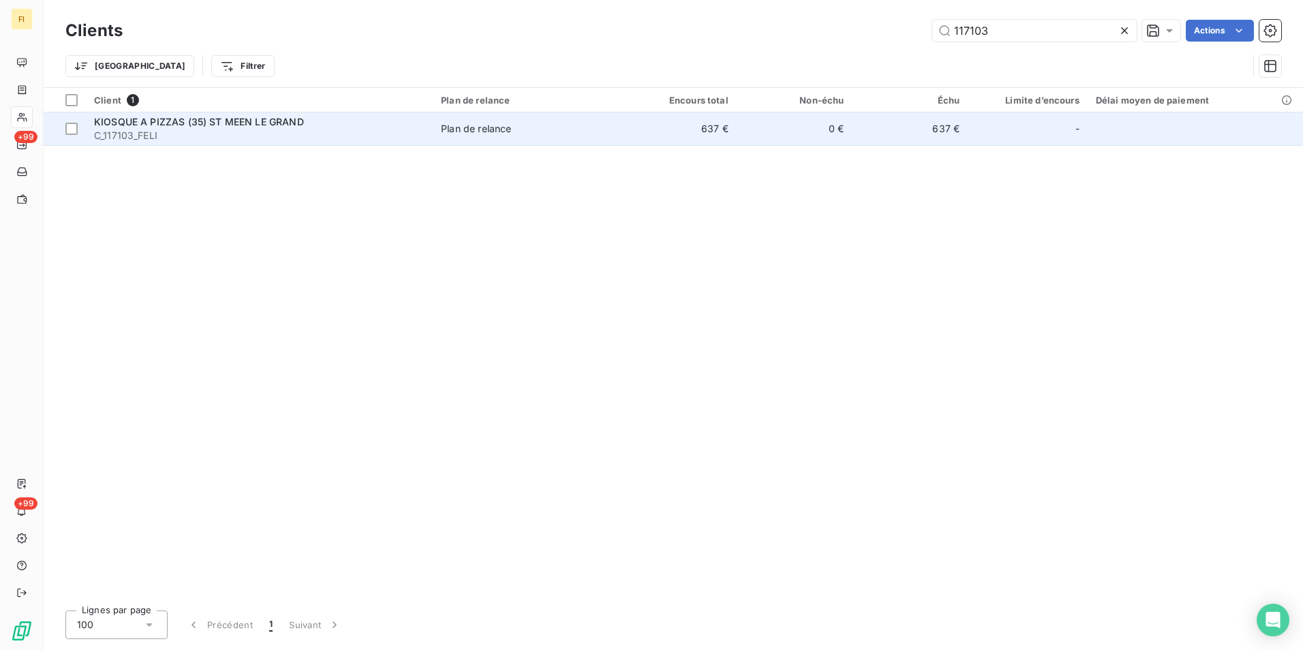
click at [249, 120] on span "KIOSQUE A PIZZAS (35) ST MEEN LE GRAND" at bounding box center [199, 122] width 210 height 12
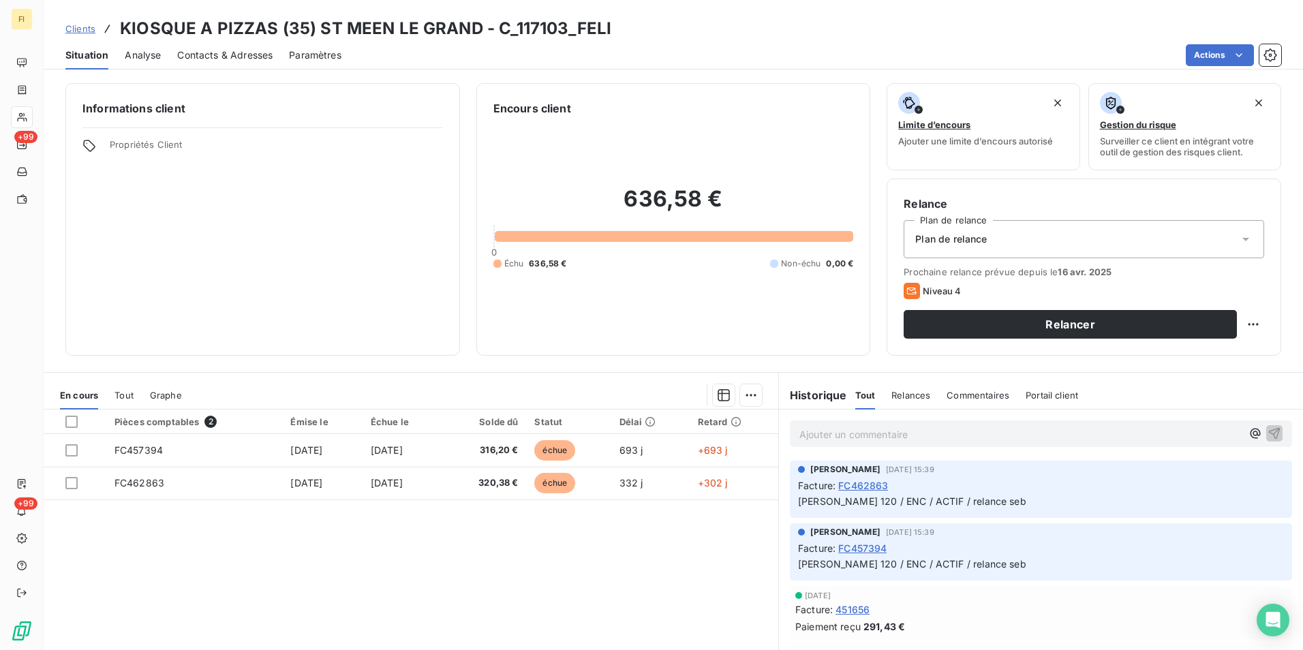
click at [89, 27] on span "Clients" at bounding box center [80, 28] width 30 height 11
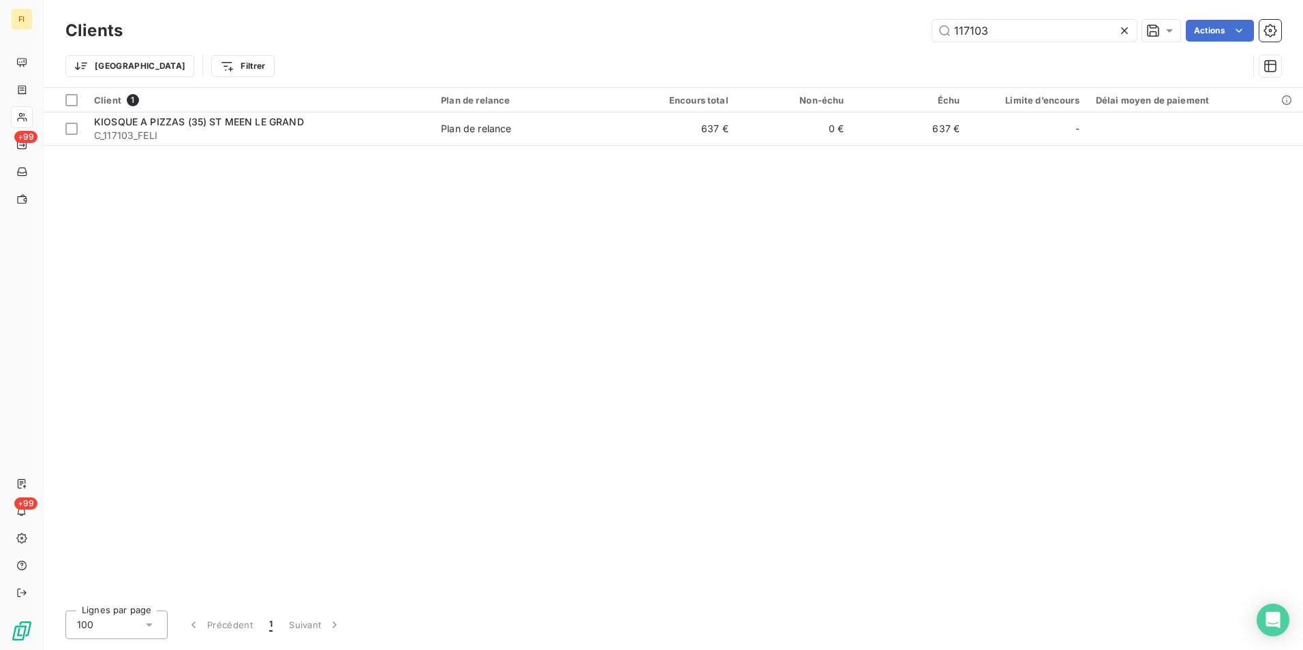
drag, startPoint x: 976, startPoint y: 35, endPoint x: 649, endPoint y: 22, distance: 327.4
click at [716, 24] on div "117103 Actions" at bounding box center [710, 31] width 1142 height 22
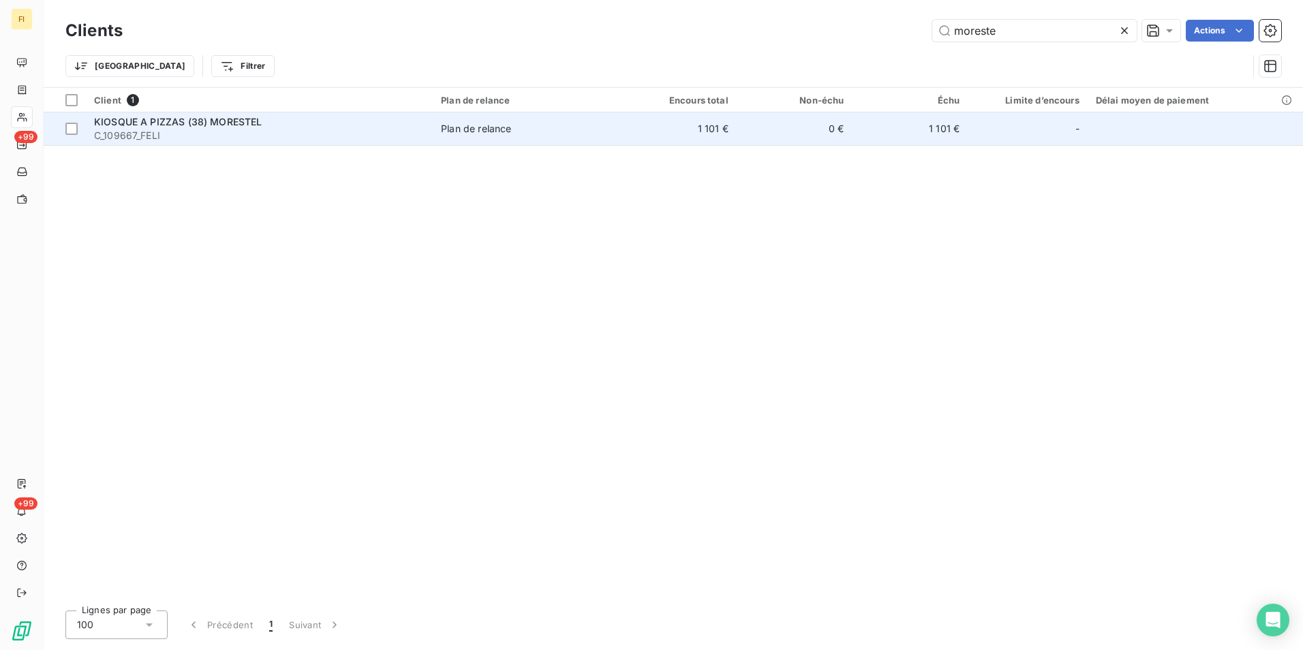
type input "moreste"
click at [506, 128] on div "Plan de relance" at bounding box center [476, 129] width 70 height 14
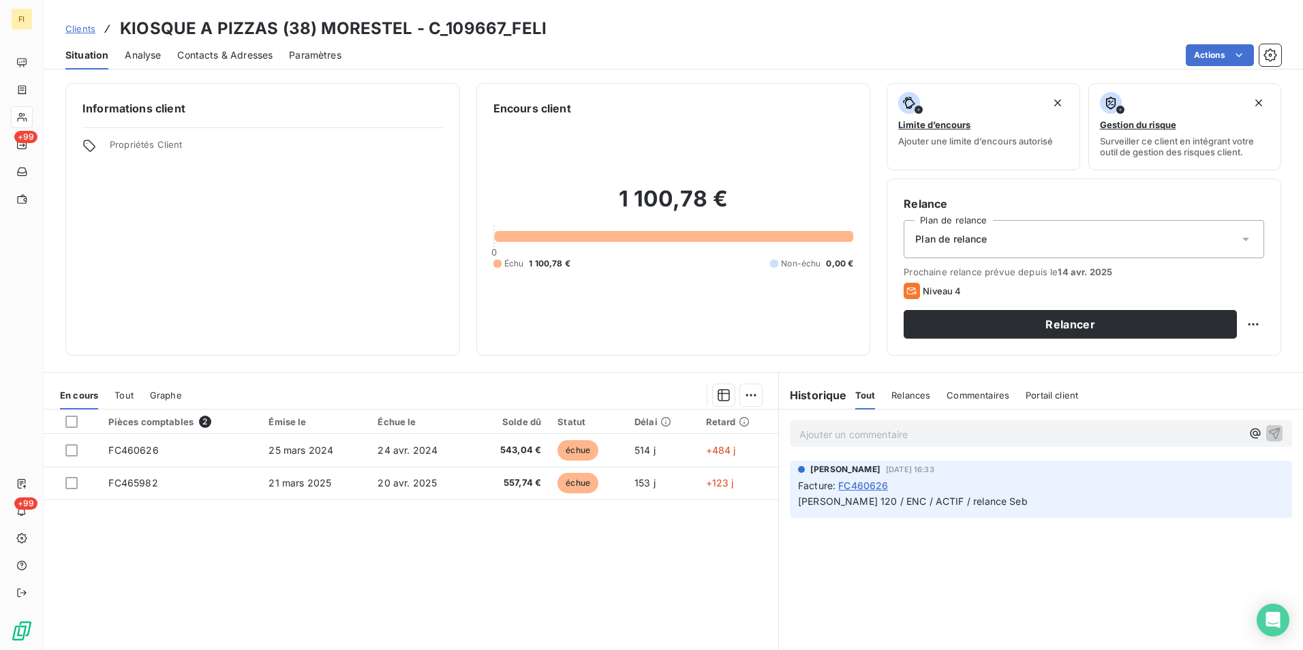
click at [234, 51] on span "Contacts & Adresses" at bounding box center [224, 55] width 95 height 14
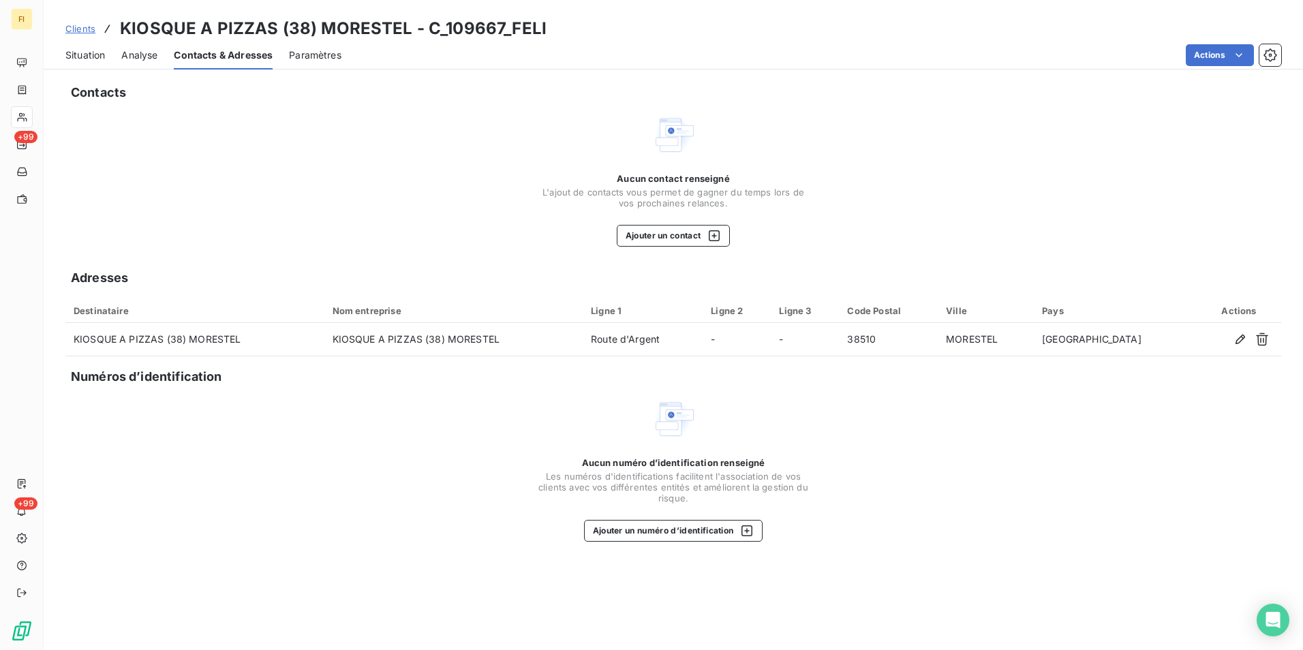
click at [80, 27] on span "Clients" at bounding box center [80, 28] width 30 height 11
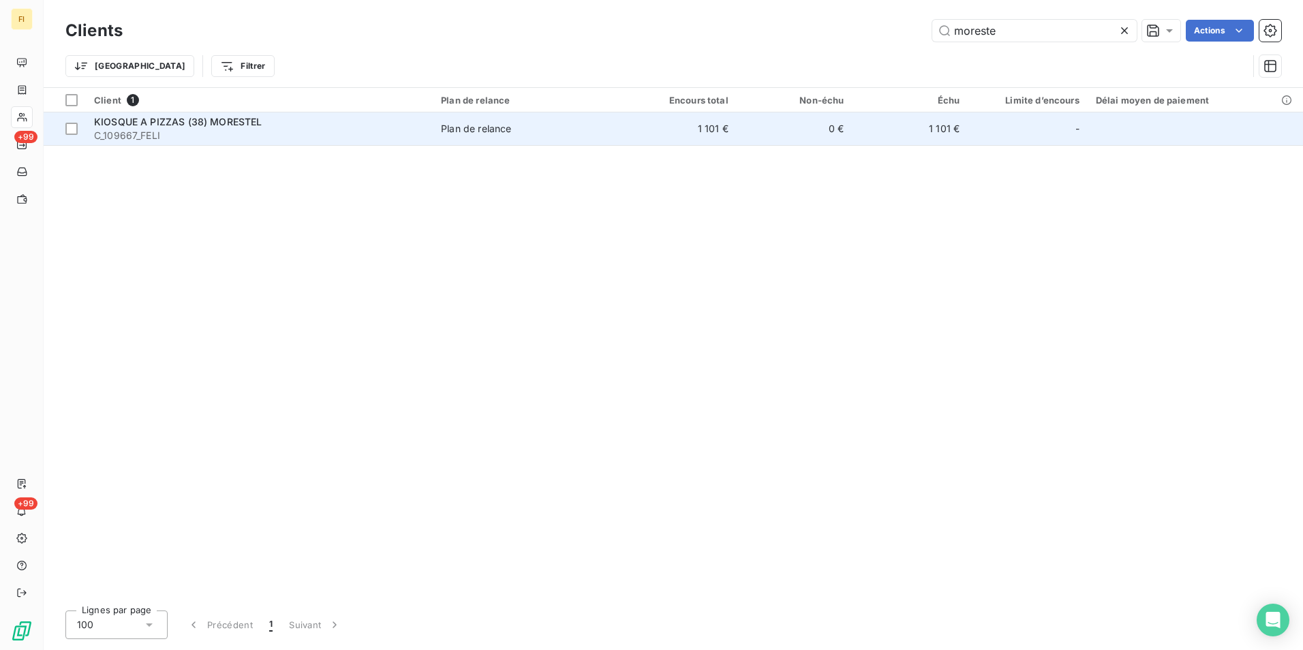
click at [322, 129] on span "C_109667_FELI" at bounding box center [259, 136] width 331 height 14
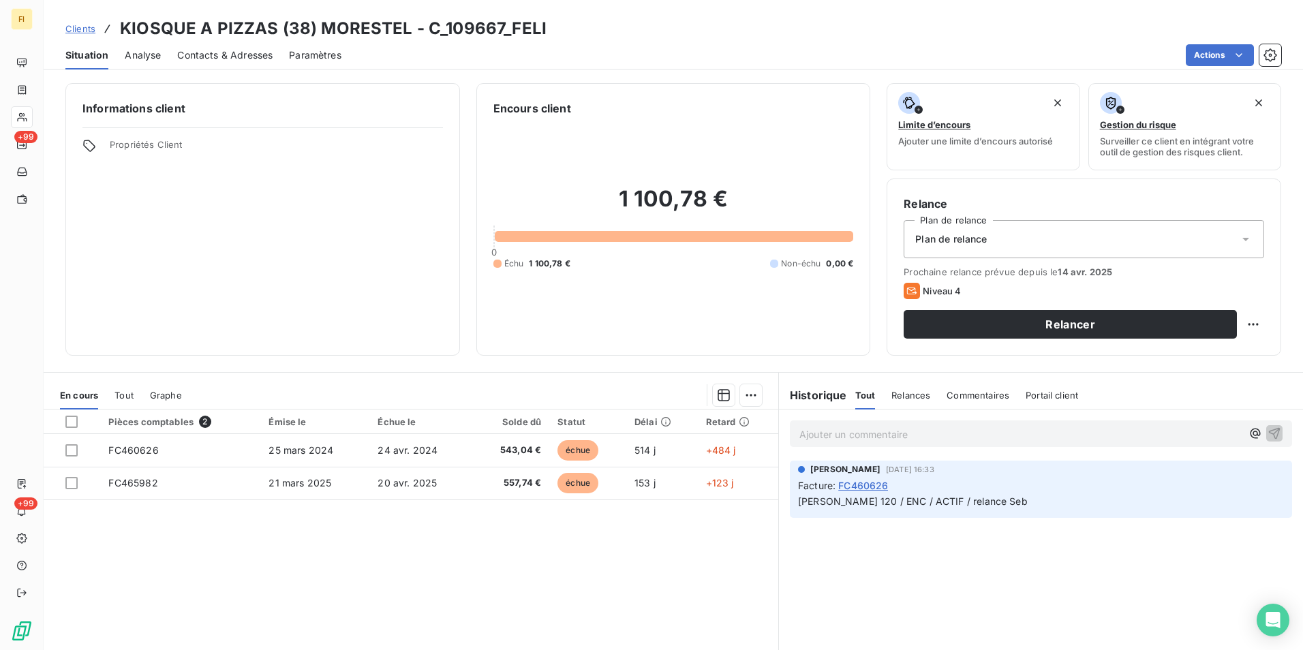
click at [82, 31] on span "Clients" at bounding box center [80, 28] width 30 height 11
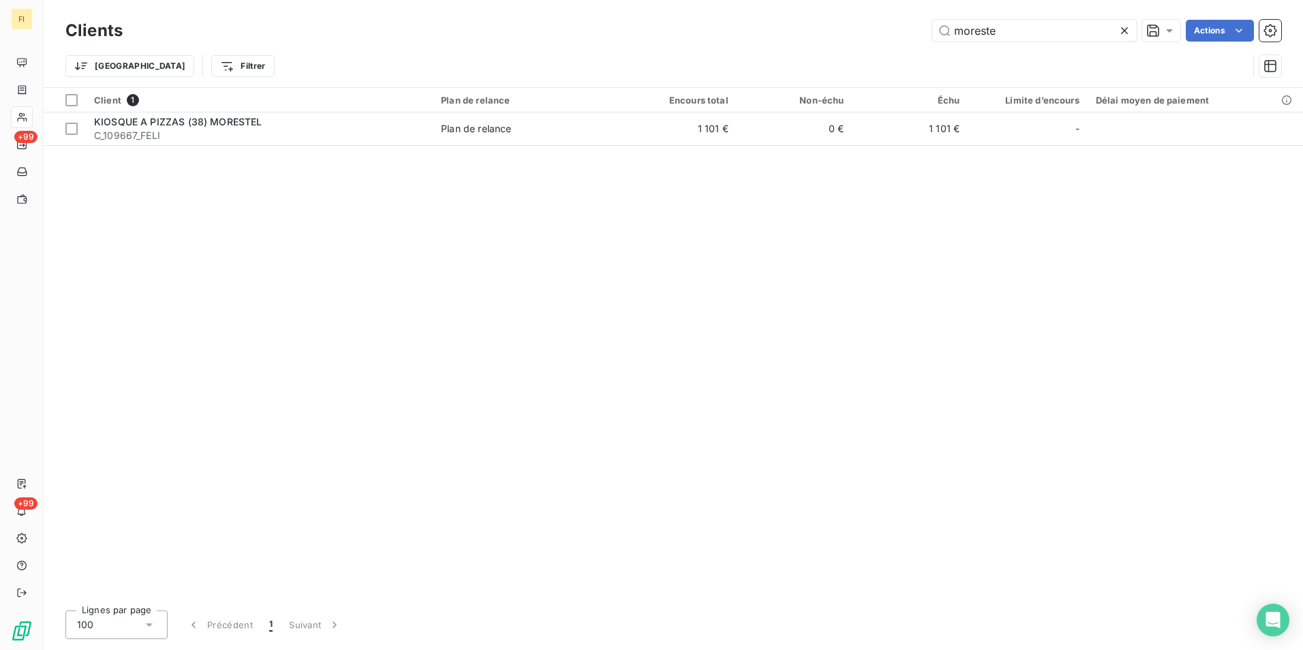
drag, startPoint x: 1011, startPoint y: 35, endPoint x: 729, endPoint y: 33, distance: 282.2
click at [756, 34] on div "moreste Actions" at bounding box center [710, 31] width 1142 height 22
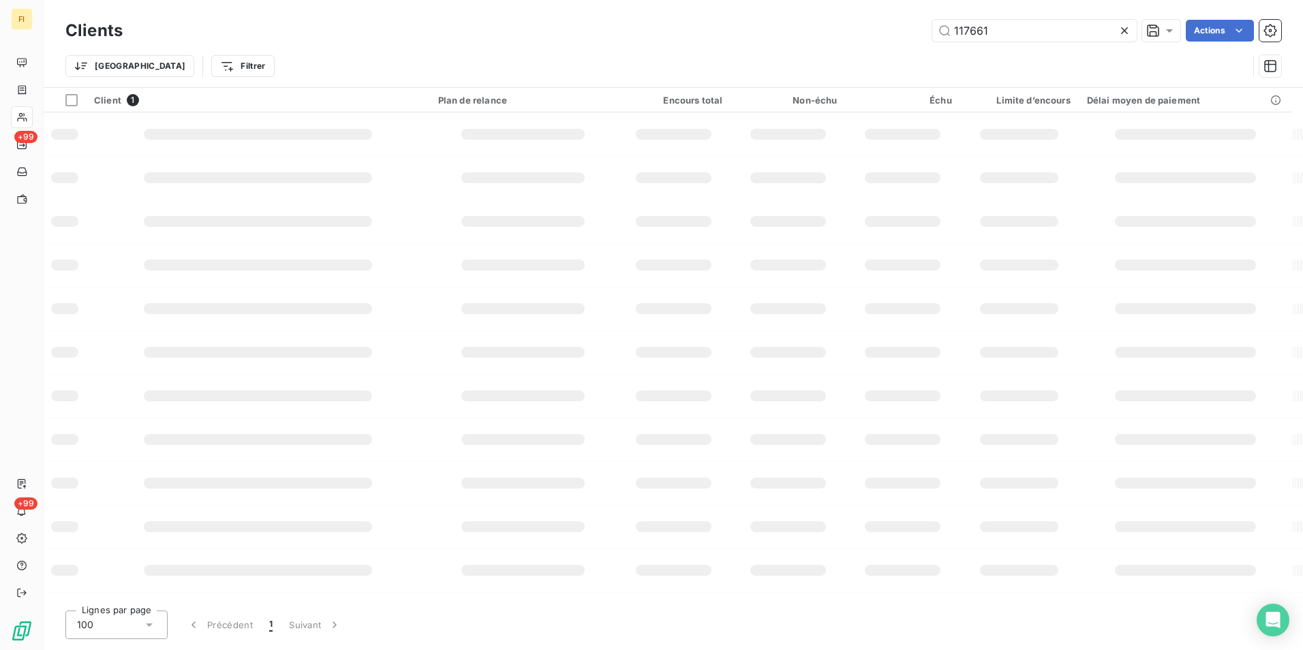
type input "117661"
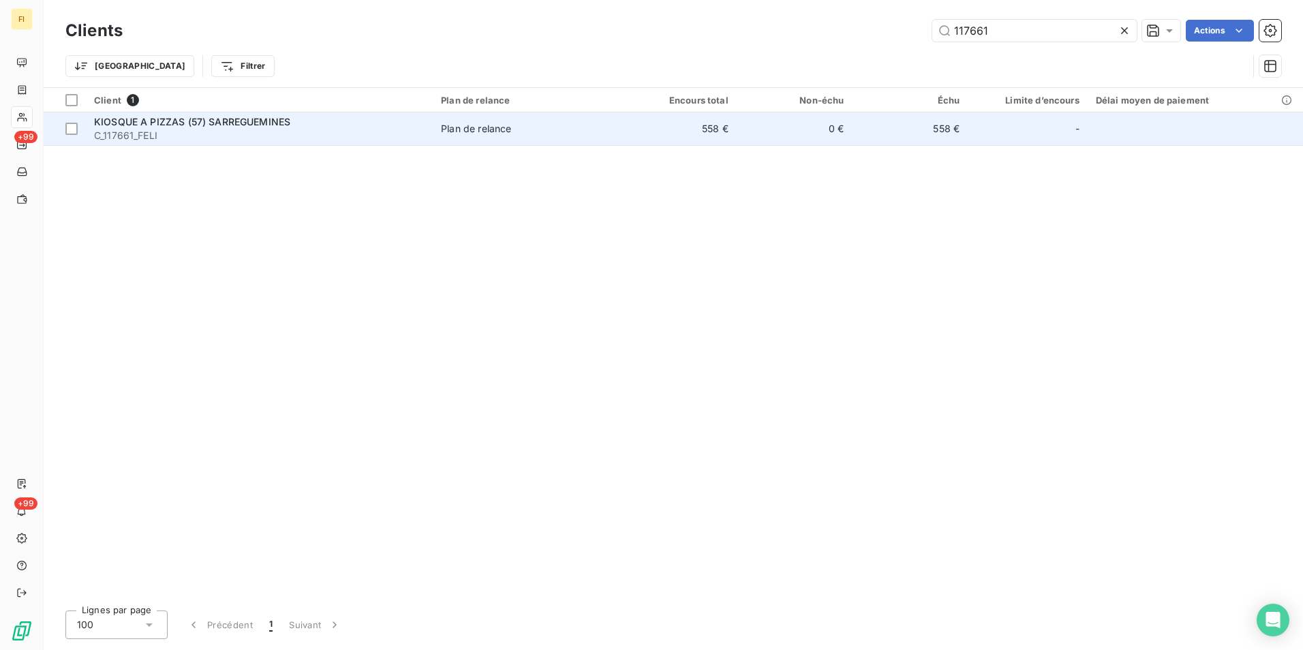
click at [611, 128] on span "Plan de relance" at bounding box center [527, 129] width 172 height 14
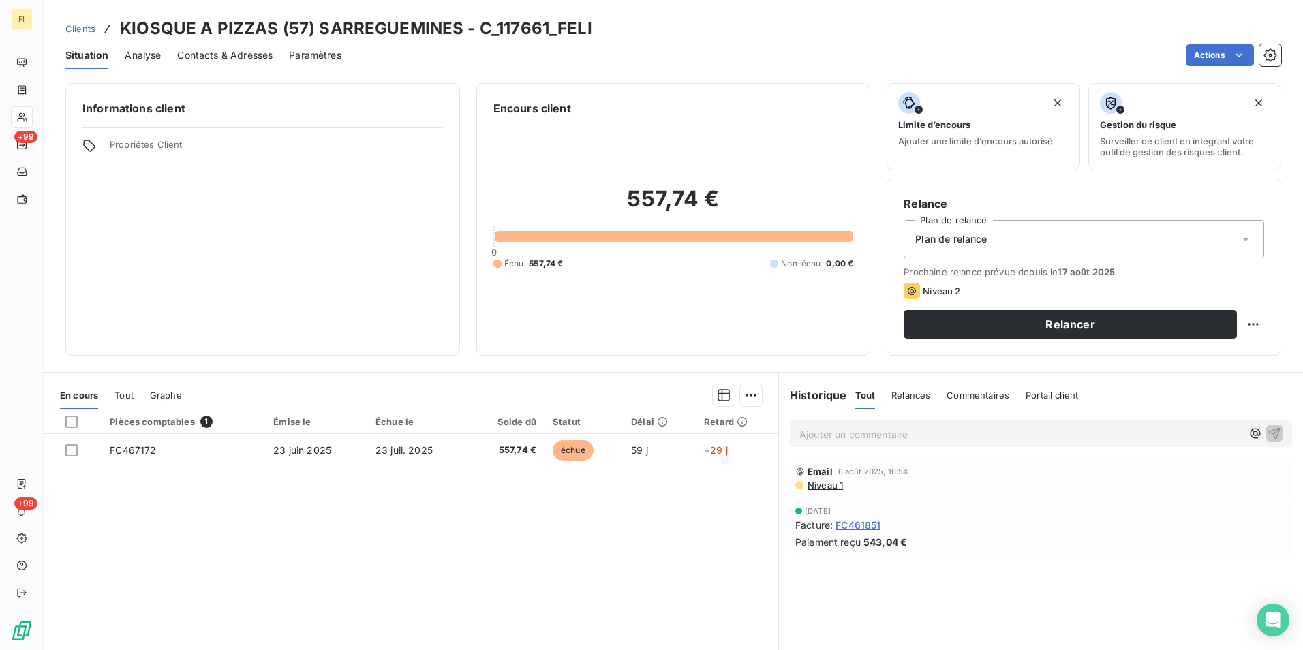
click at [89, 26] on span "Clients" at bounding box center [80, 28] width 30 height 11
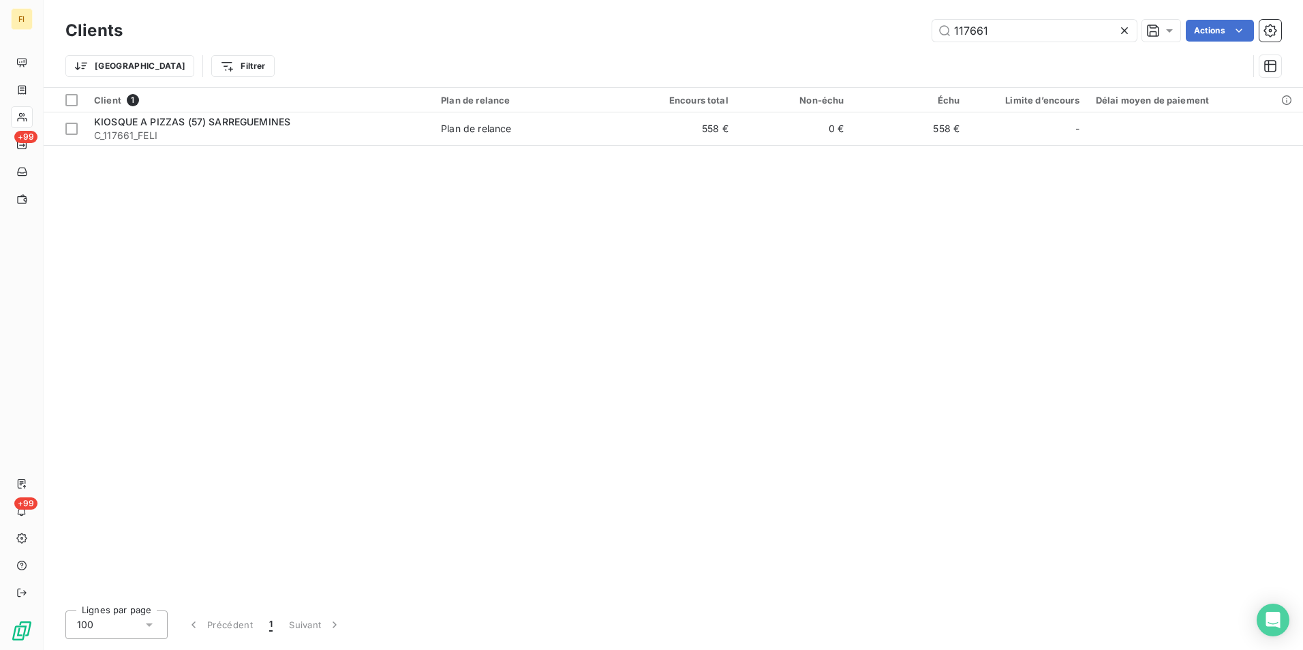
drag, startPoint x: 896, startPoint y: 33, endPoint x: 628, endPoint y: 12, distance: 268.0
click at [671, 16] on div "Clients 117661 Actions Trier Filtrer" at bounding box center [673, 43] width 1259 height 87
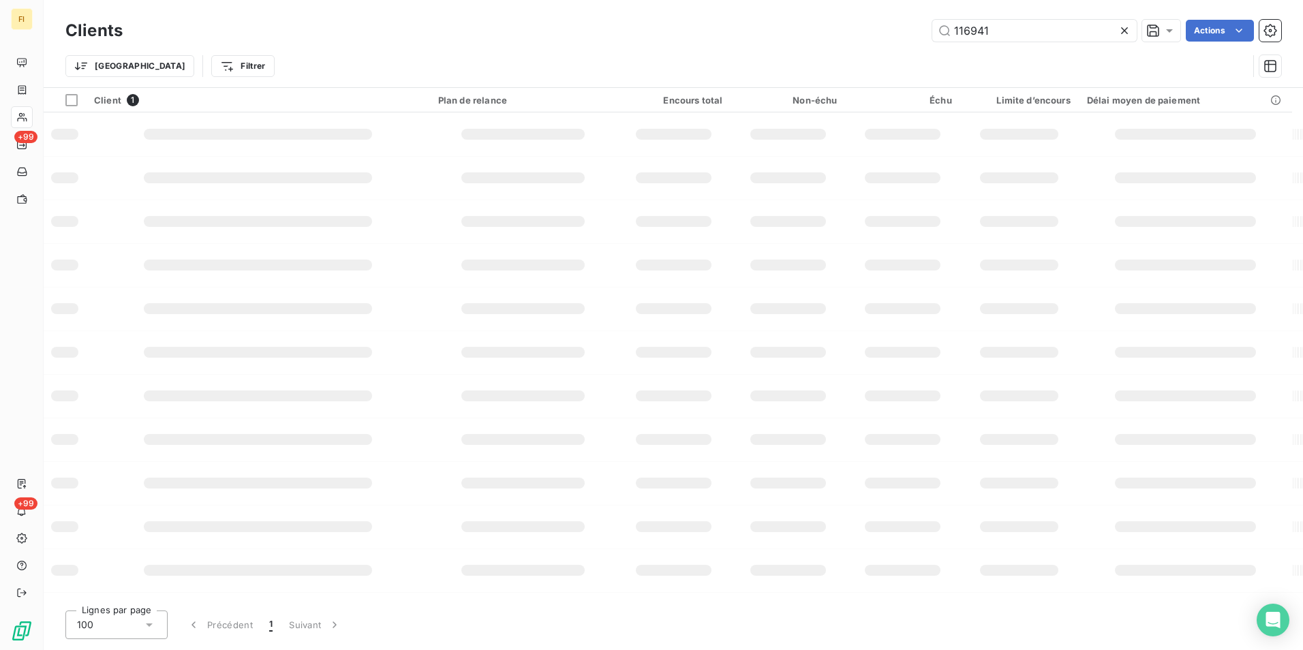
type input "116941"
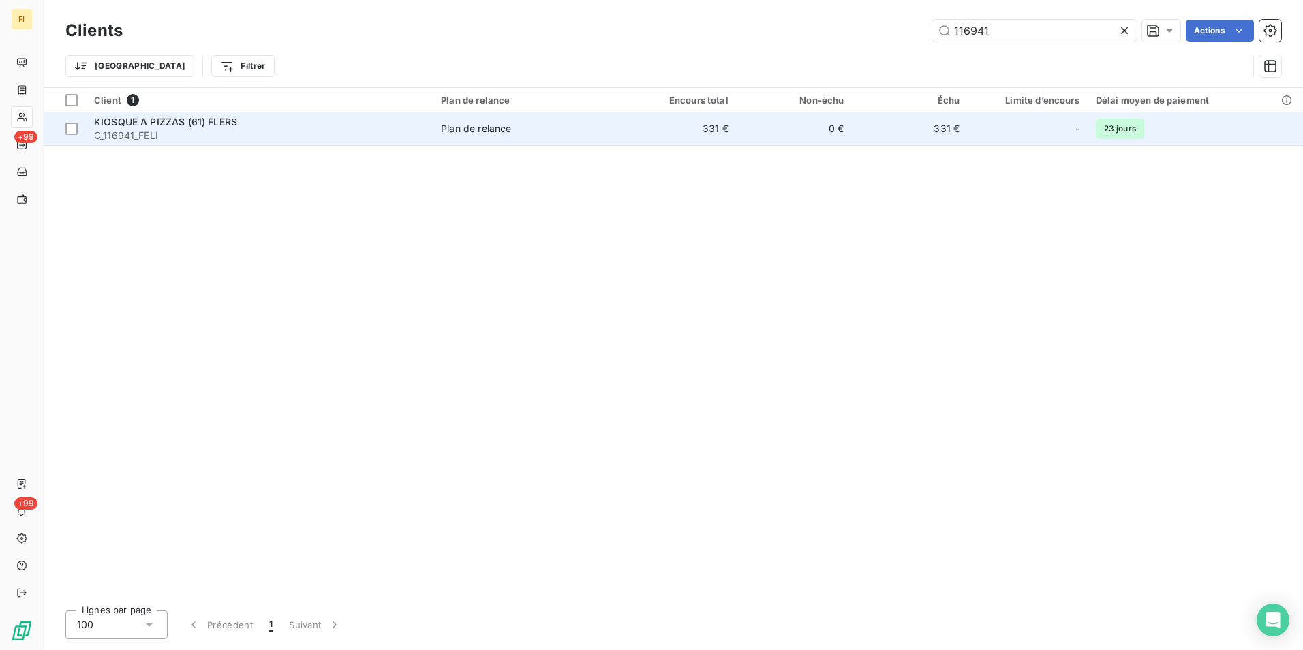
click at [645, 136] on td "331 €" at bounding box center [679, 128] width 116 height 33
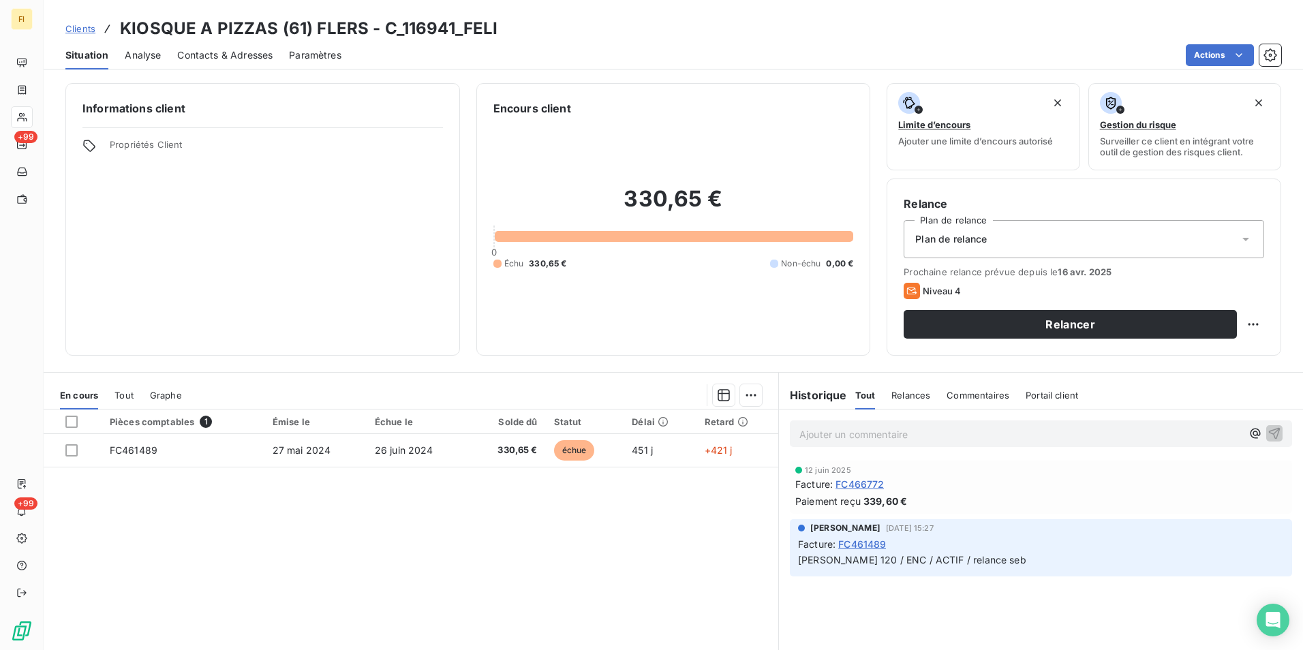
click at [68, 25] on div "Clients KIOSQUE A PIZZAS (61) FLERS - C_116941_FELI" at bounding box center [281, 28] width 433 height 25
click at [69, 27] on span "Clients" at bounding box center [80, 28] width 30 height 11
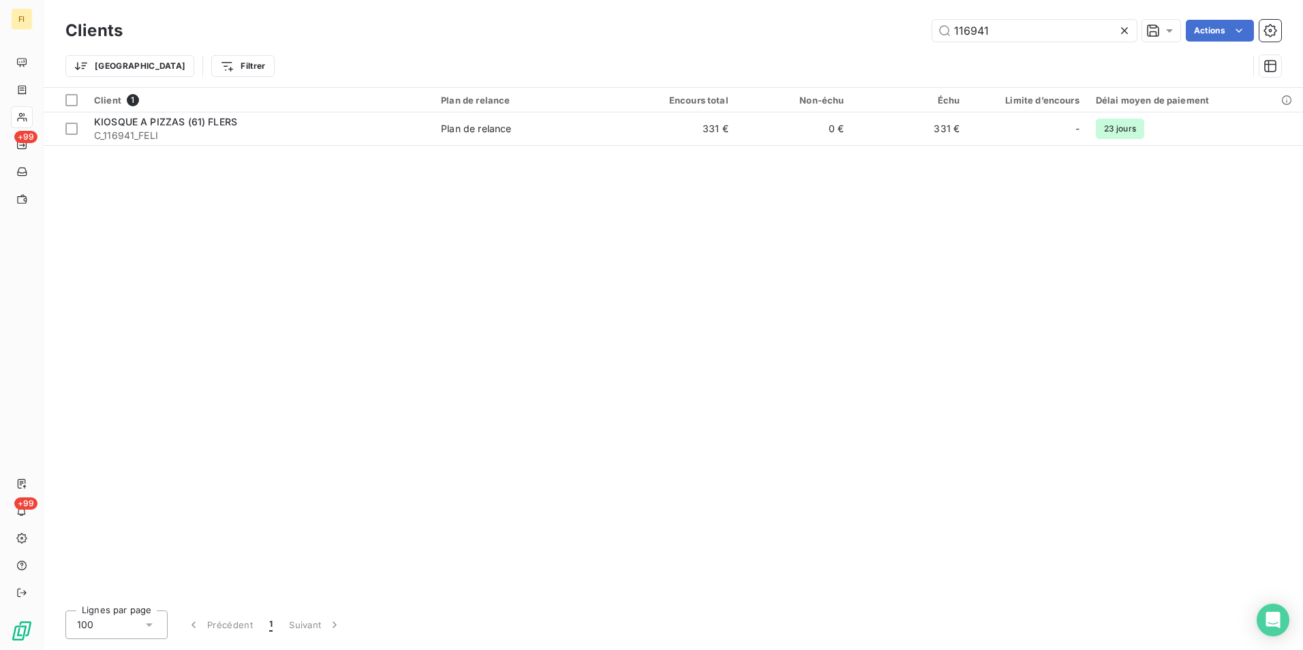
drag, startPoint x: 1075, startPoint y: 19, endPoint x: 705, endPoint y: 35, distance: 370.4
click at [705, 35] on div "Clients 116941 Actions" at bounding box center [673, 30] width 1216 height 29
click at [1037, 31] on input "116941" at bounding box center [1034, 31] width 204 height 22
drag, startPoint x: 1037, startPoint y: 31, endPoint x: 664, endPoint y: 25, distance: 372.2
click at [776, 37] on div "116941 Actions" at bounding box center [710, 31] width 1142 height 22
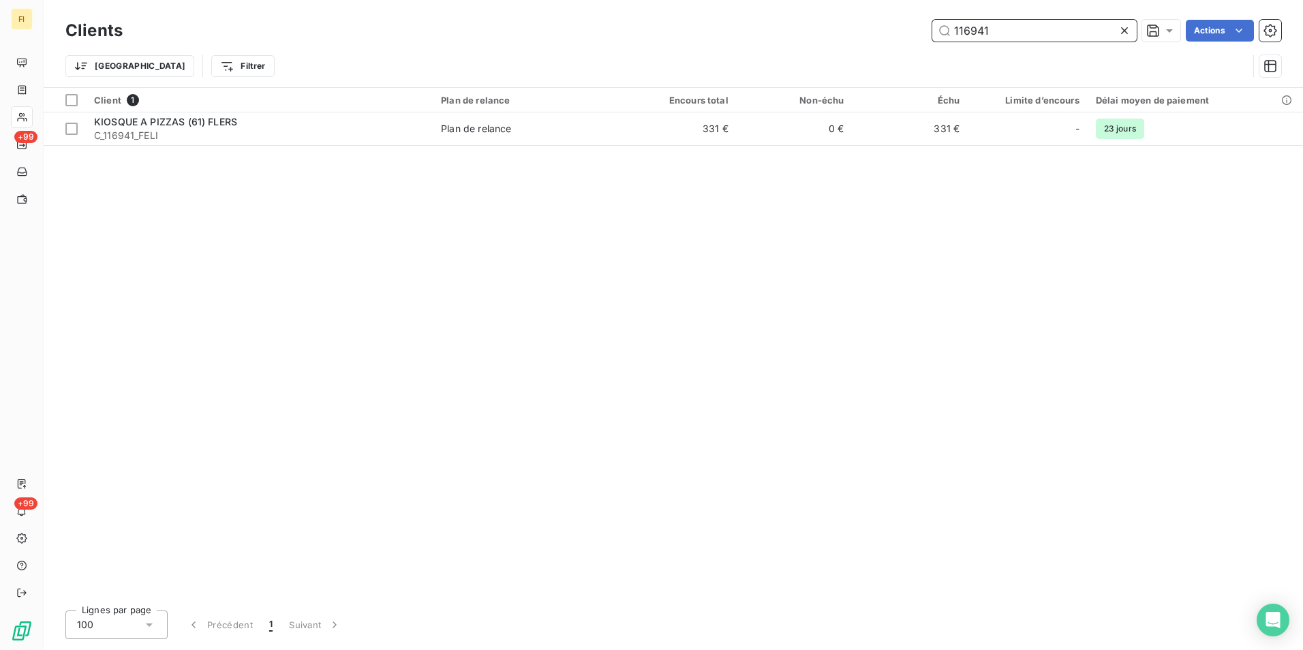
drag, startPoint x: 971, startPoint y: 32, endPoint x: 1262, endPoint y: 16, distance: 290.8
click at [1219, 18] on div "Clients 116941 Actions" at bounding box center [673, 30] width 1216 height 29
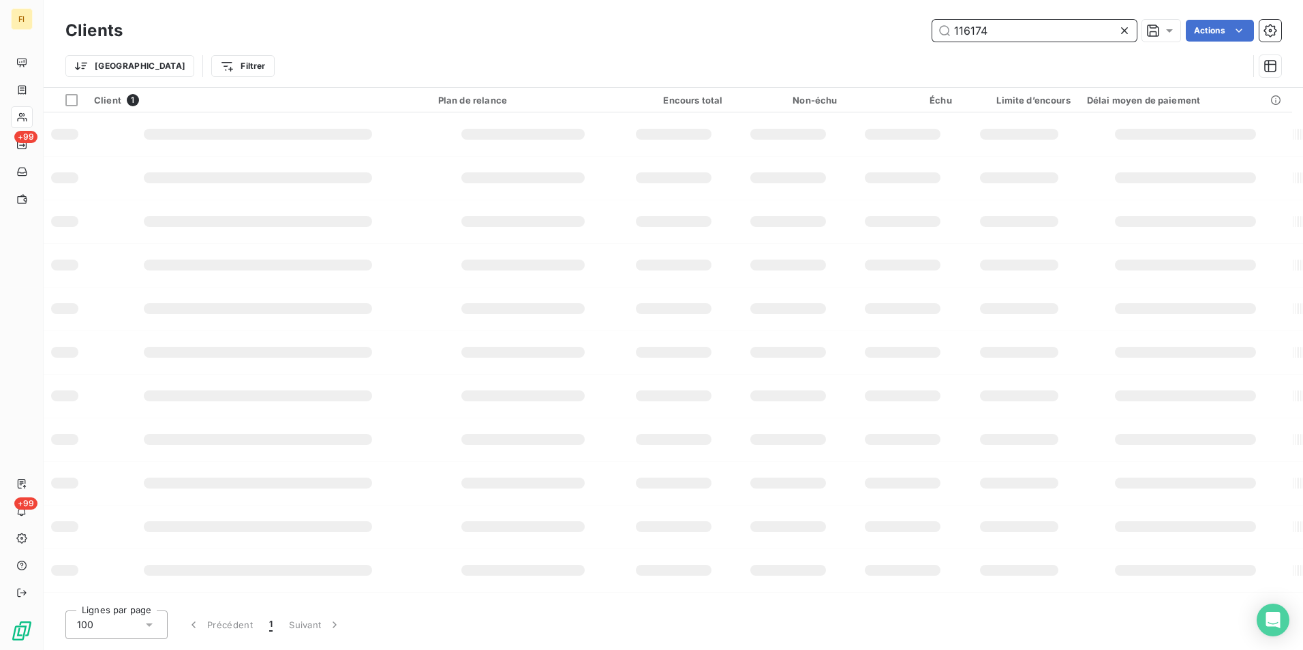
type input "116174"
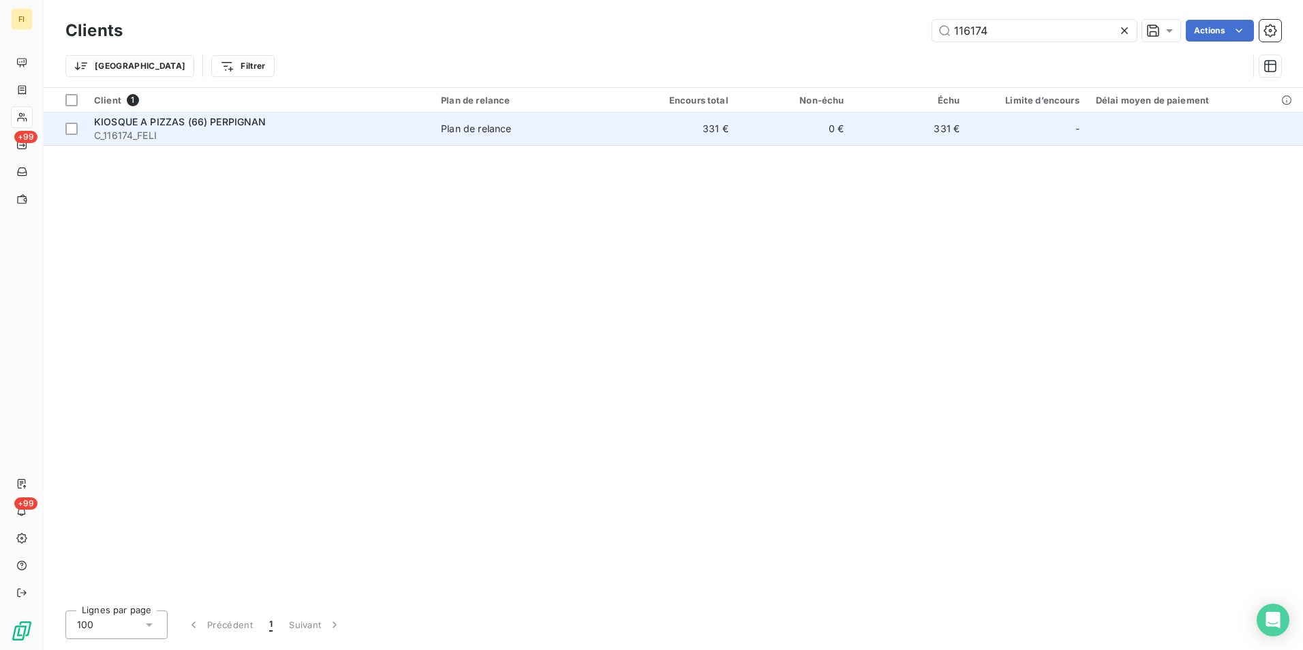
click at [512, 136] on td "Plan de relance" at bounding box center [527, 128] width 188 height 33
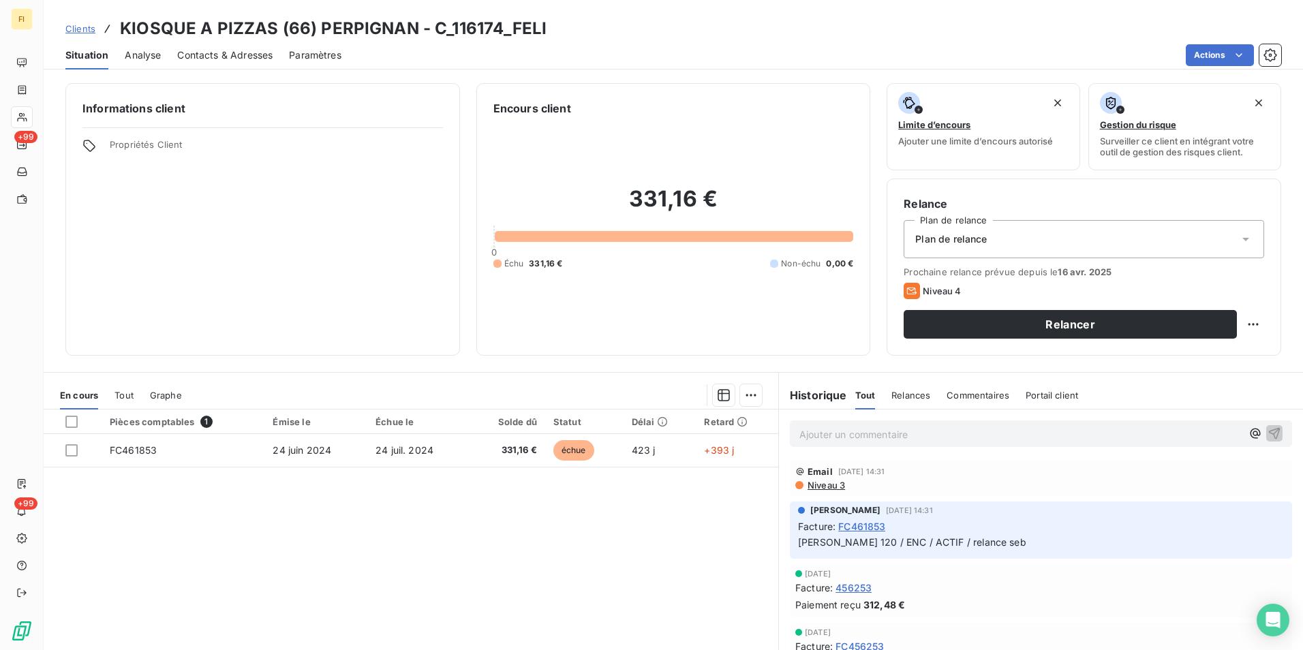
click at [88, 29] on span "Clients" at bounding box center [80, 28] width 30 height 11
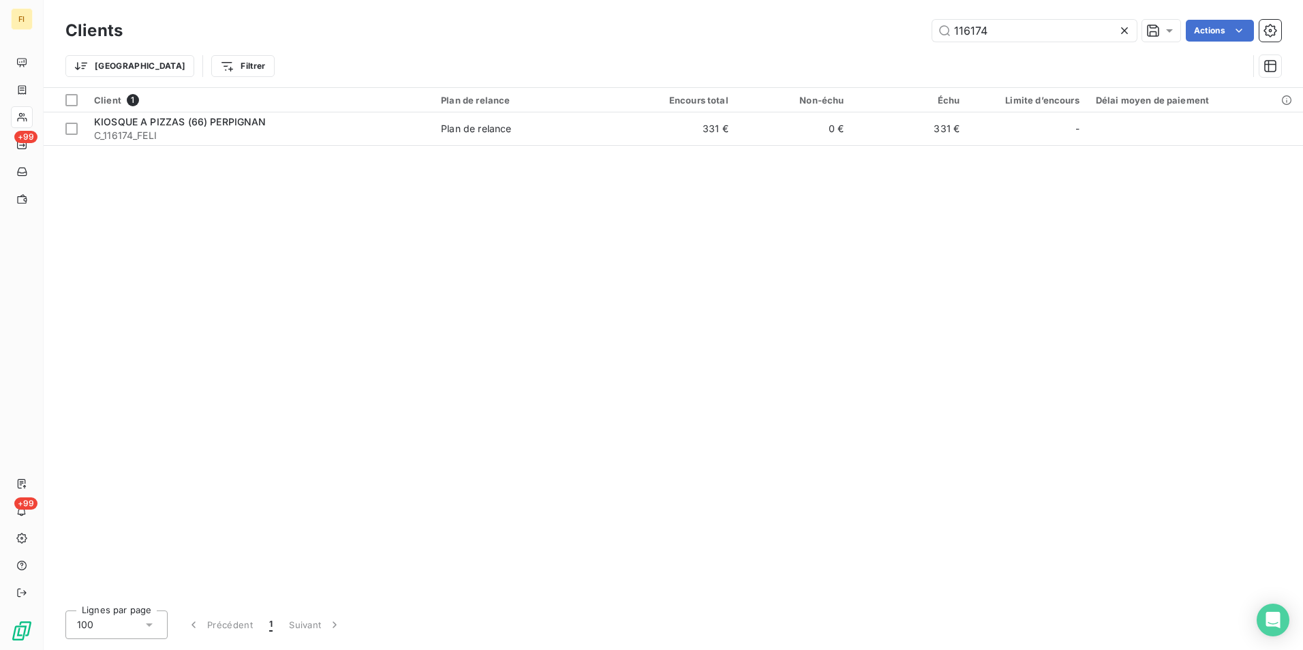
drag, startPoint x: 1041, startPoint y: 42, endPoint x: 627, endPoint y: 35, distance: 414.4
click at [627, 35] on div "Clients 116174 Actions" at bounding box center [673, 30] width 1216 height 29
click at [1024, 31] on input "116174" at bounding box center [1034, 31] width 204 height 22
click at [1039, 22] on input "116174" at bounding box center [1034, 31] width 204 height 22
click at [1038, 26] on input "116174" at bounding box center [1034, 31] width 204 height 22
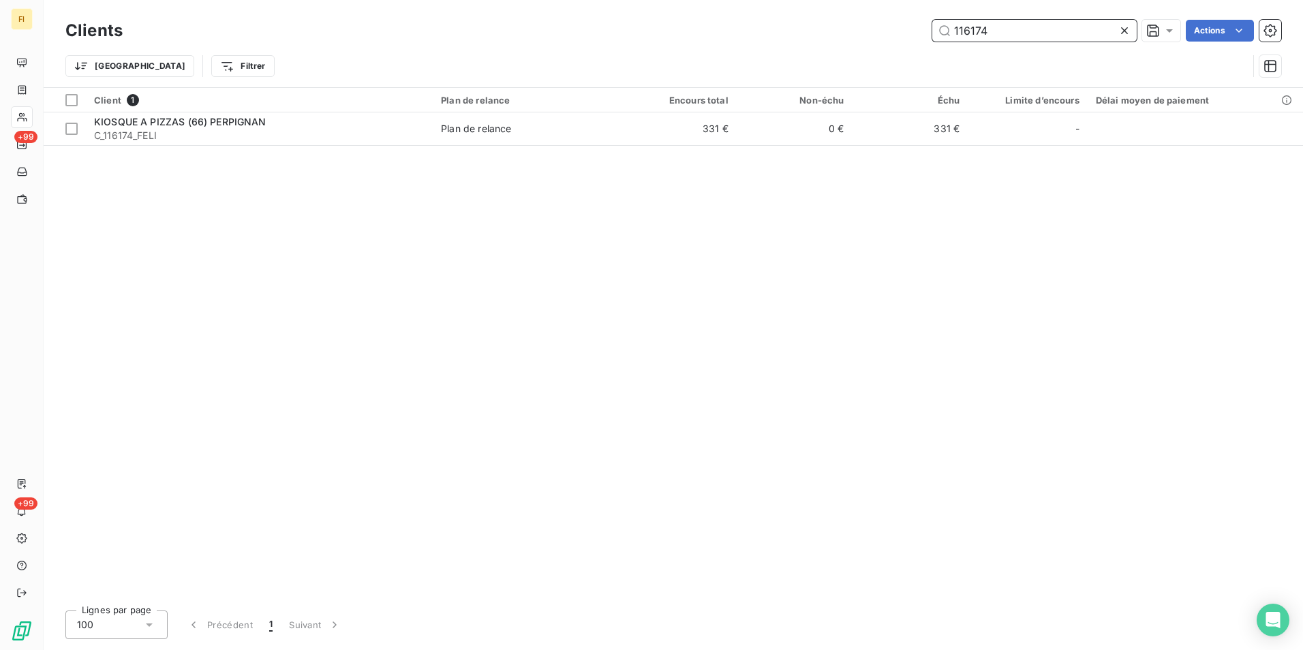
click at [1038, 26] on input "116174" at bounding box center [1034, 31] width 204 height 22
click at [992, 24] on input "116174" at bounding box center [1034, 31] width 204 height 22
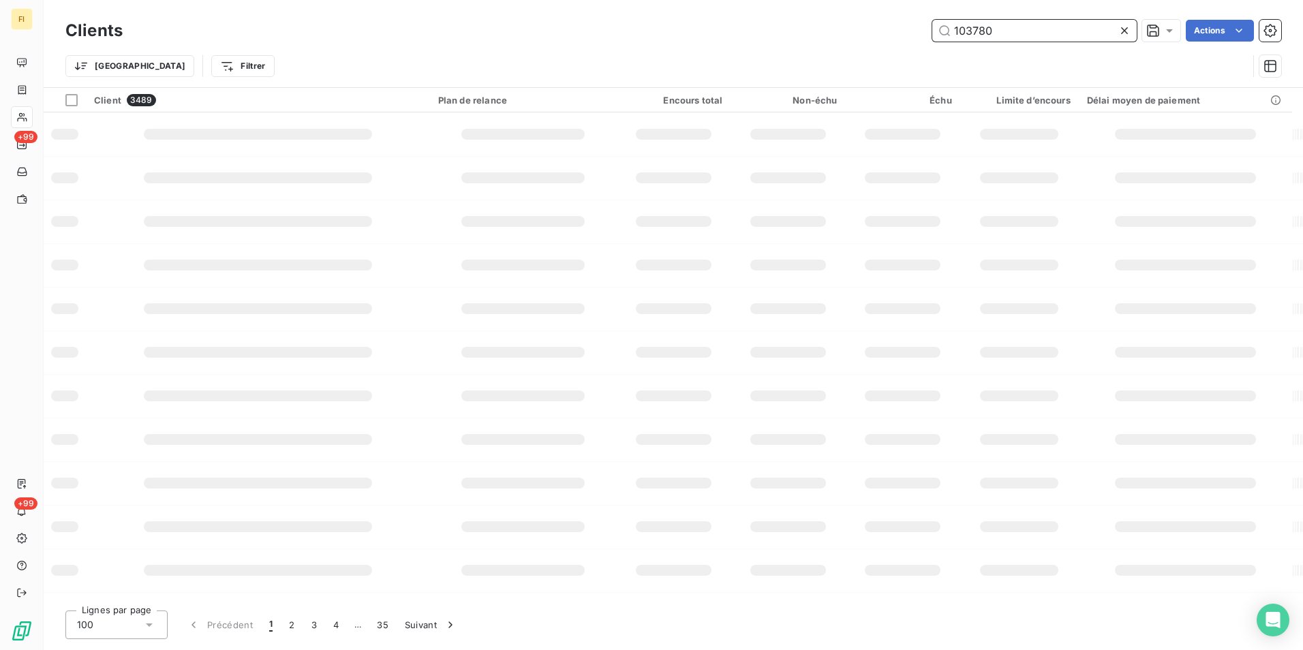
type input "103780"
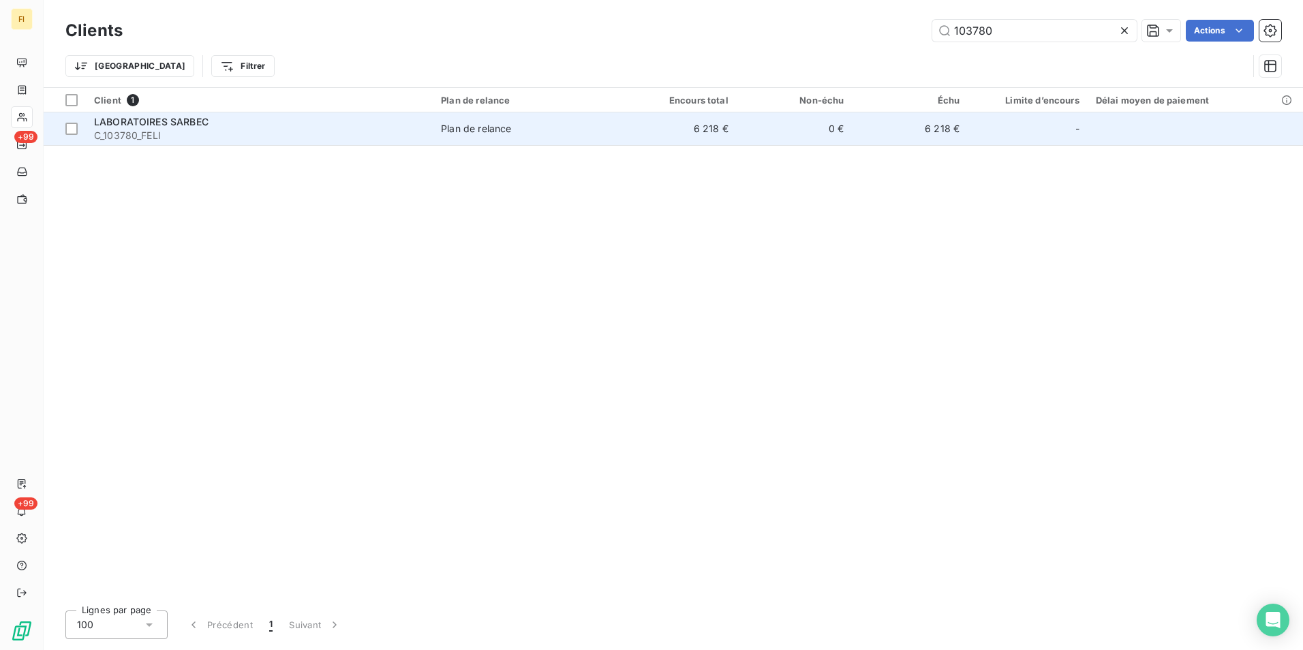
click at [853, 129] on td "0 €" at bounding box center [795, 128] width 116 height 33
